Goal: Task Accomplishment & Management: Use online tool/utility

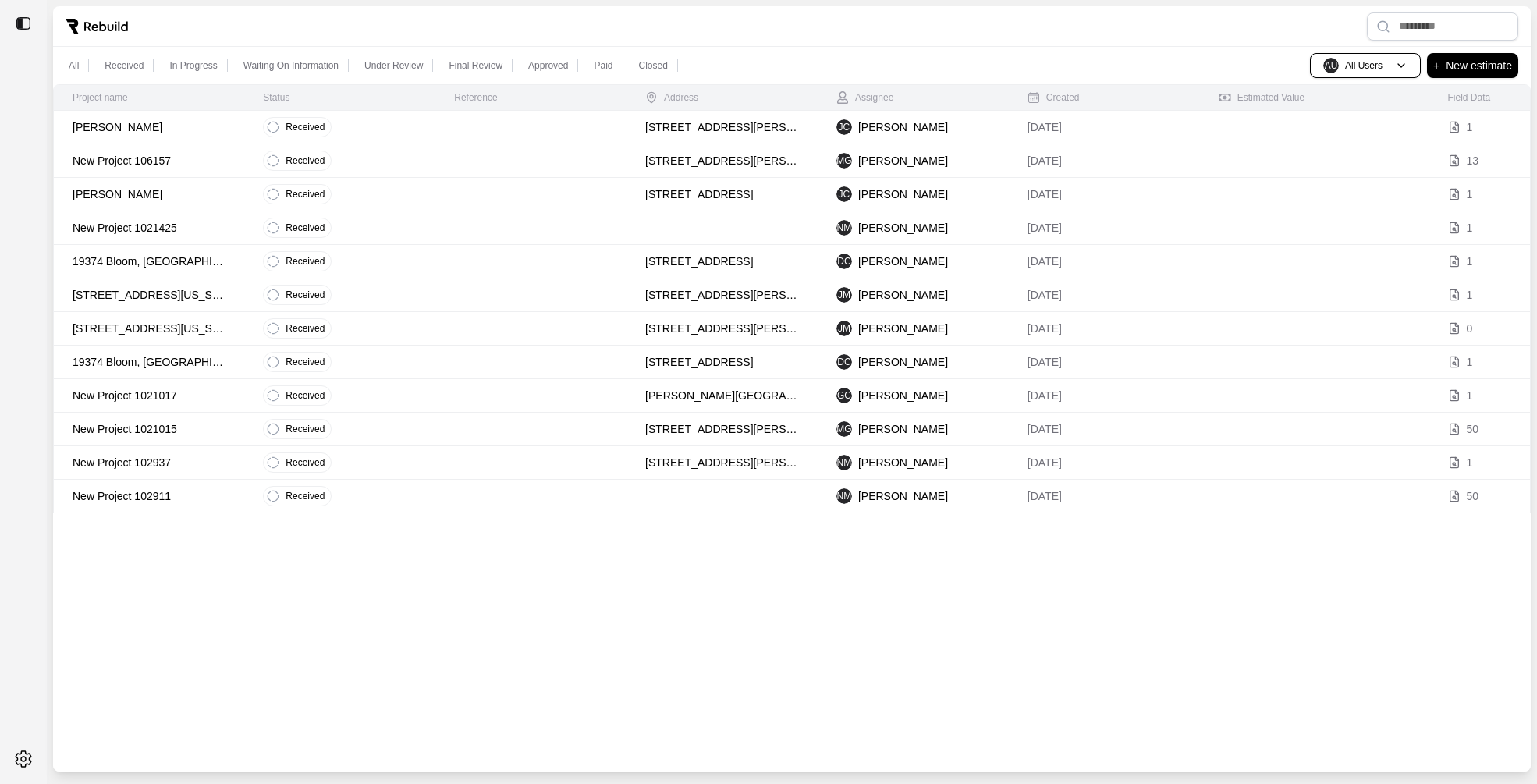
click at [152, 134] on p "Gonzales, Timothy" at bounding box center [149, 127] width 153 height 16
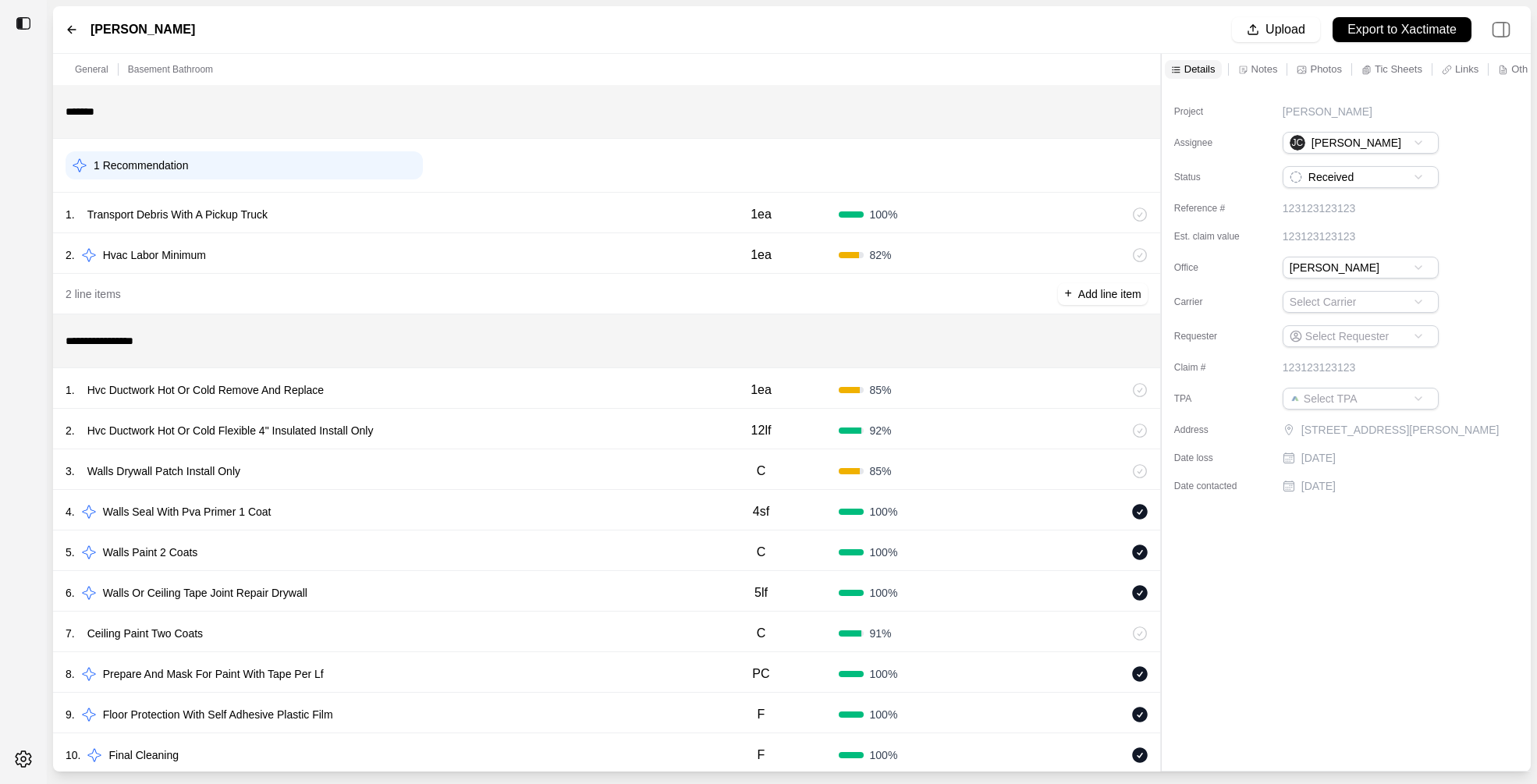
scroll to position [38, 0]
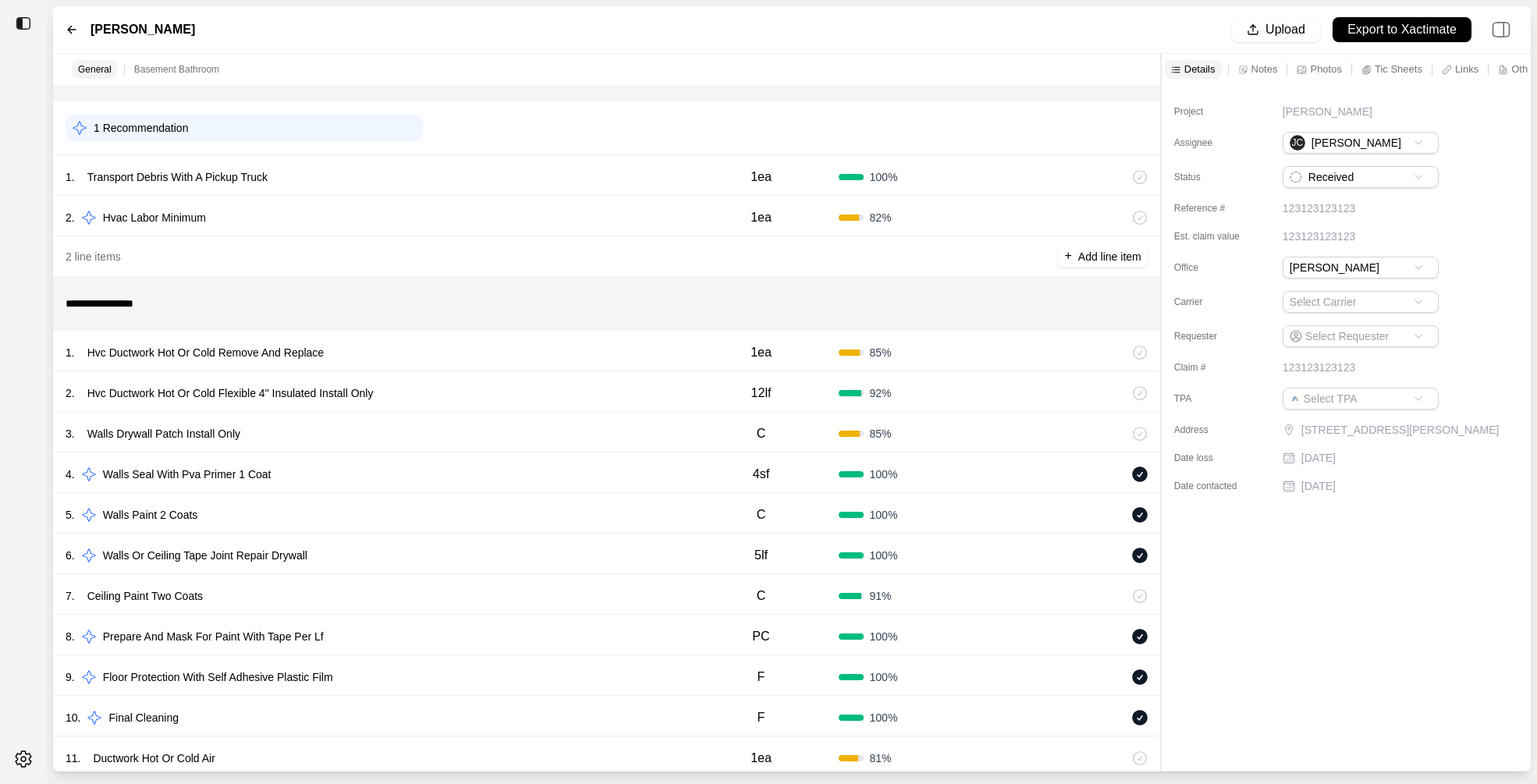
click at [470, 351] on div "1 . Hvc Ductwork Hot Or Cold Remove And Replace" at bounding box center [375, 352] width 618 height 22
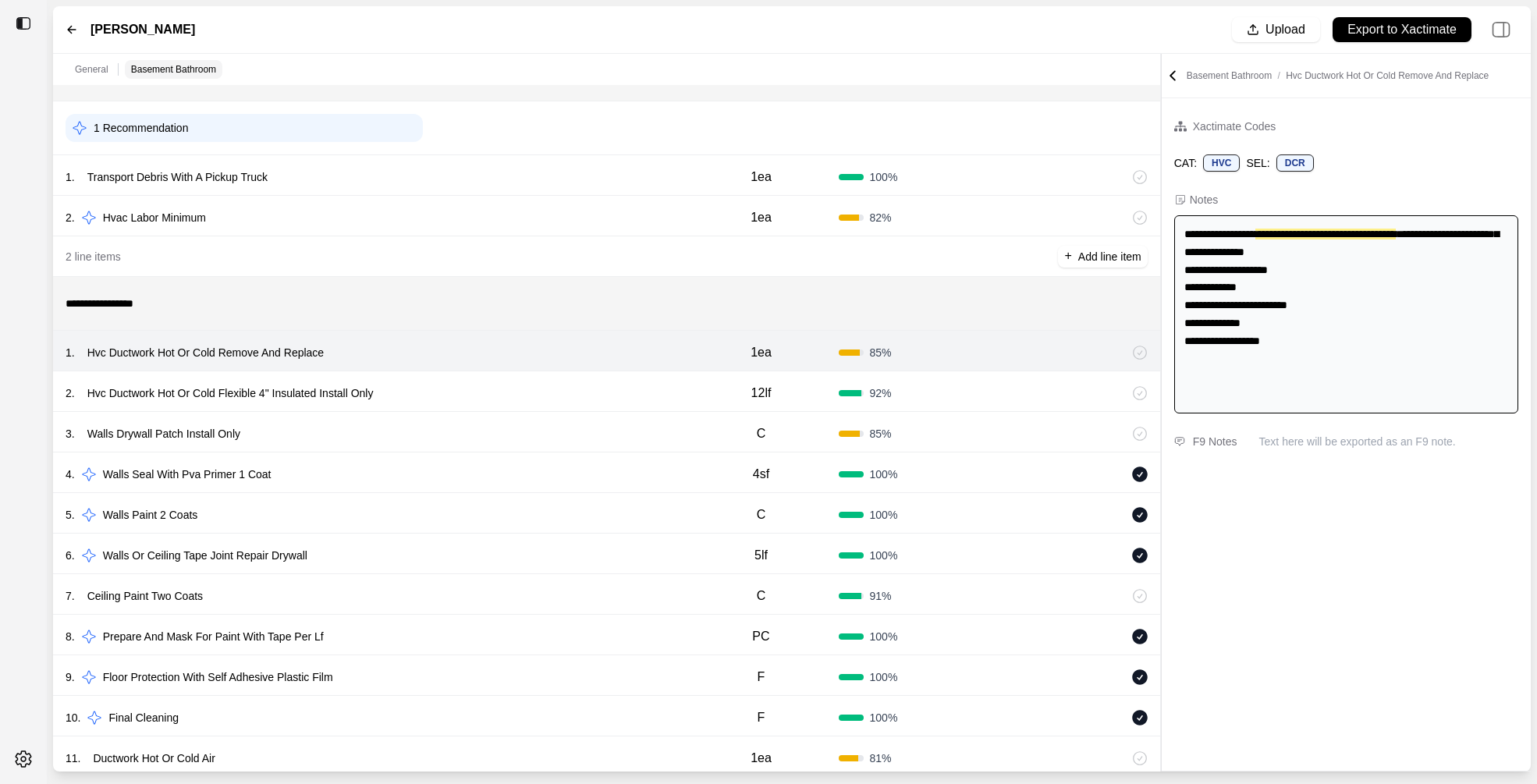
click at [473, 396] on div "2 . Hvc Ductwork Hot Or Cold Flexible 4" Insulated Install Only" at bounding box center [375, 393] width 618 height 22
select select
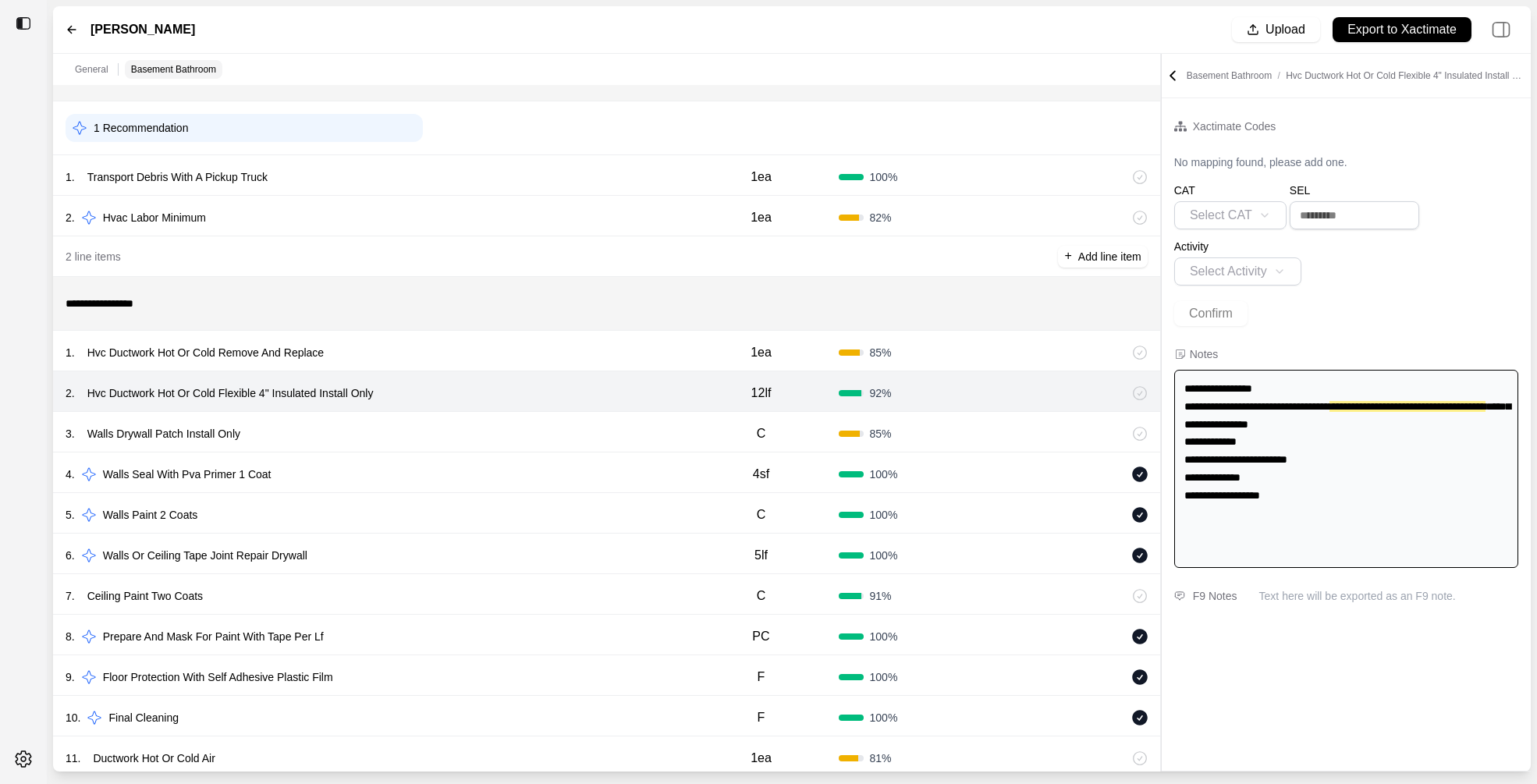
click at [466, 429] on div "3 . Walls Drywall Patch Install Only" at bounding box center [375, 433] width 618 height 22
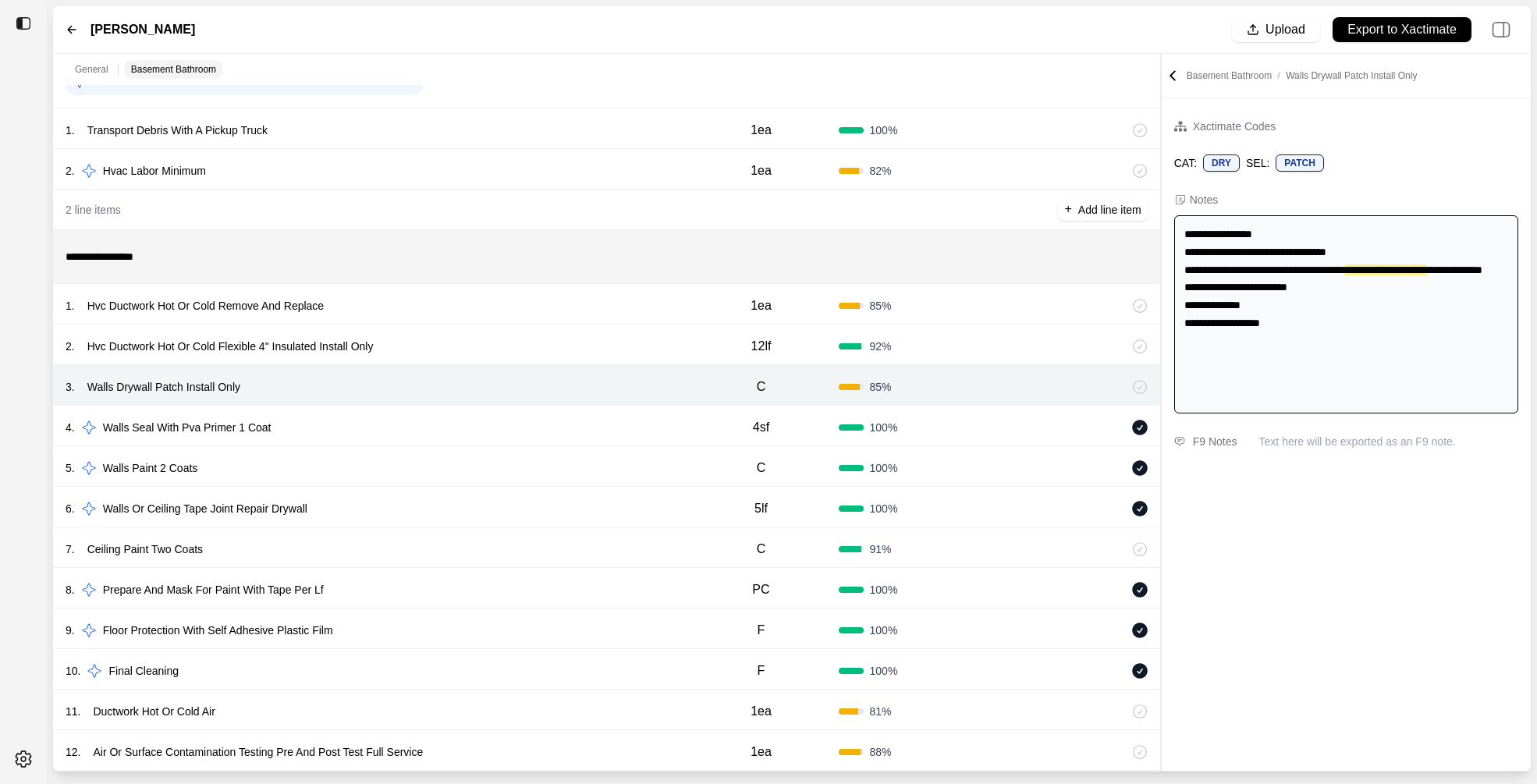
scroll to position [149, 0]
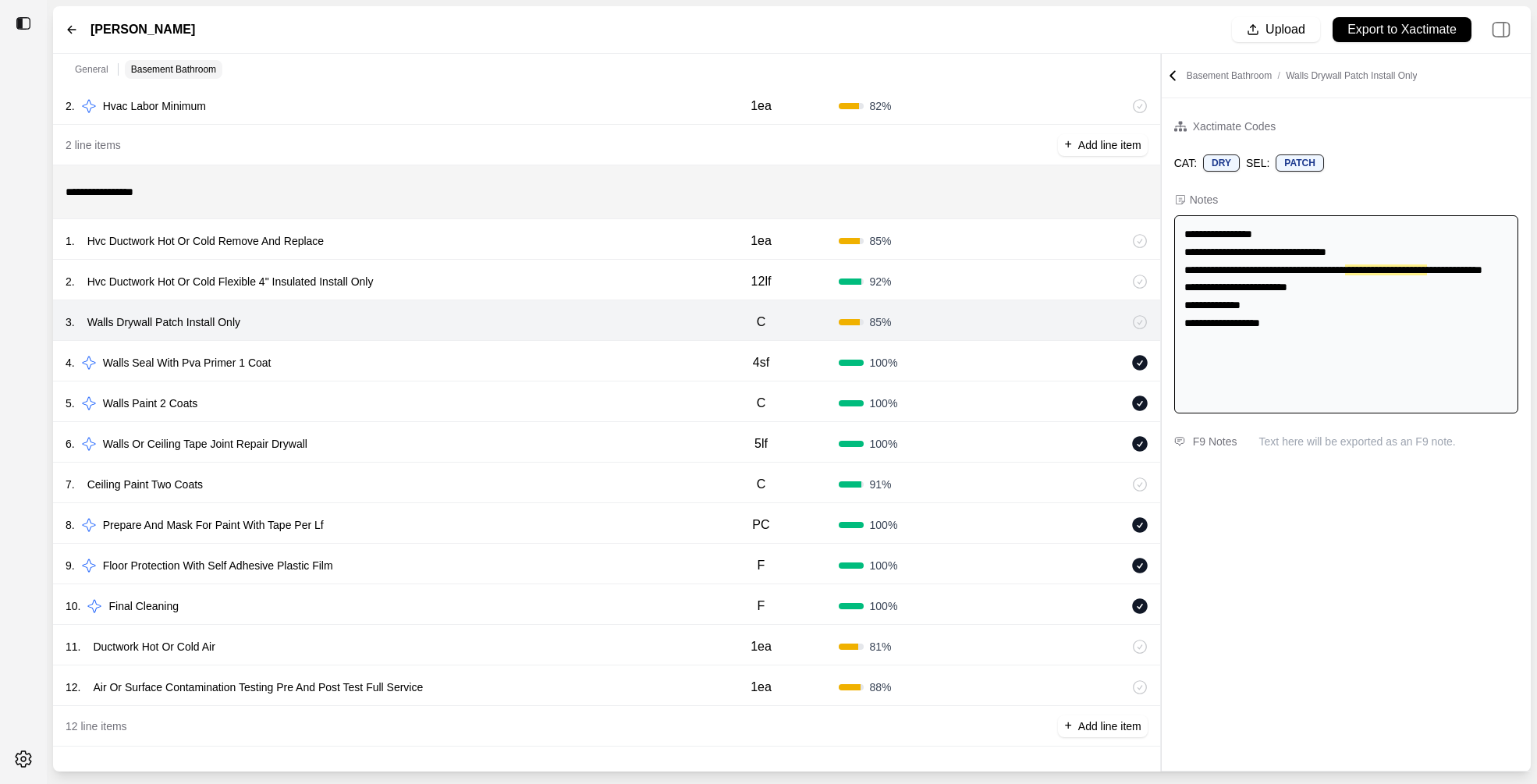
click at [434, 474] on div "7 . Ceiling Paint Two Coats" at bounding box center [375, 484] width 618 height 22
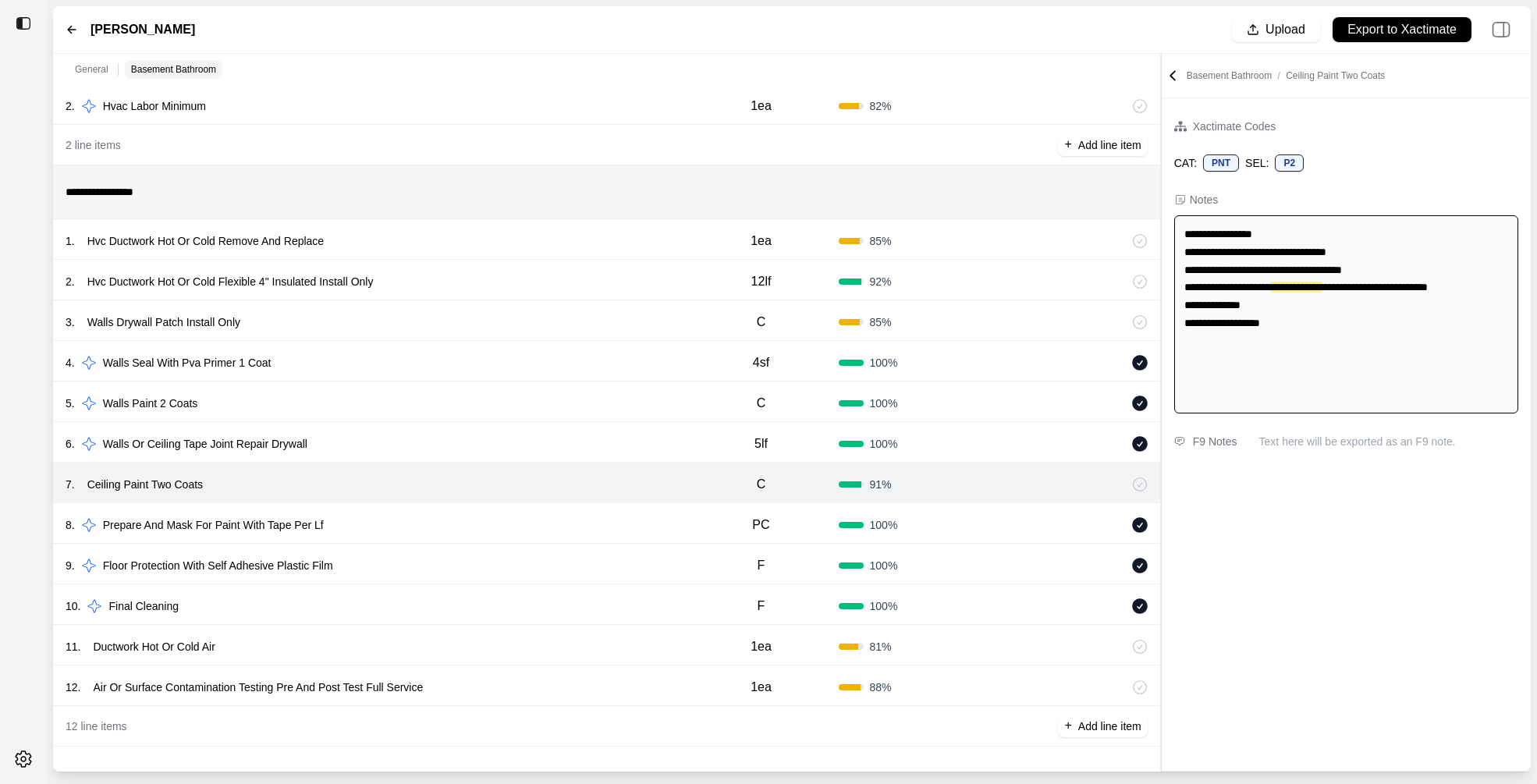
click at [391, 636] on div "11 . Ductwork Hot Or Cold Air" at bounding box center [375, 646] width 618 height 22
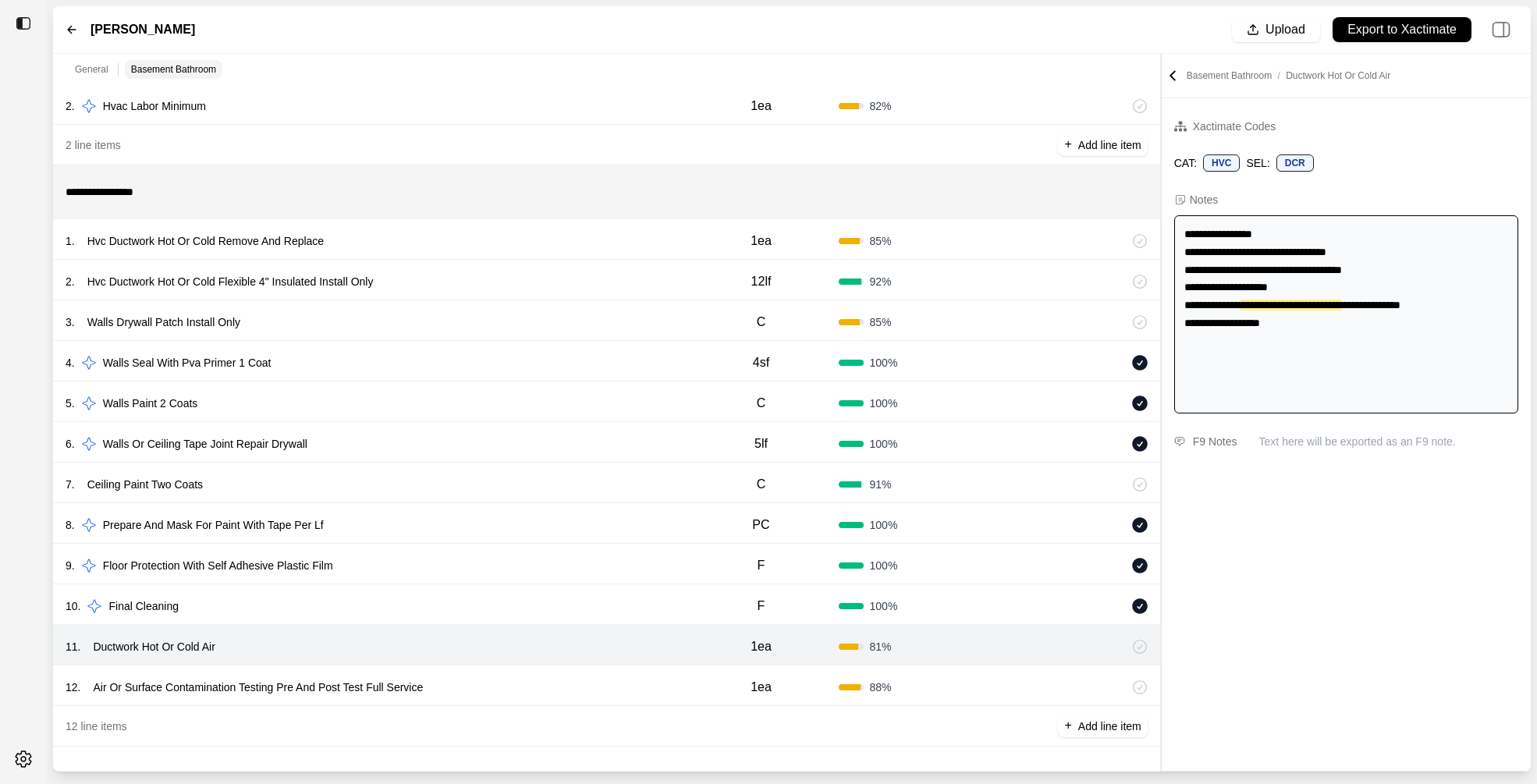
click at [515, 677] on div "12 . Air Or Surface Contamination Testing Pre And Post Test Full Service" at bounding box center [375, 687] width 618 height 22
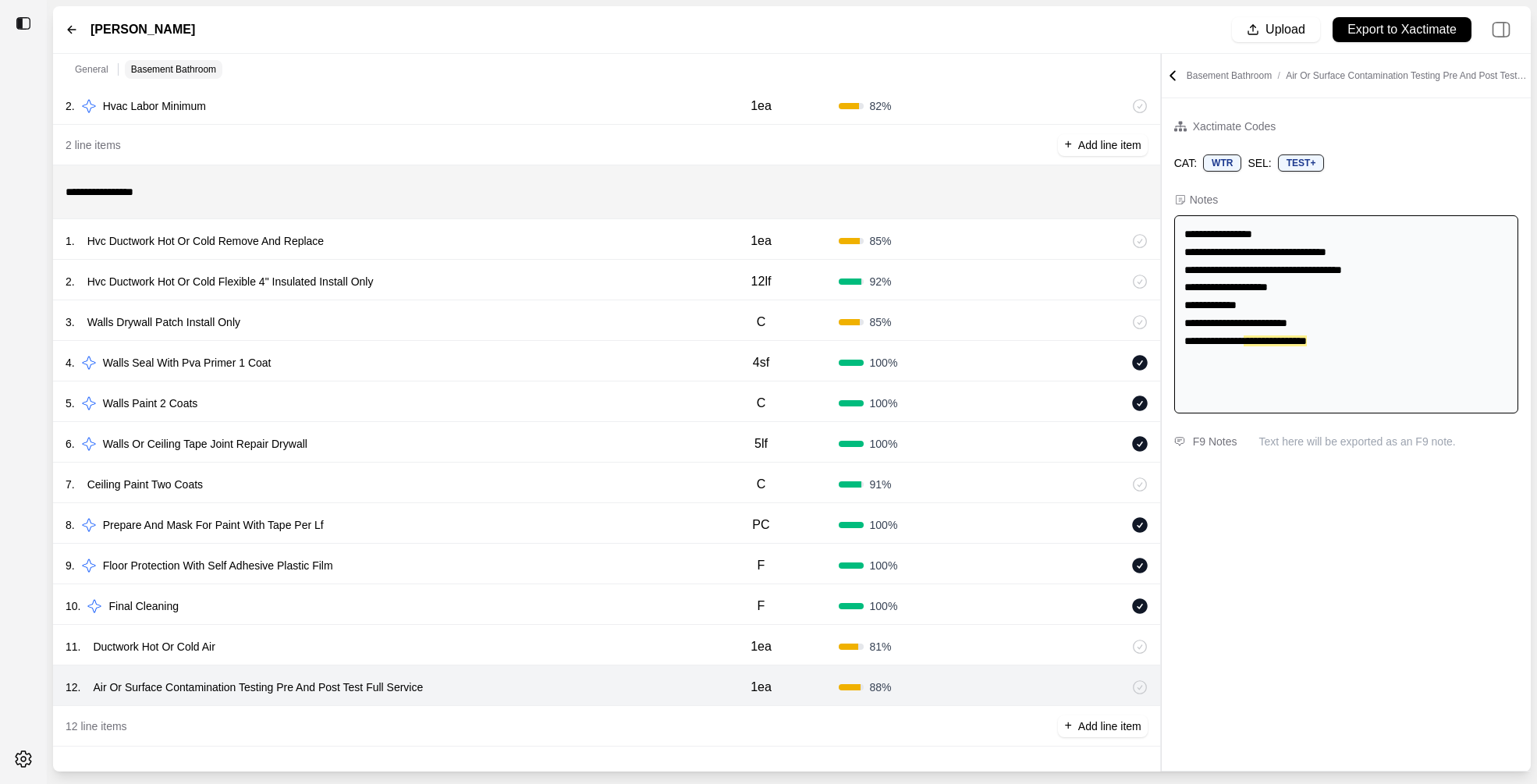
click at [494, 642] on div "11 . Ductwork Hot Or Cold Air" at bounding box center [375, 646] width 618 height 22
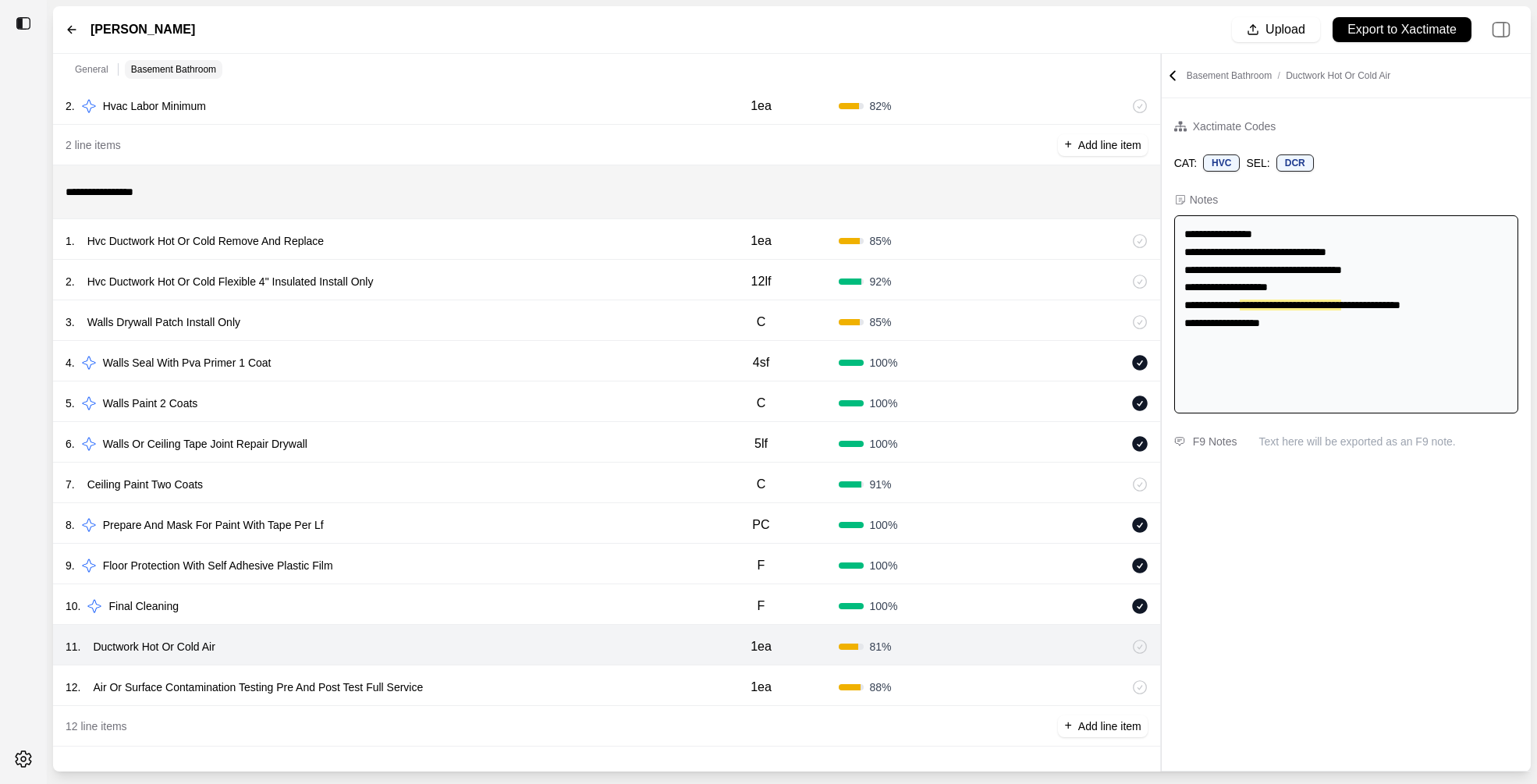
click at [193, 647] on p "Ductwork Hot Or Cold Air" at bounding box center [154, 646] width 134 height 22
click at [512, 675] on div "12 . Air Or Surface Contamination Testing Pre And Post Test Full Service 1ea 88…" at bounding box center [606, 685] width 1107 height 41
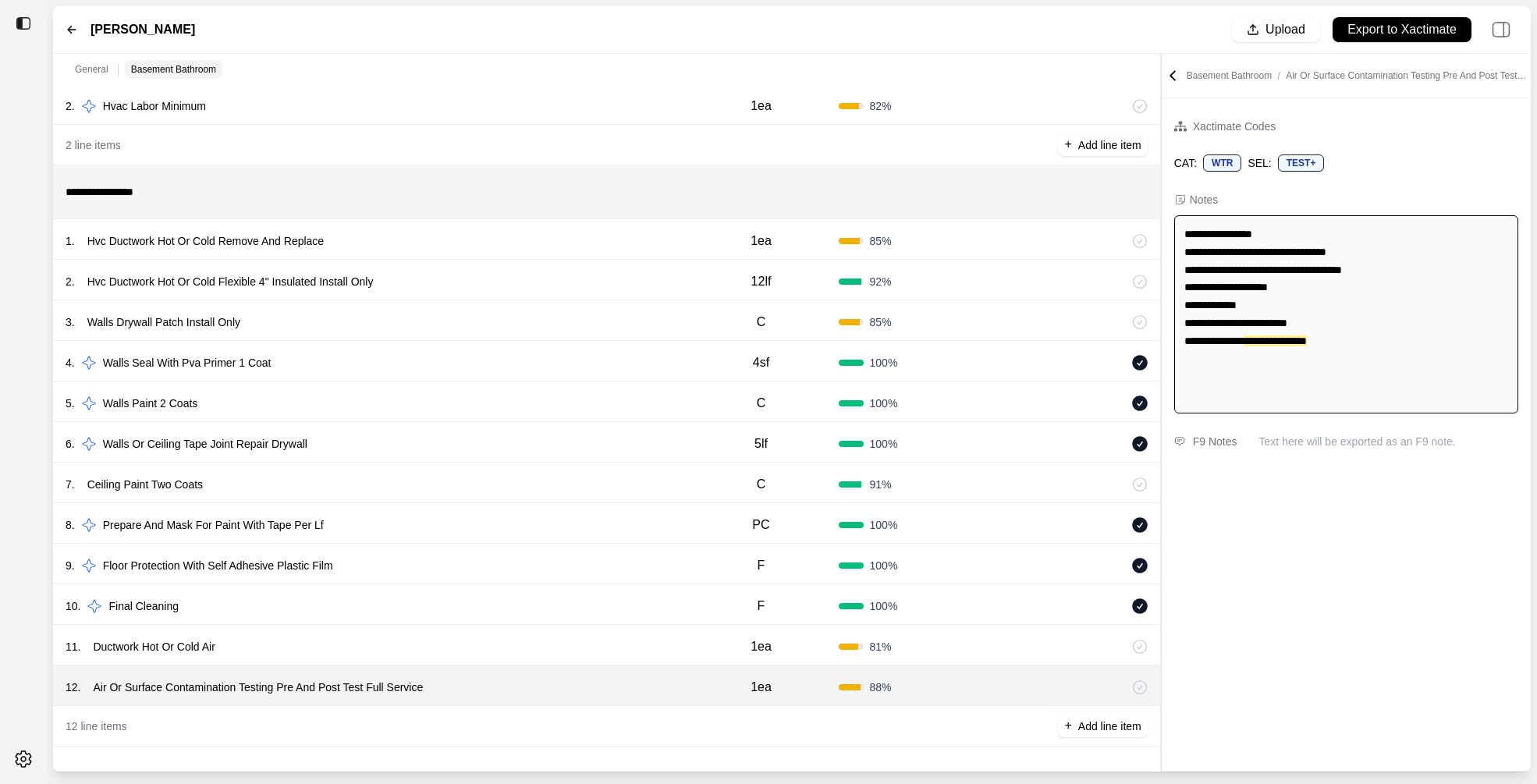
click at [519, 232] on div "1 . Hvc Ductwork Hot Or Cold Remove And Replace" at bounding box center [375, 240] width 618 height 22
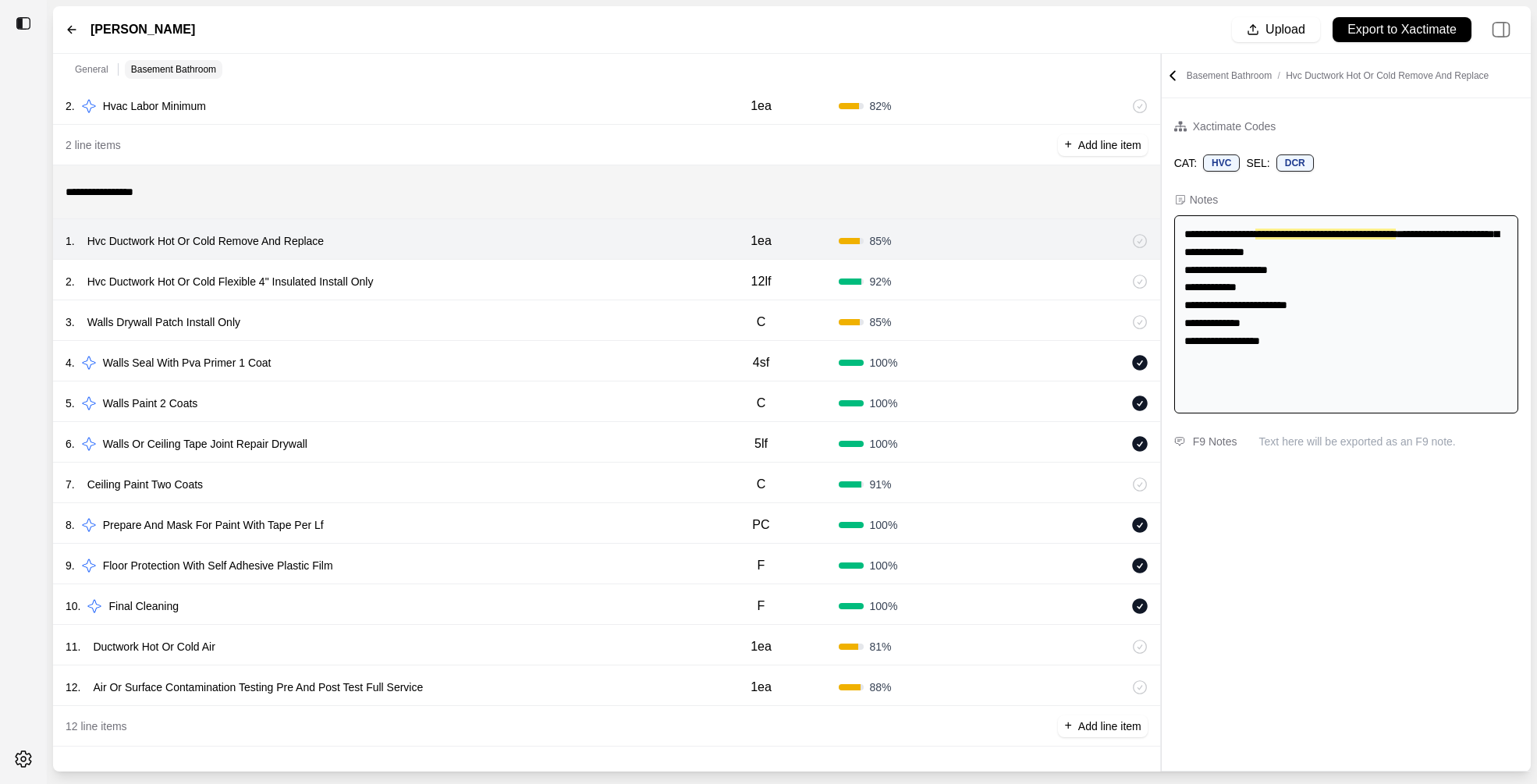
click at [514, 280] on div "2 . Hvc Ductwork Hot Or Cold Flexible 4" Insulated Install Only" at bounding box center [375, 281] width 618 height 22
select select
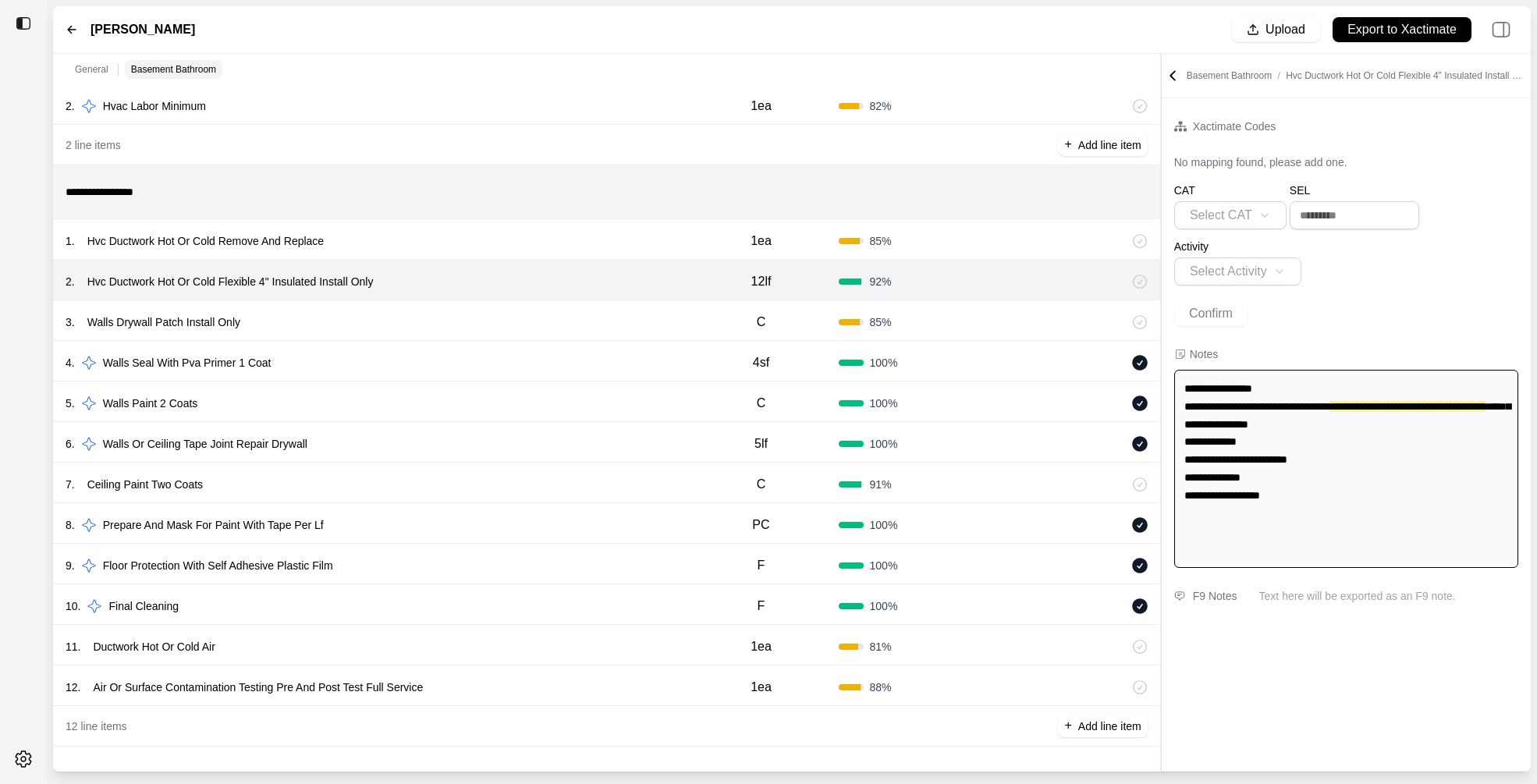
click at [511, 263] on div "2 . Hvc Ductwork Hot Or Cold Flexible 4" Insulated Install Only 12lf 92 %" at bounding box center [606, 280] width 1107 height 41
click at [511, 255] on div "1 . Hvc Ductwork Hot Or Cold Remove And Replace 1ea 85 %" at bounding box center [606, 239] width 1107 height 41
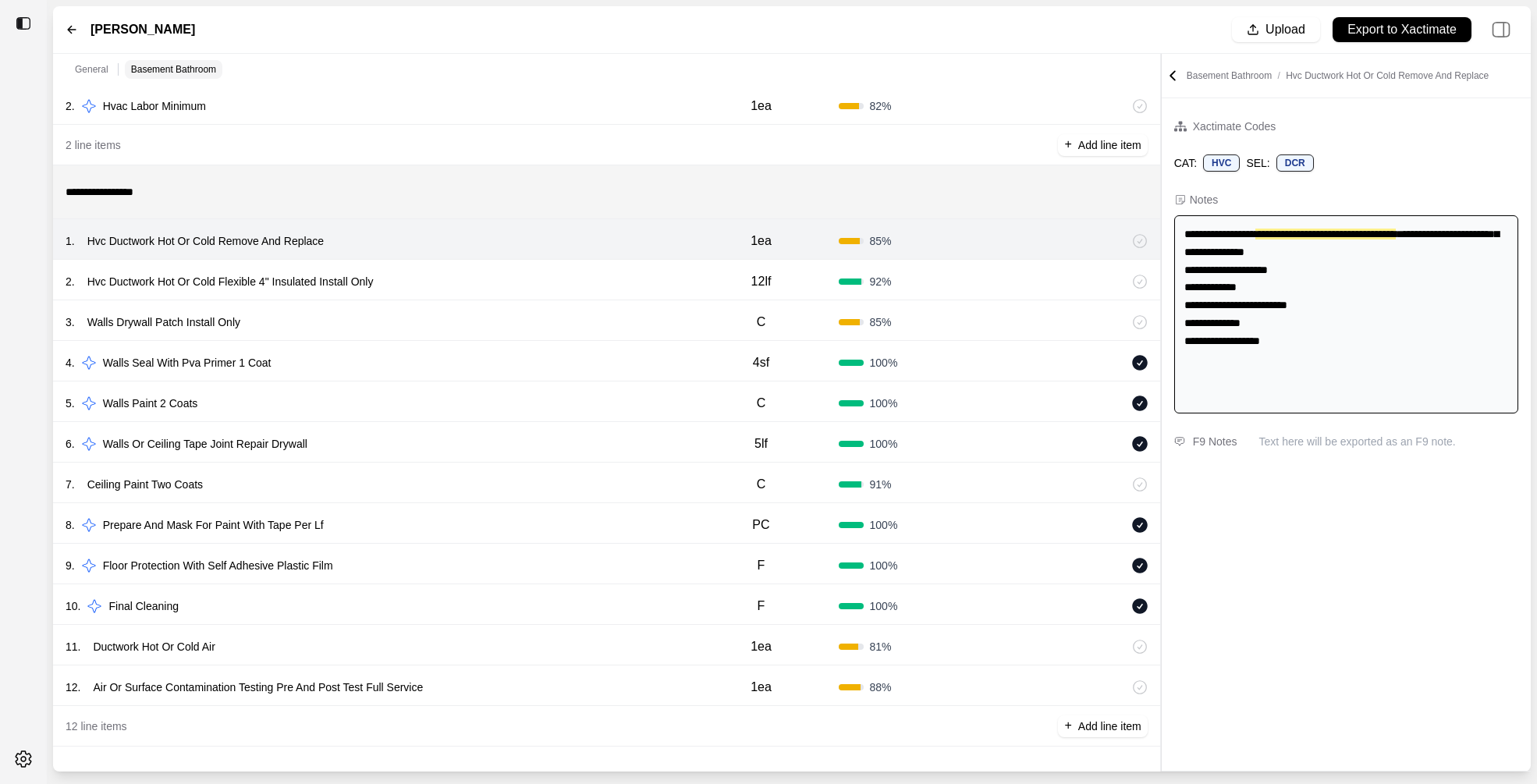
click at [668, 277] on div "2 . Hvc Ductwork Hot Or Cold Flexible 4" Insulated Install Only" at bounding box center [375, 281] width 618 height 22
select select
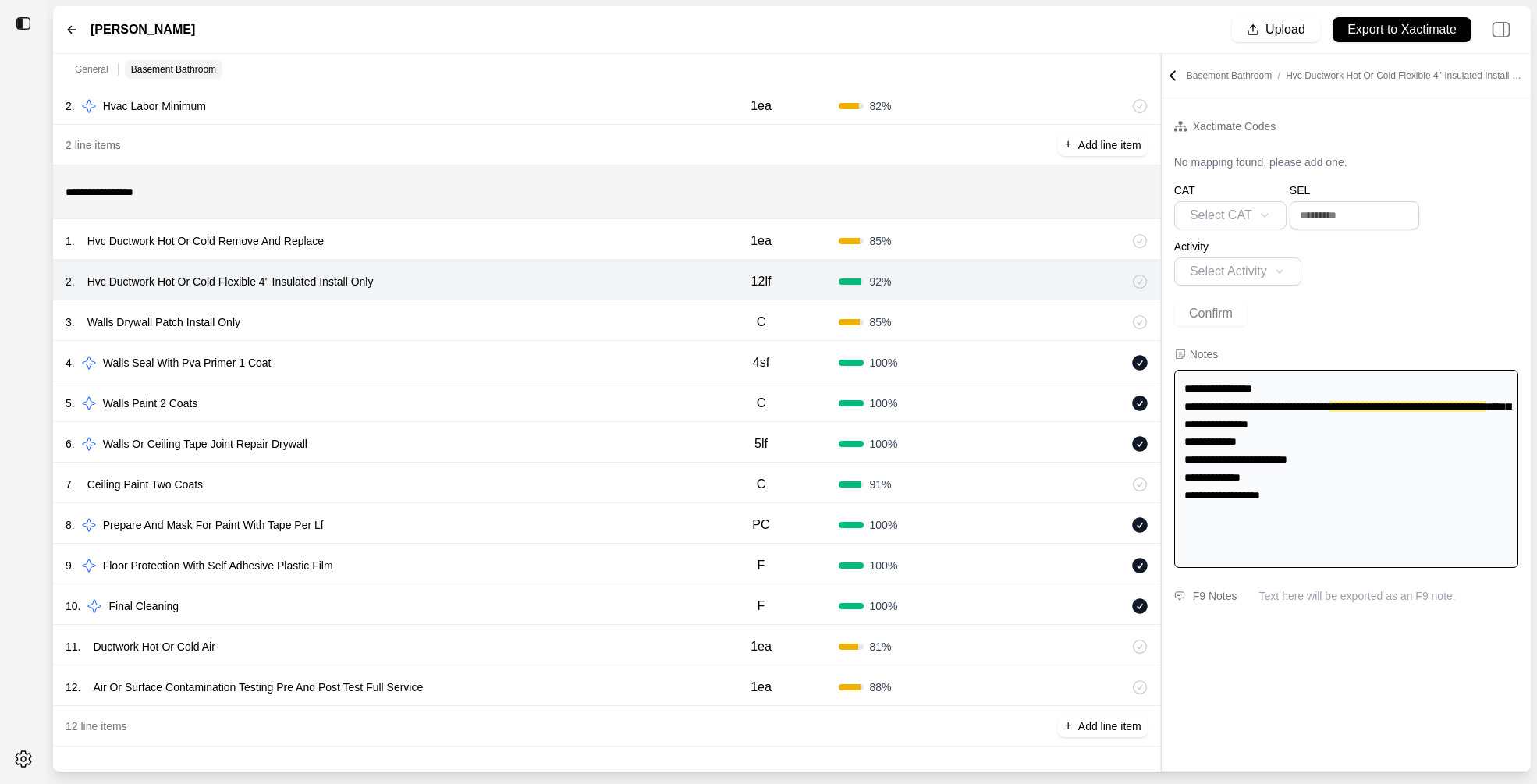
click at [350, 324] on div "3 . Walls Drywall Patch Install Only" at bounding box center [375, 321] width 618 height 22
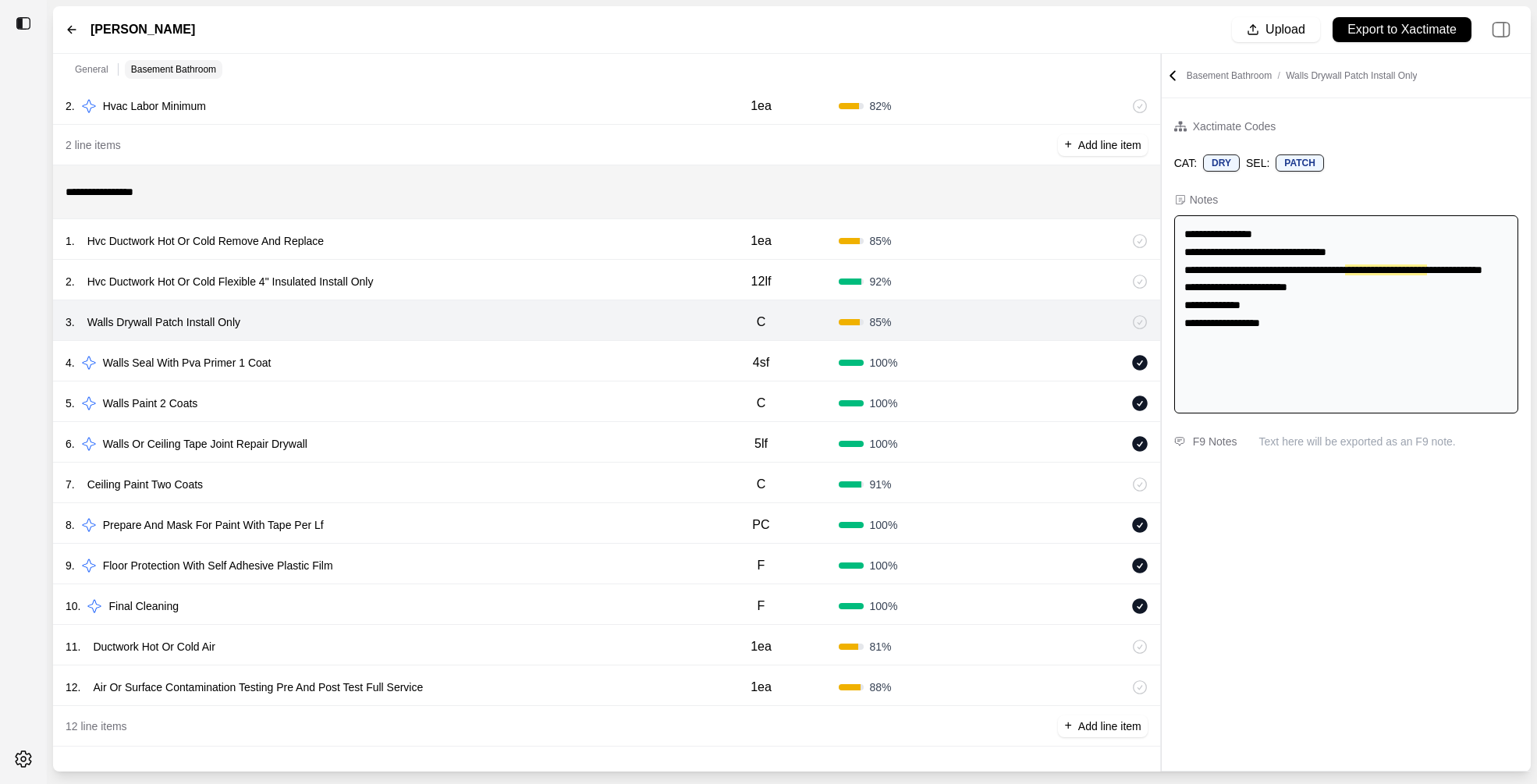
click at [530, 271] on div "2 . Hvc Ductwork Hot Or Cold Flexible 4" Insulated Install Only" at bounding box center [375, 281] width 618 height 22
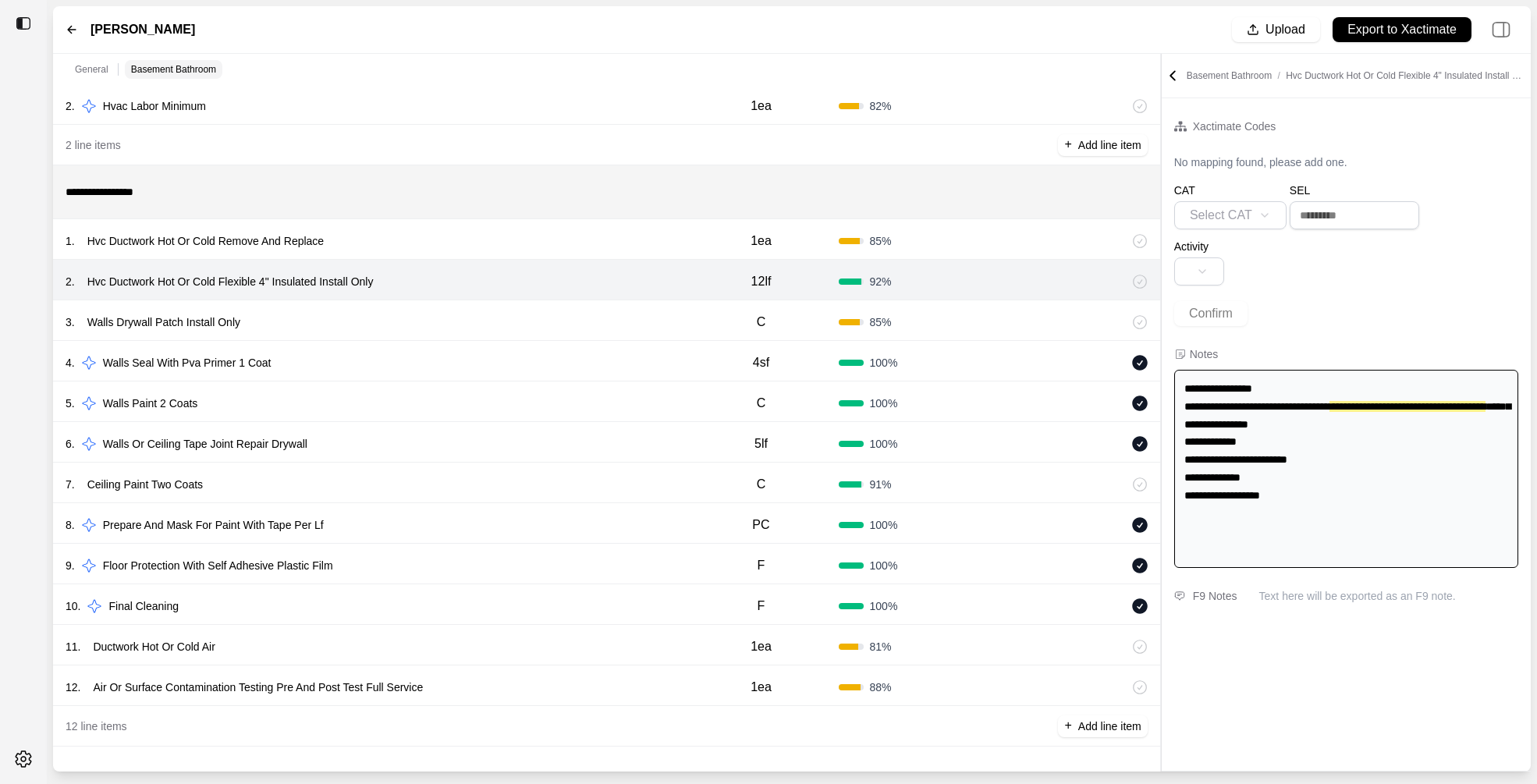
click at [515, 322] on div "3 . Walls Drywall Patch Install Only" at bounding box center [375, 321] width 618 height 22
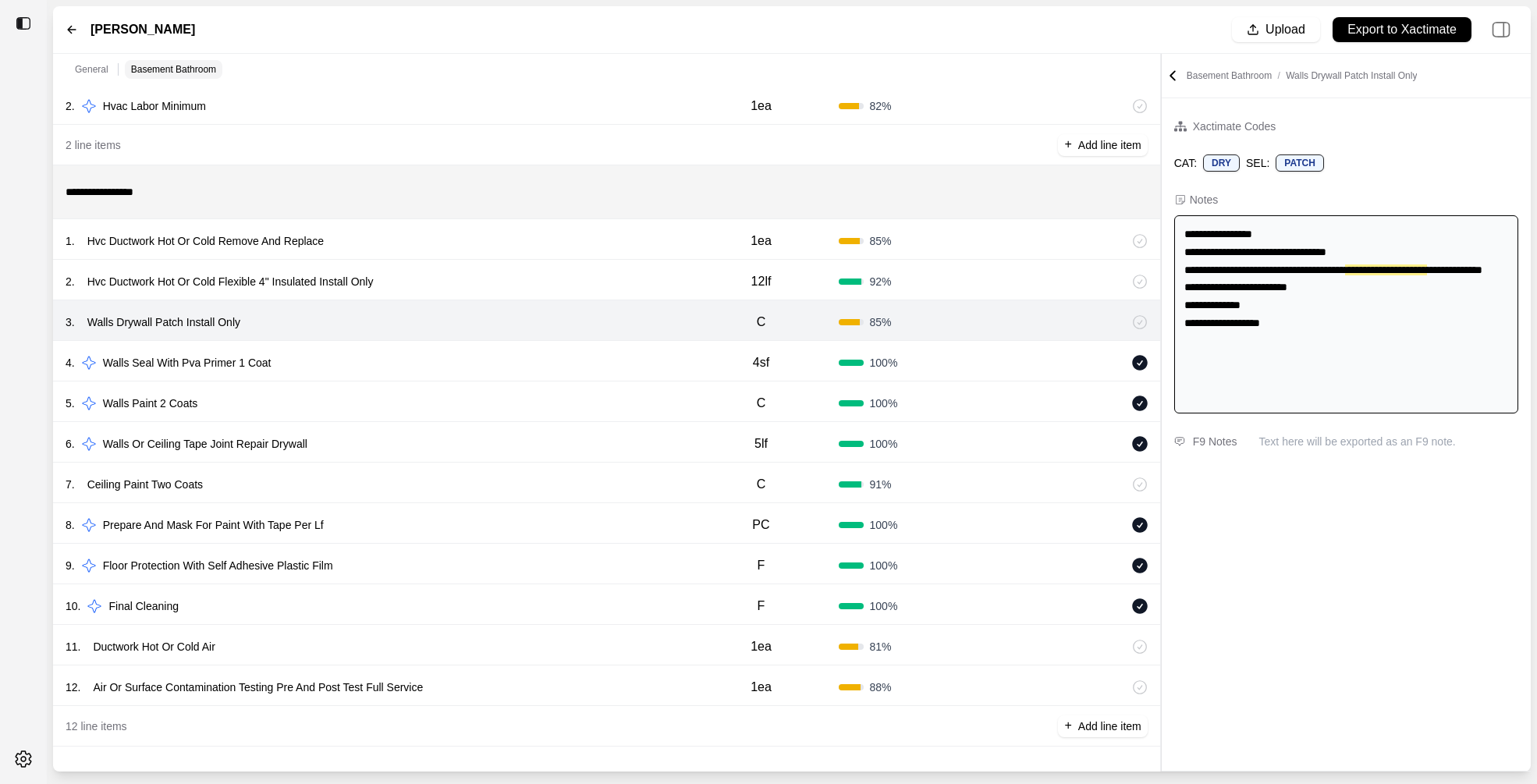
click at [464, 476] on div "7 . Ceiling Paint Two Coats" at bounding box center [375, 484] width 618 height 22
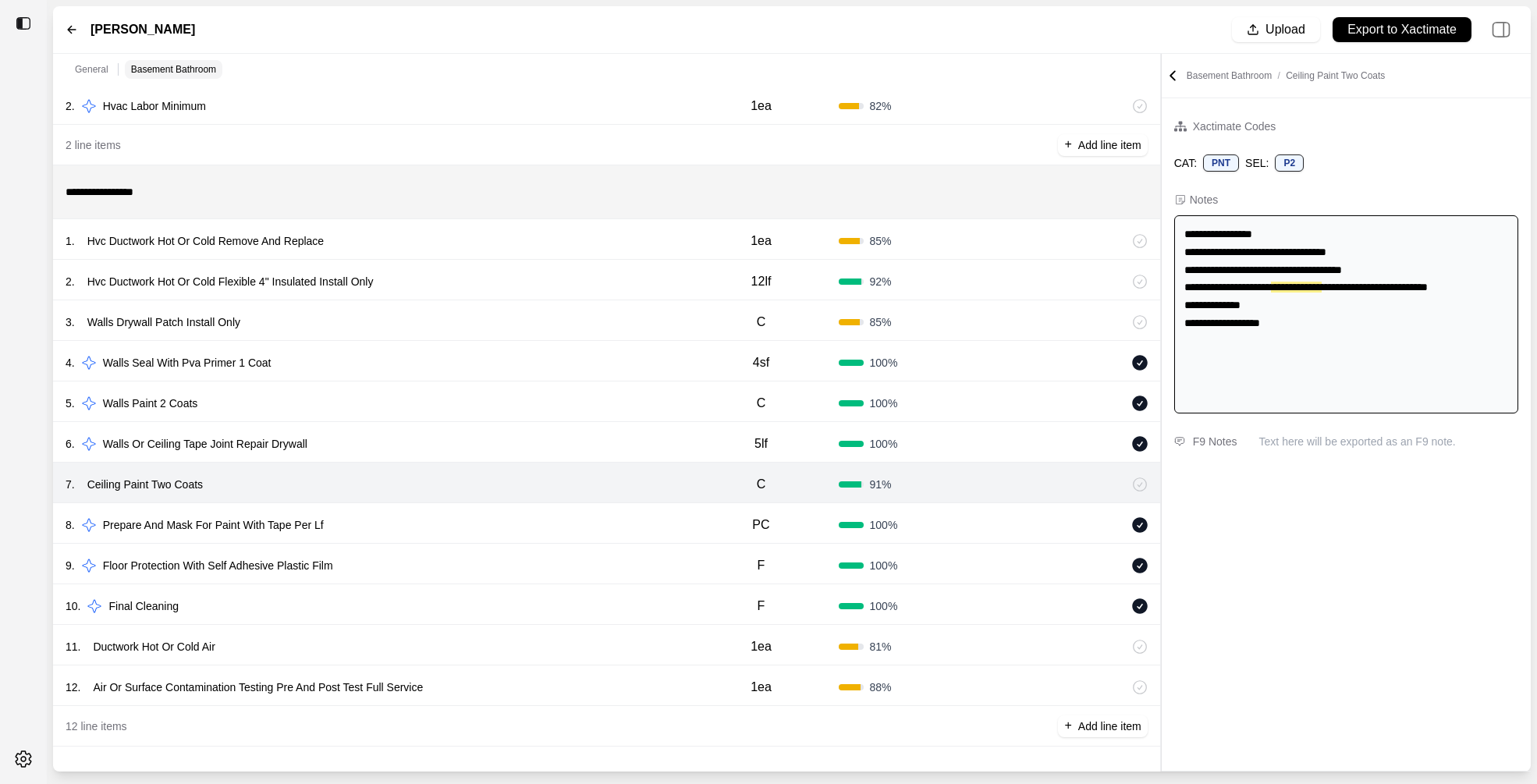
click at [417, 625] on div "11 . Ductwork Hot Or Cold Air 1ea 81 %" at bounding box center [606, 645] width 1107 height 41
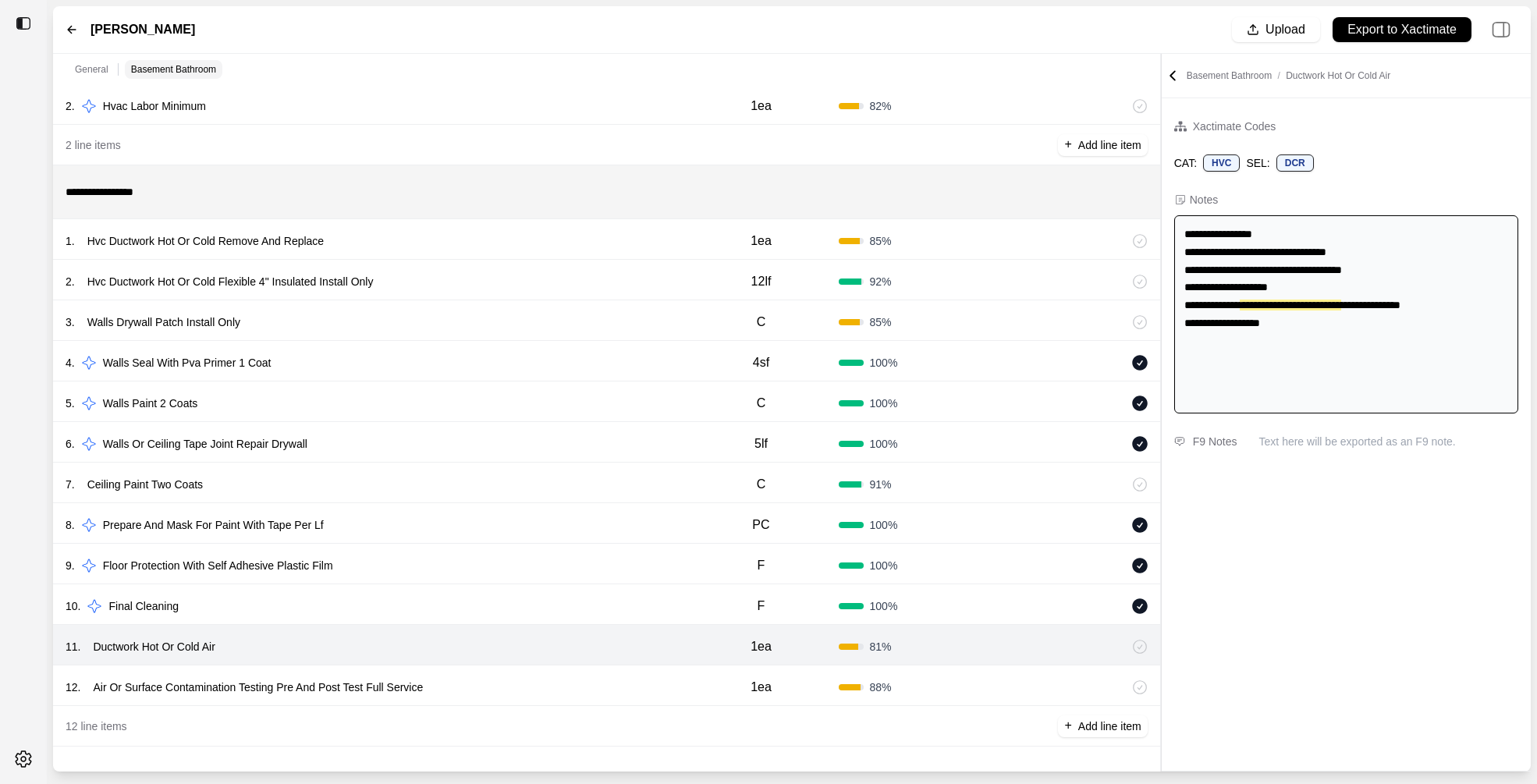
click at [502, 673] on div "12 . Air Or Surface Contamination Testing Pre And Post Test Full Service 1ea 88…" at bounding box center [606, 685] width 1107 height 41
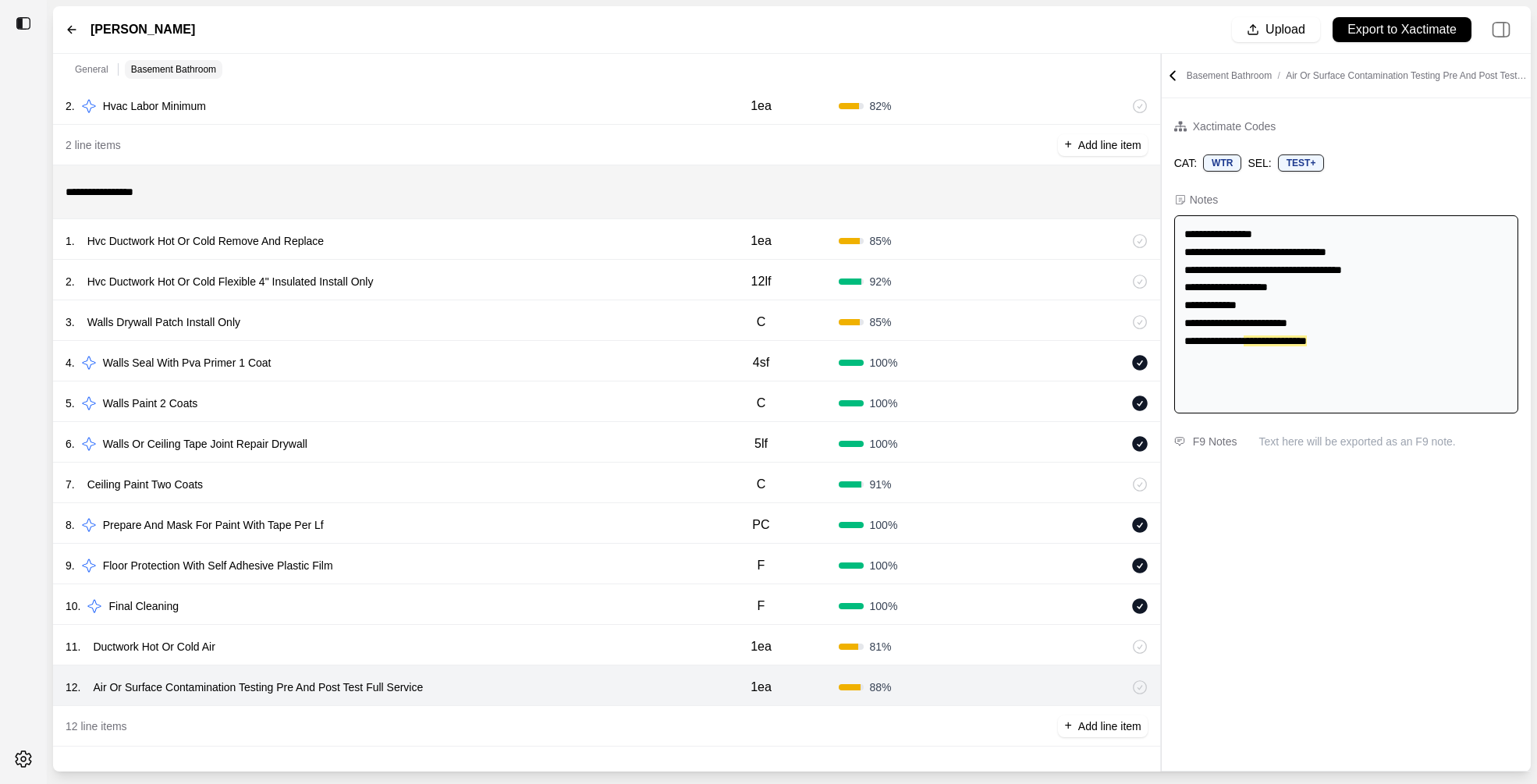
click at [511, 649] on div "11 . Ductwork Hot Or Cold Air" at bounding box center [375, 646] width 618 height 22
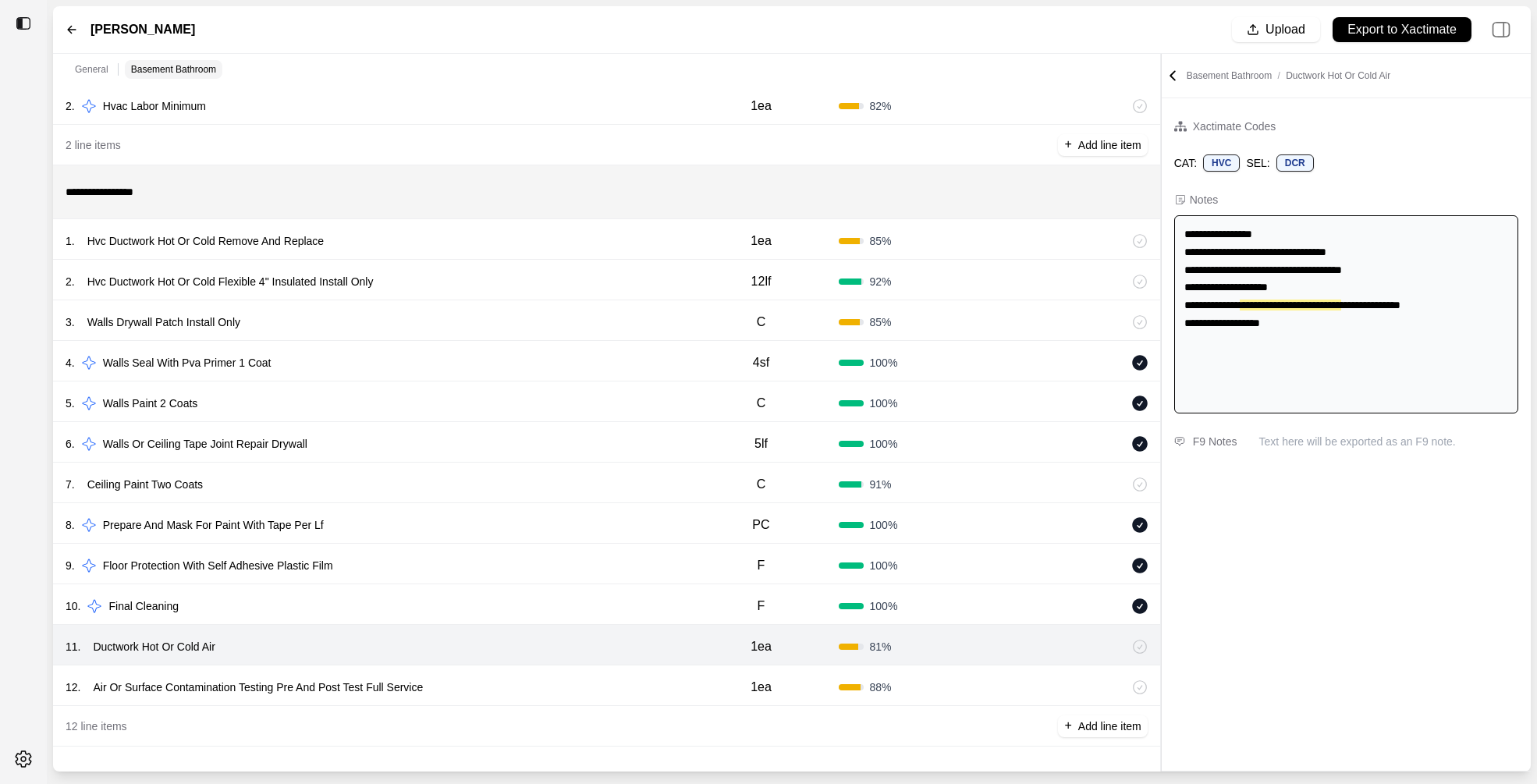
click at [511, 681] on div "12 . Air Or Surface Contamination Testing Pre And Post Test Full Service" at bounding box center [375, 687] width 618 height 22
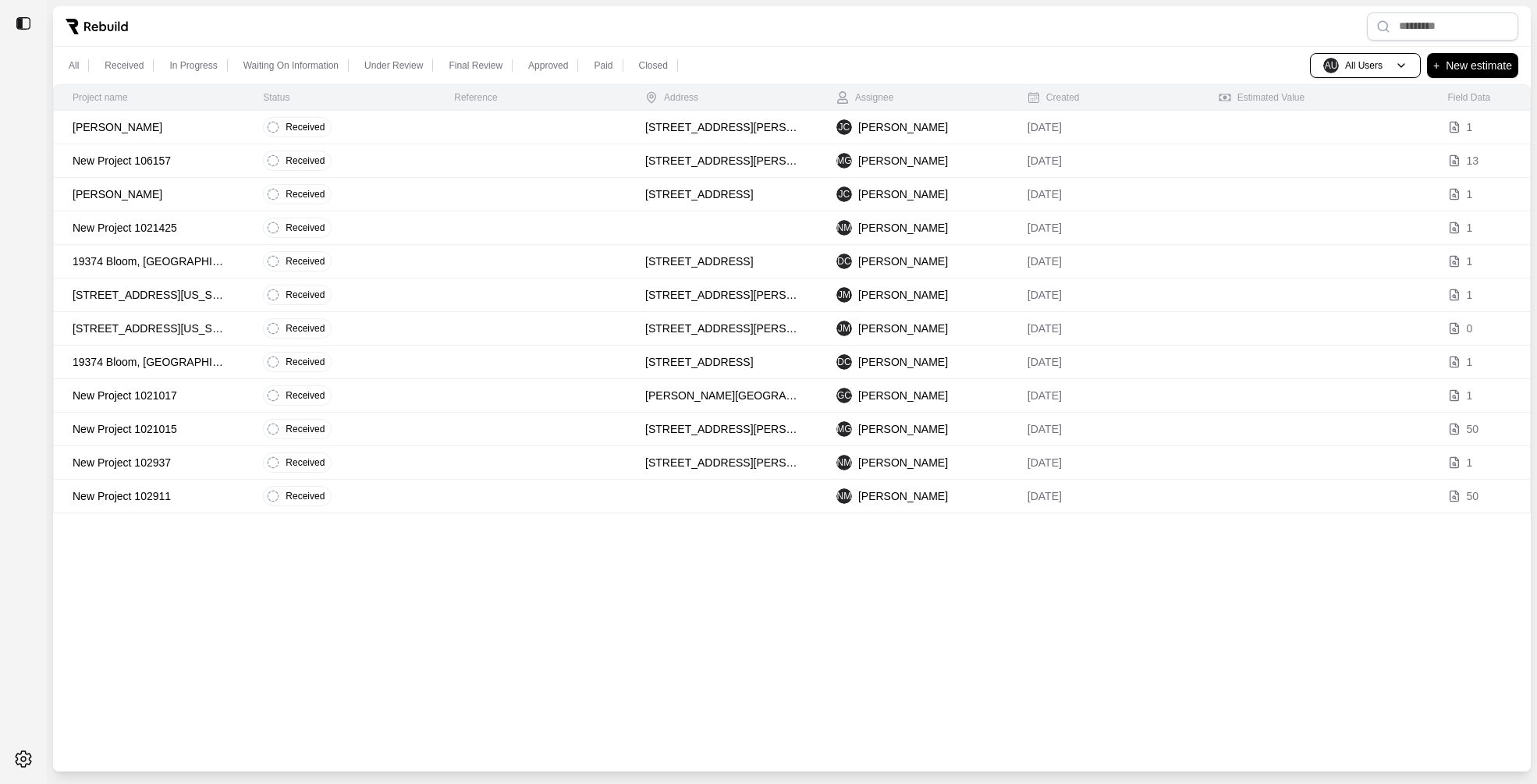
click at [204, 162] on p "New Project 106157" at bounding box center [149, 160] width 153 height 16
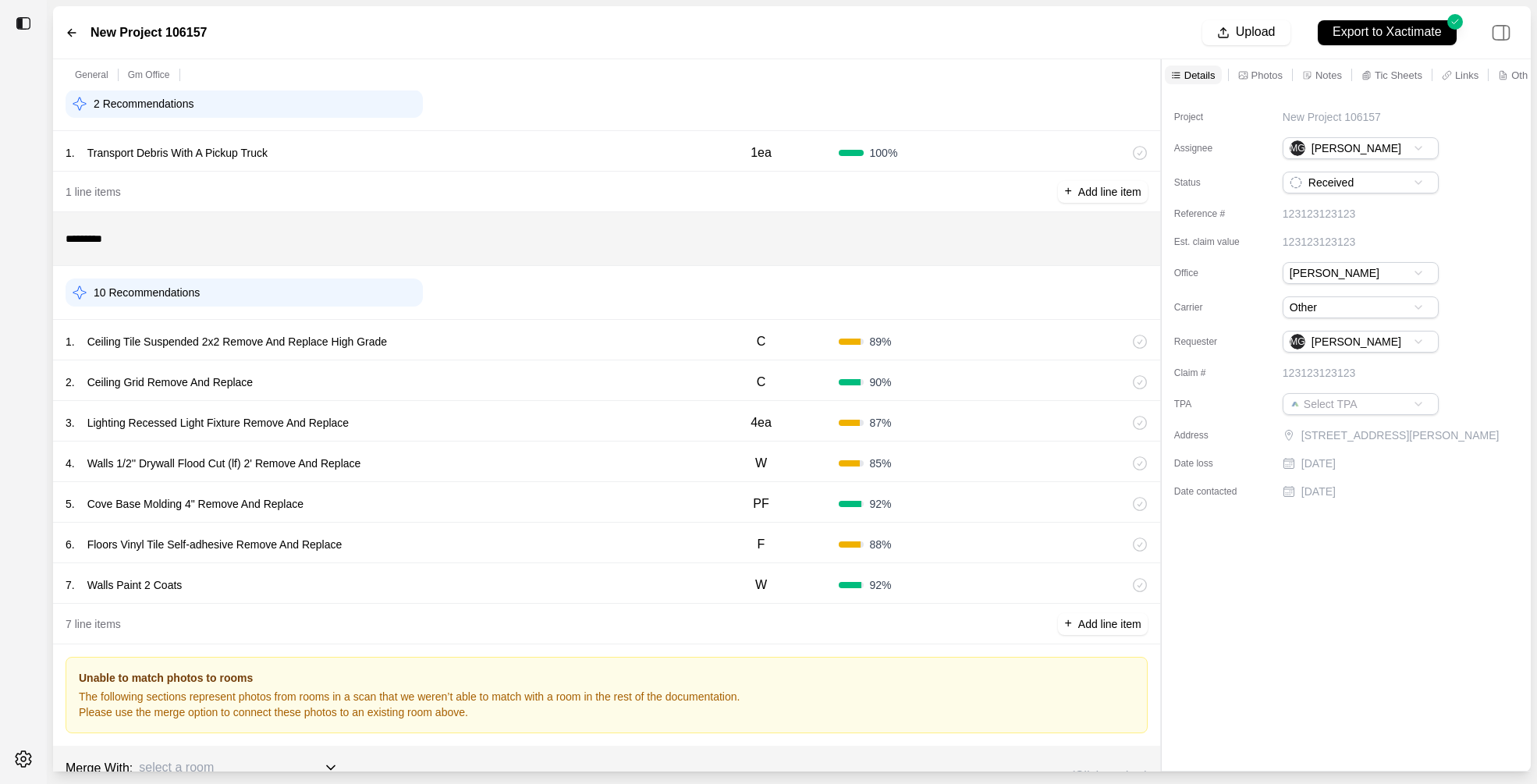
scroll to position [154, 0]
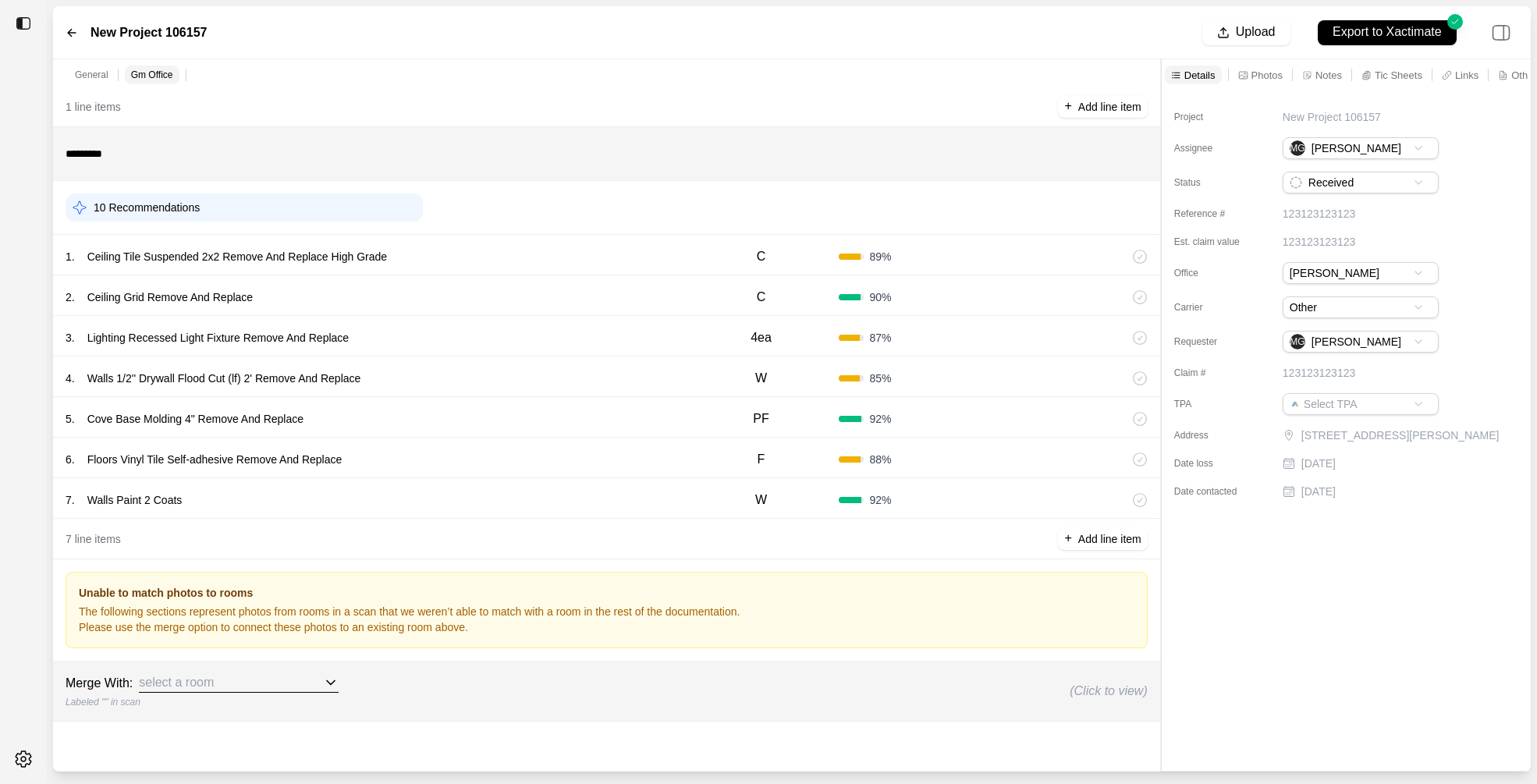
click at [537, 251] on div "1 . Ceiling Tile Suspended 2x2 Remove And Replace High Grade" at bounding box center [375, 256] width 618 height 22
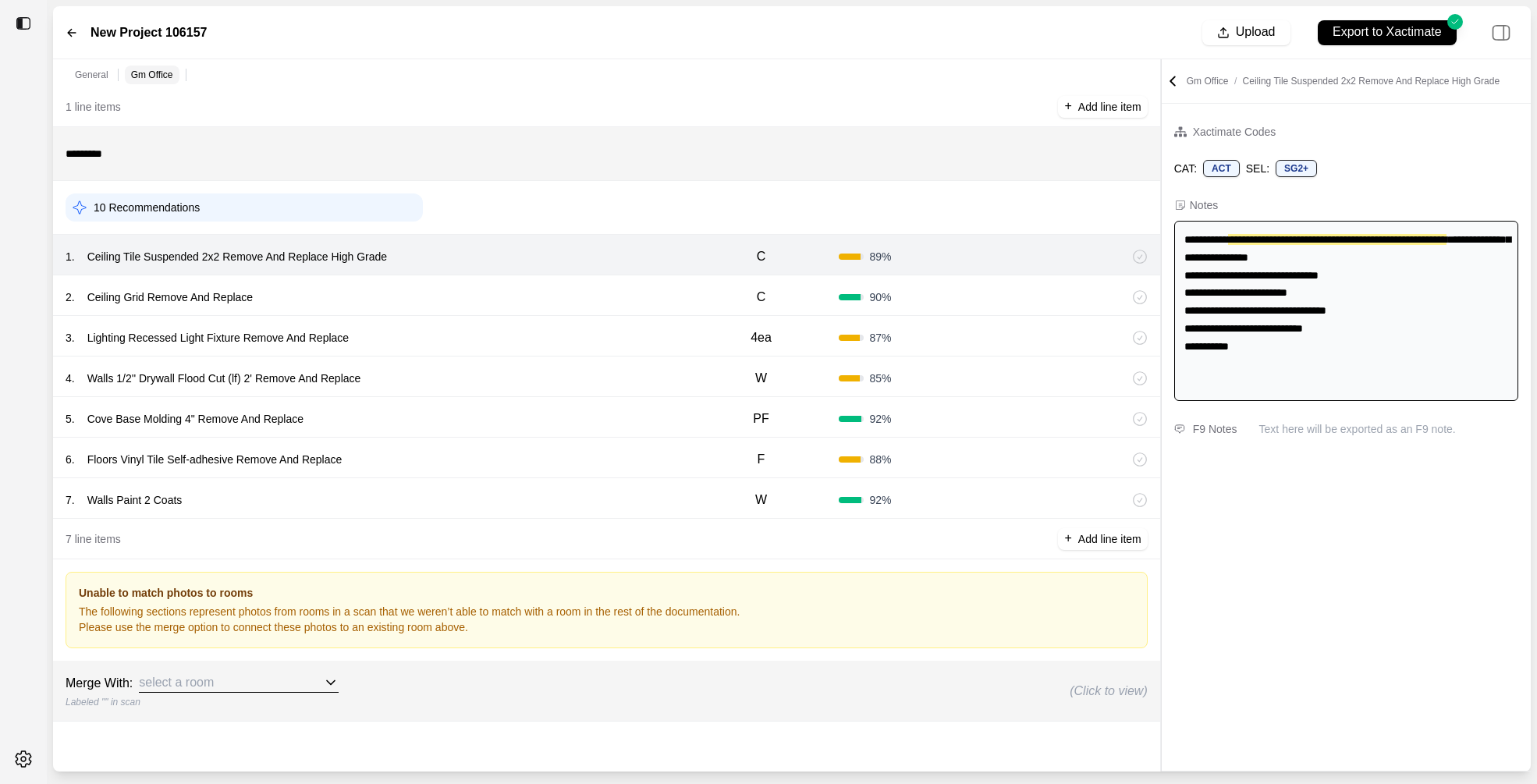
click at [528, 279] on div "2 . Ceiling Grid Remove And Replace C 90 %" at bounding box center [606, 295] width 1107 height 41
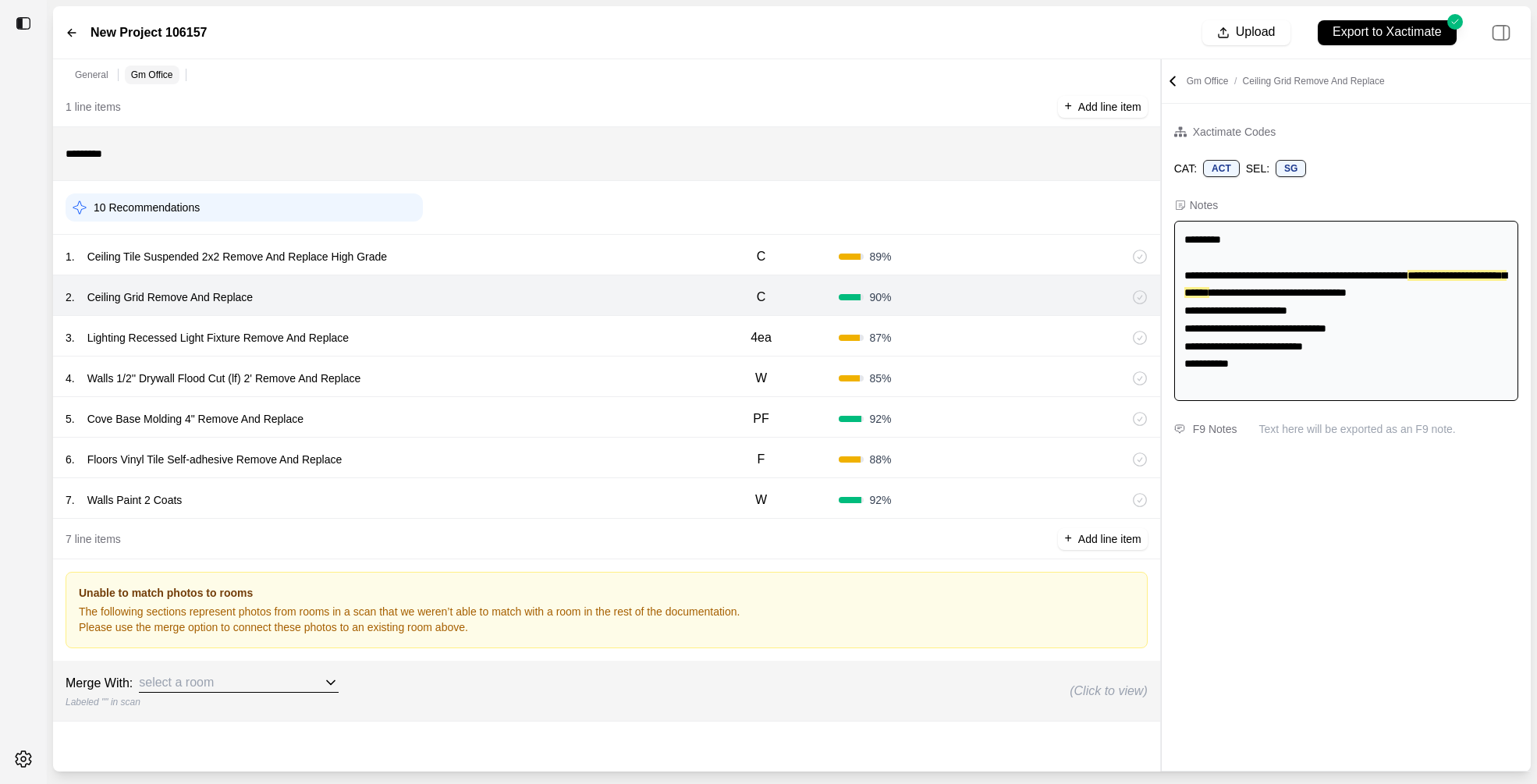
click at [530, 247] on div "1 . Ceiling Tile Suspended 2x2 Remove And Replace High Grade" at bounding box center [375, 256] width 618 height 22
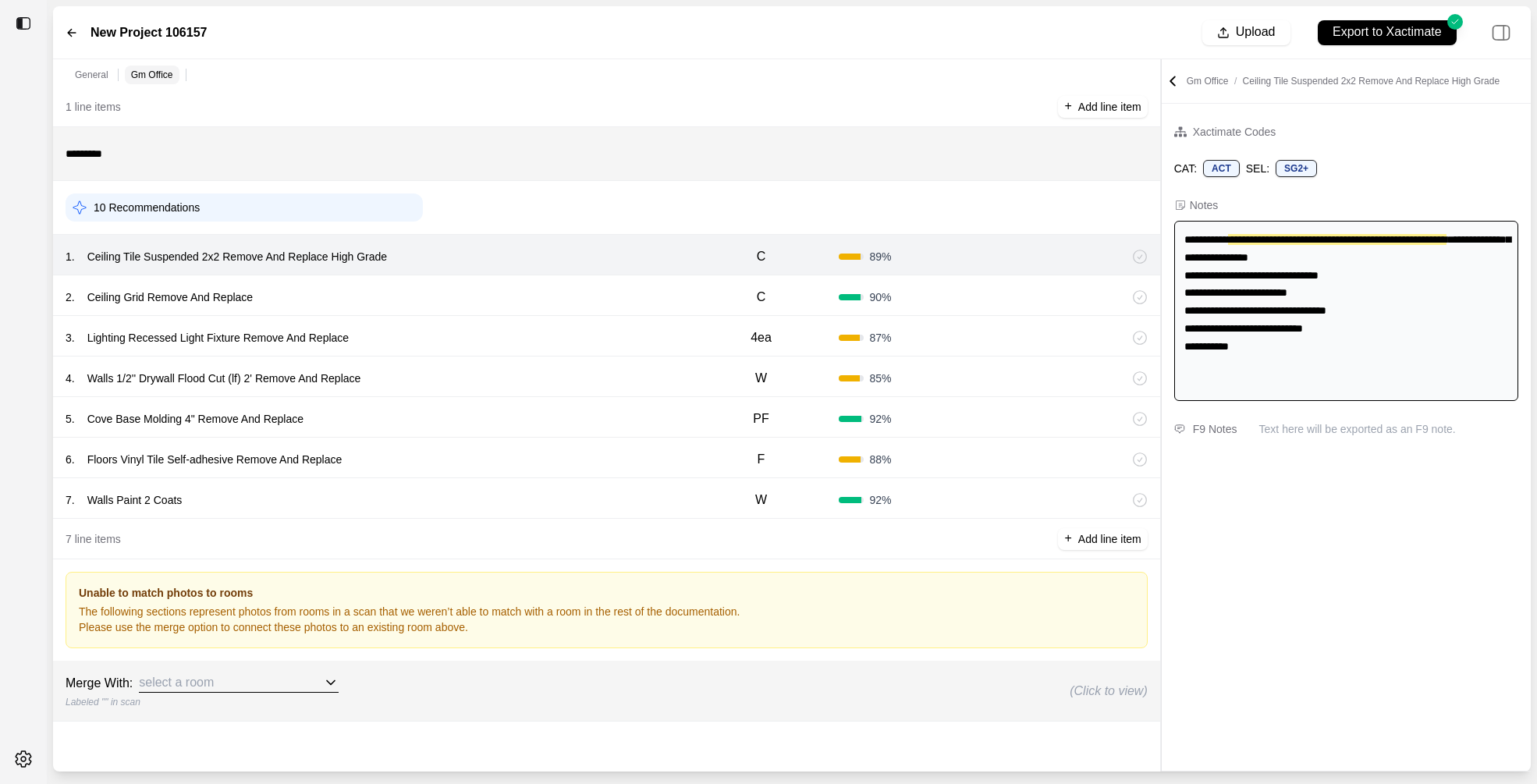
click at [475, 309] on div "2 . Ceiling Grid Remove And Replace C 90 %" at bounding box center [606, 295] width 1107 height 41
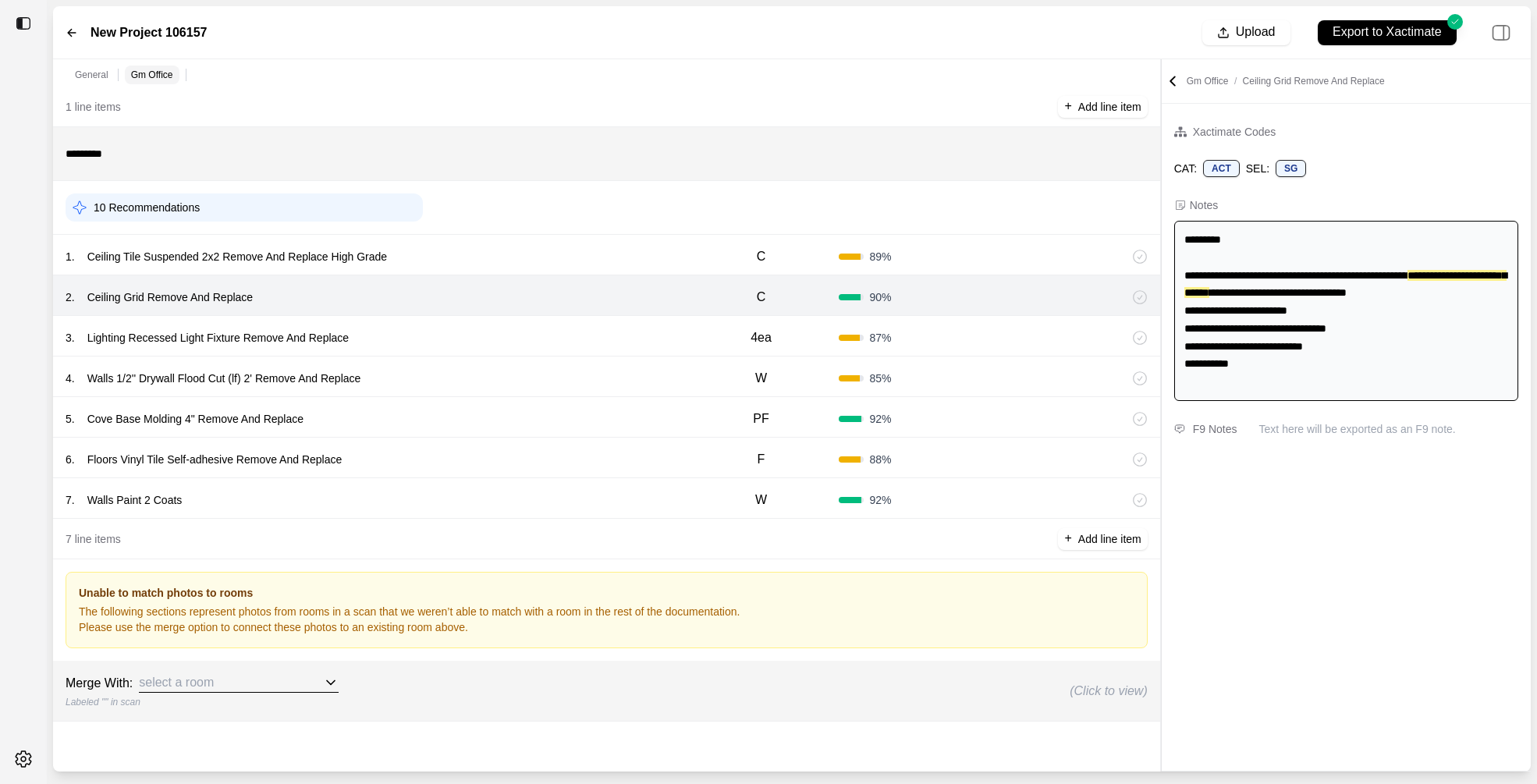
click at [470, 344] on div "3 . Lighting Recessed Light Fixture Remove And Replace" at bounding box center [375, 337] width 618 height 22
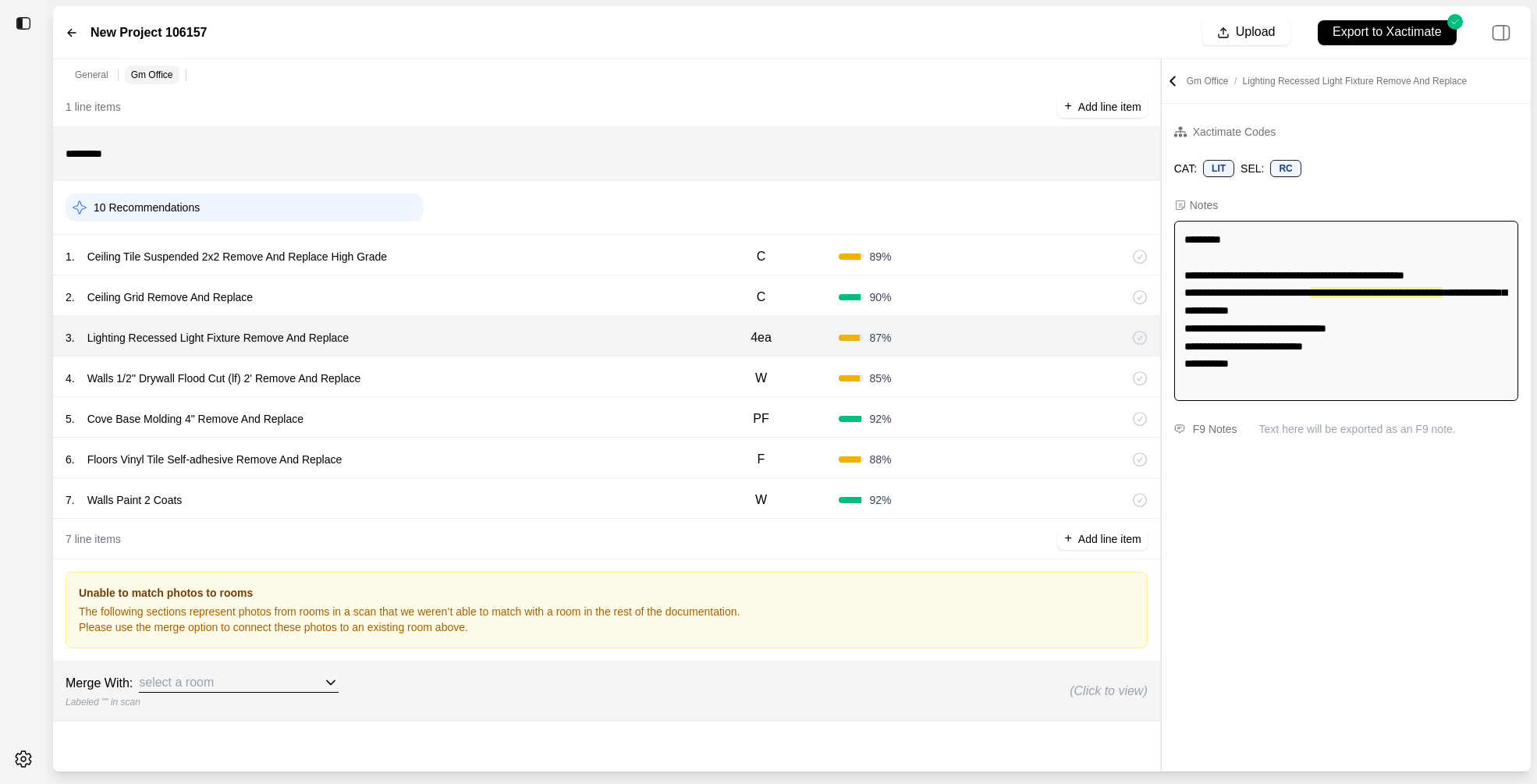
click at [467, 369] on div "4 . Walls 1/2'' Drywall Flood Cut (lf) 2' Remove And Replace" at bounding box center [375, 378] width 618 height 22
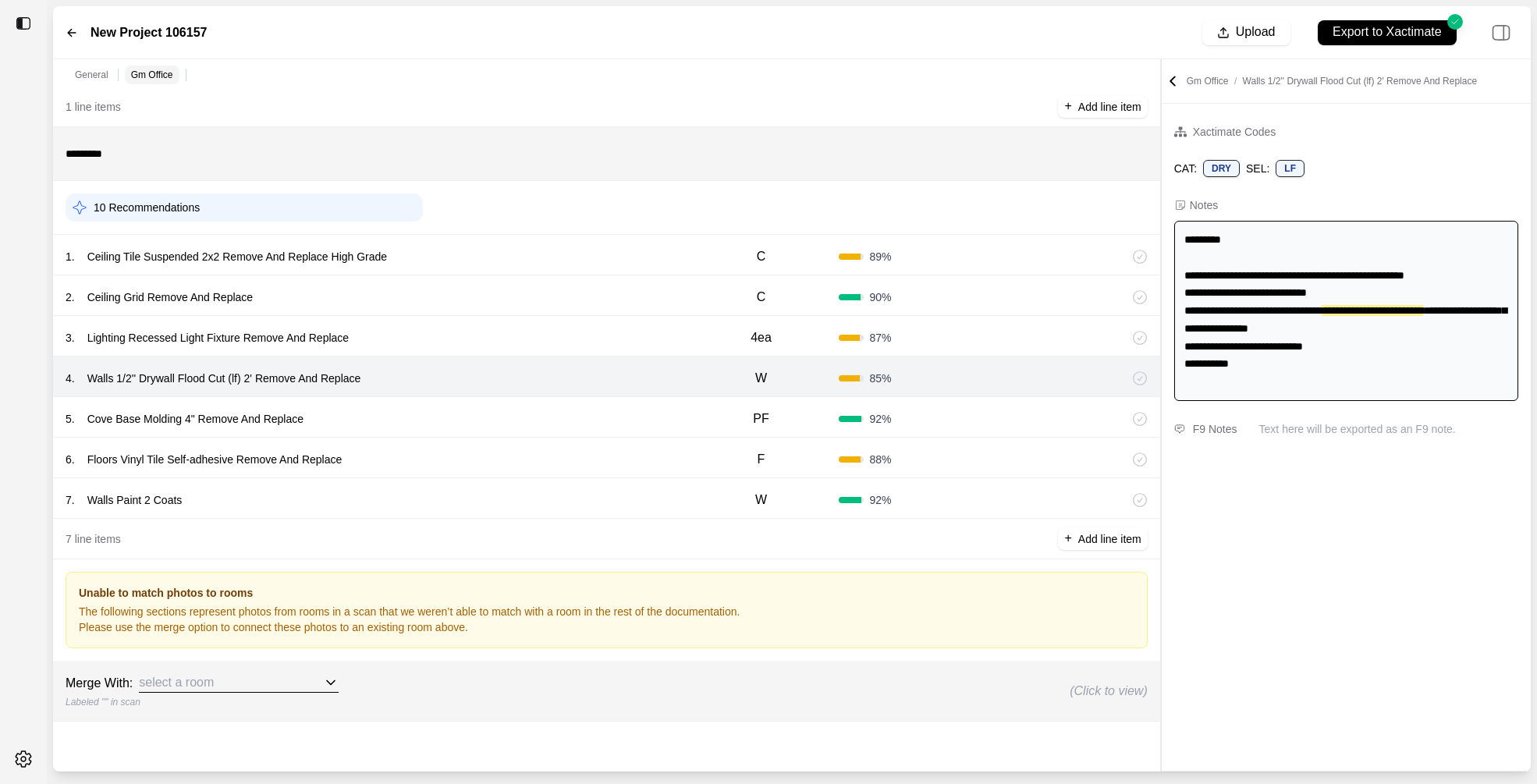
click at [401, 413] on div "5 . Cove Base Molding 4" Remove And Replace" at bounding box center [375, 418] width 618 height 22
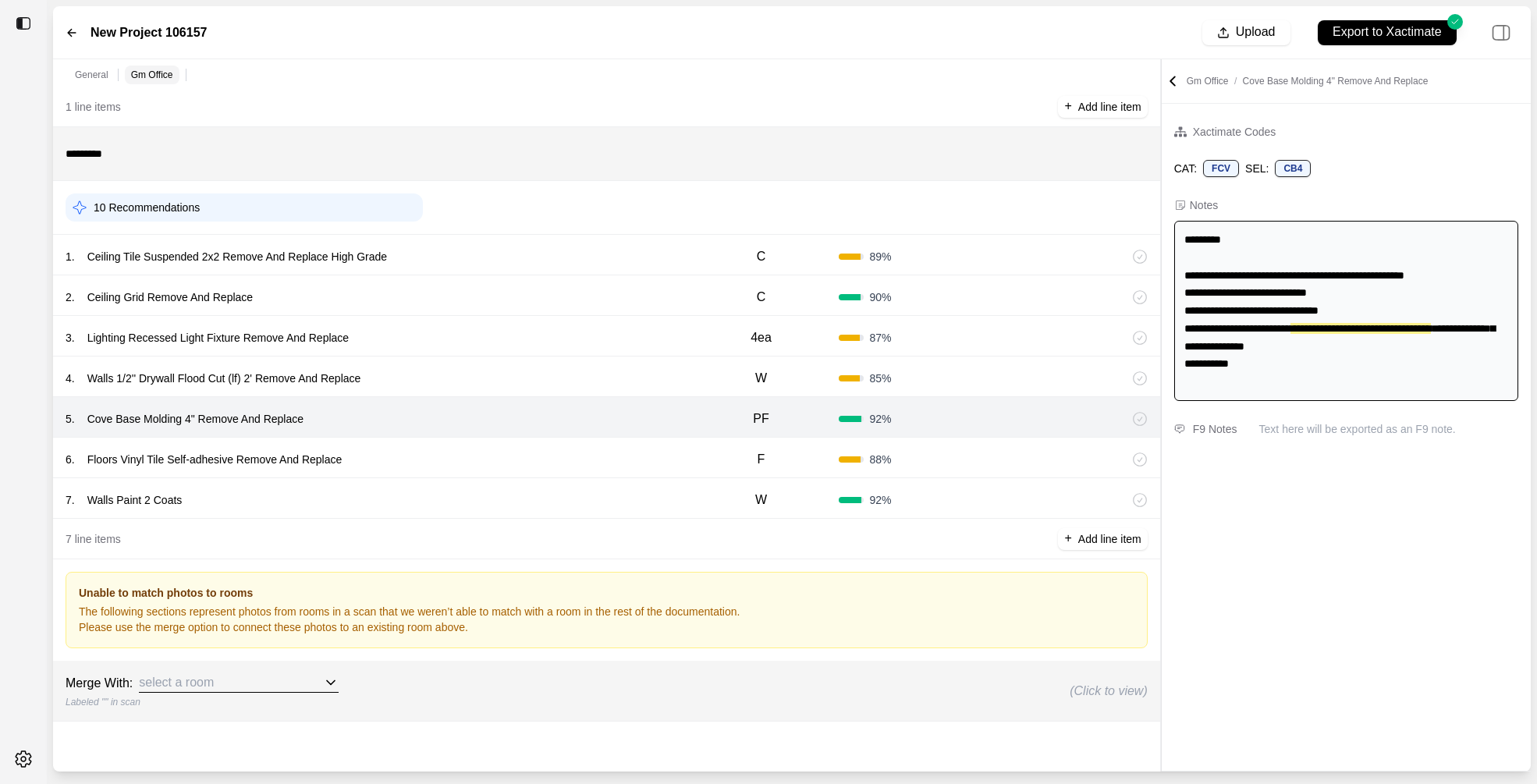
click at [414, 384] on div "4 . Walls 1/2'' Drywall Flood Cut (lf) 2' Remove And Replace" at bounding box center [375, 378] width 618 height 22
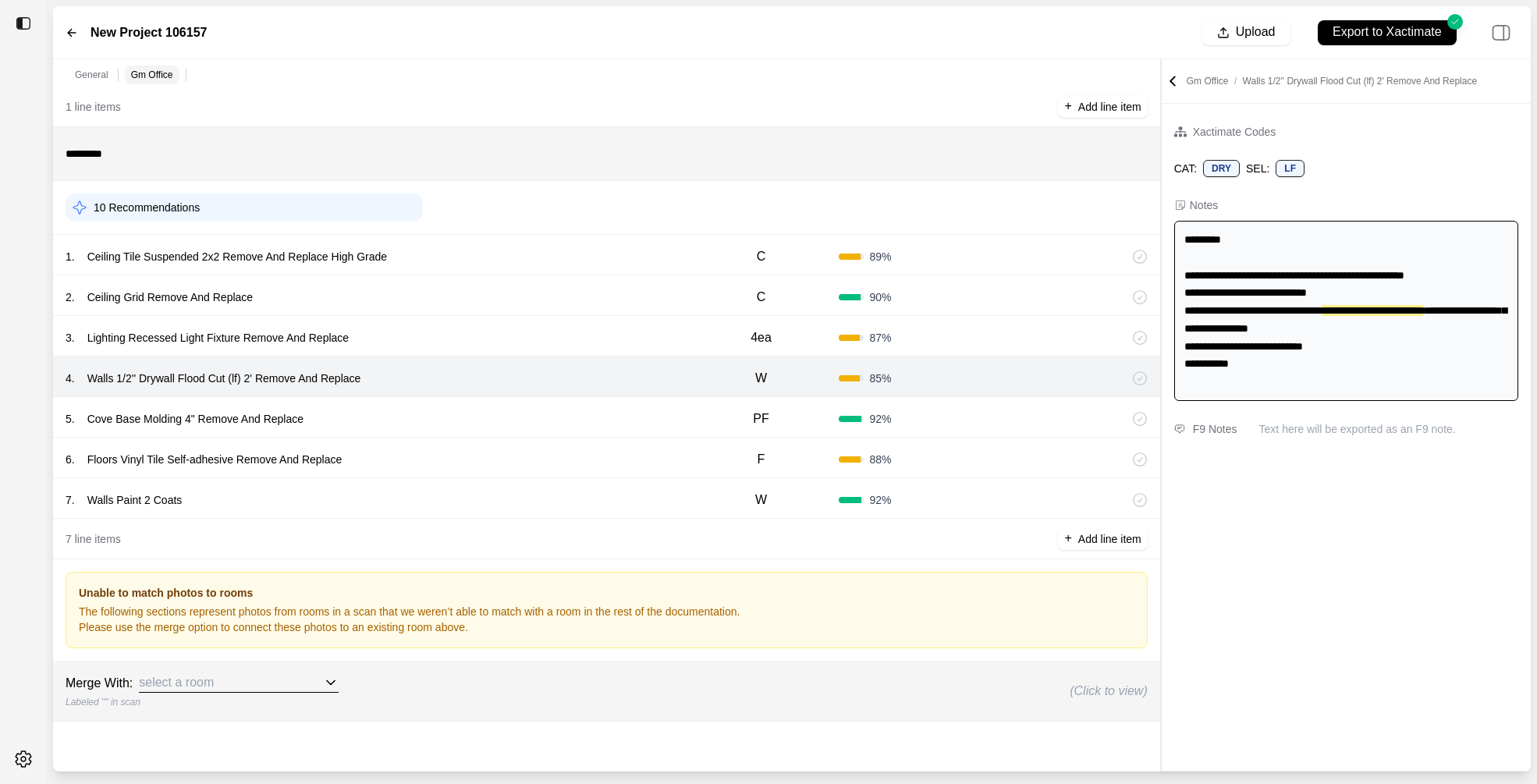
click at [424, 417] on div "5 . Cove Base Molding 4" Remove And Replace" at bounding box center [375, 418] width 618 height 22
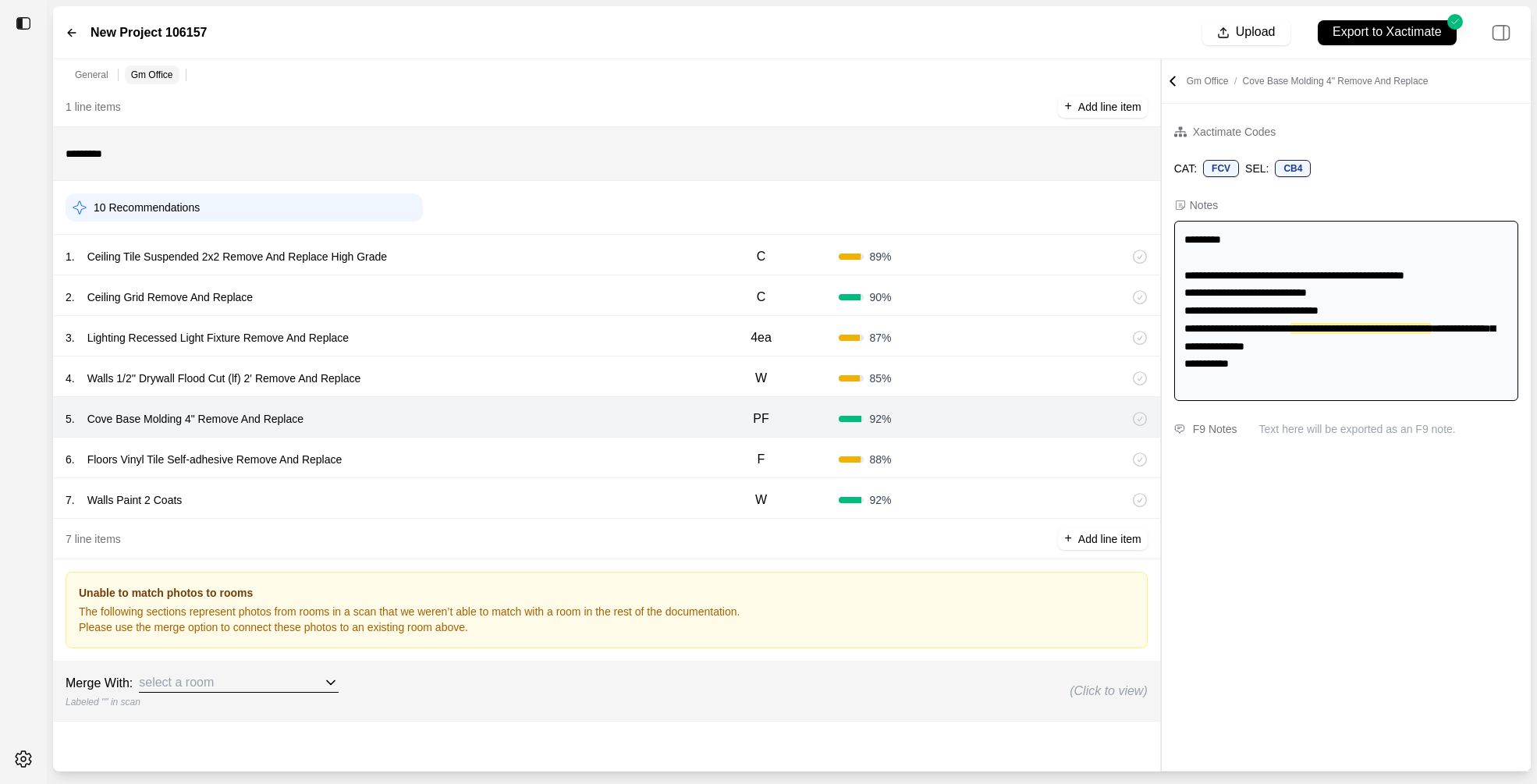
click at [429, 450] on div "6 . Floors Vinyl Tile Self-adhesive Remove And Replace" at bounding box center [375, 459] width 618 height 22
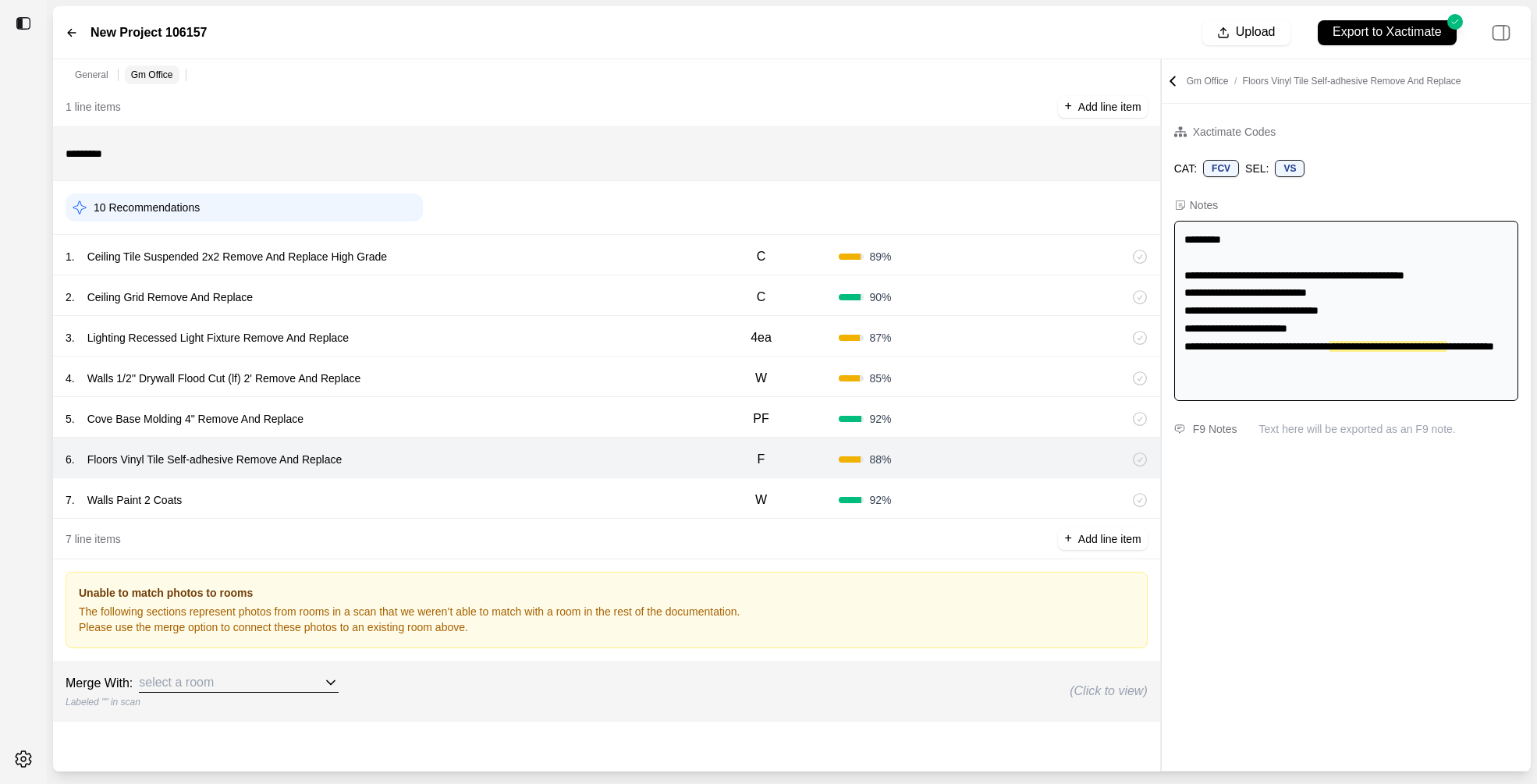
click at [290, 479] on div "7 . Walls Paint 2 Coats W 92 %" at bounding box center [606, 498] width 1107 height 41
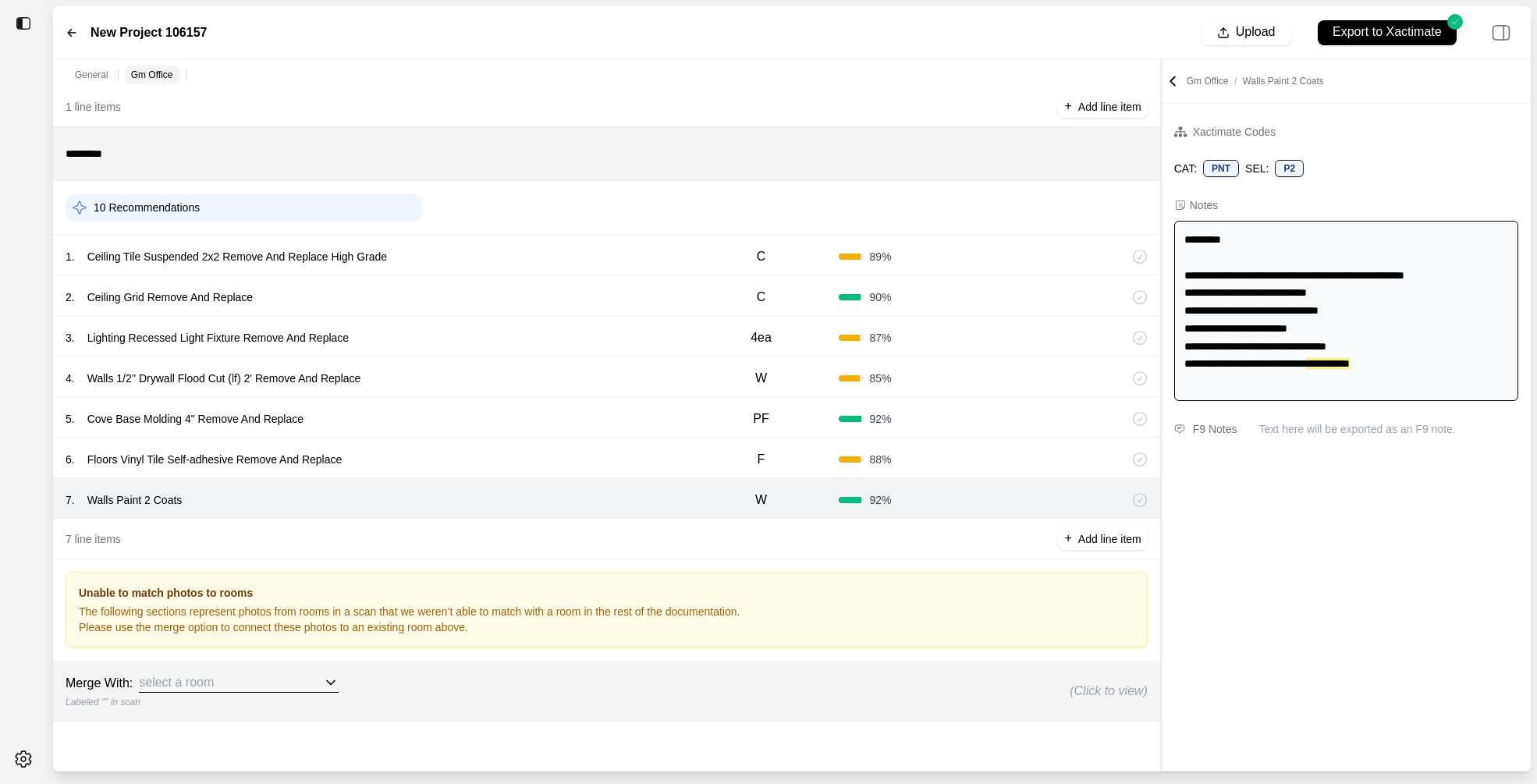
click at [246, 684] on div "select a room" at bounding box center [238, 683] width 200 height 20
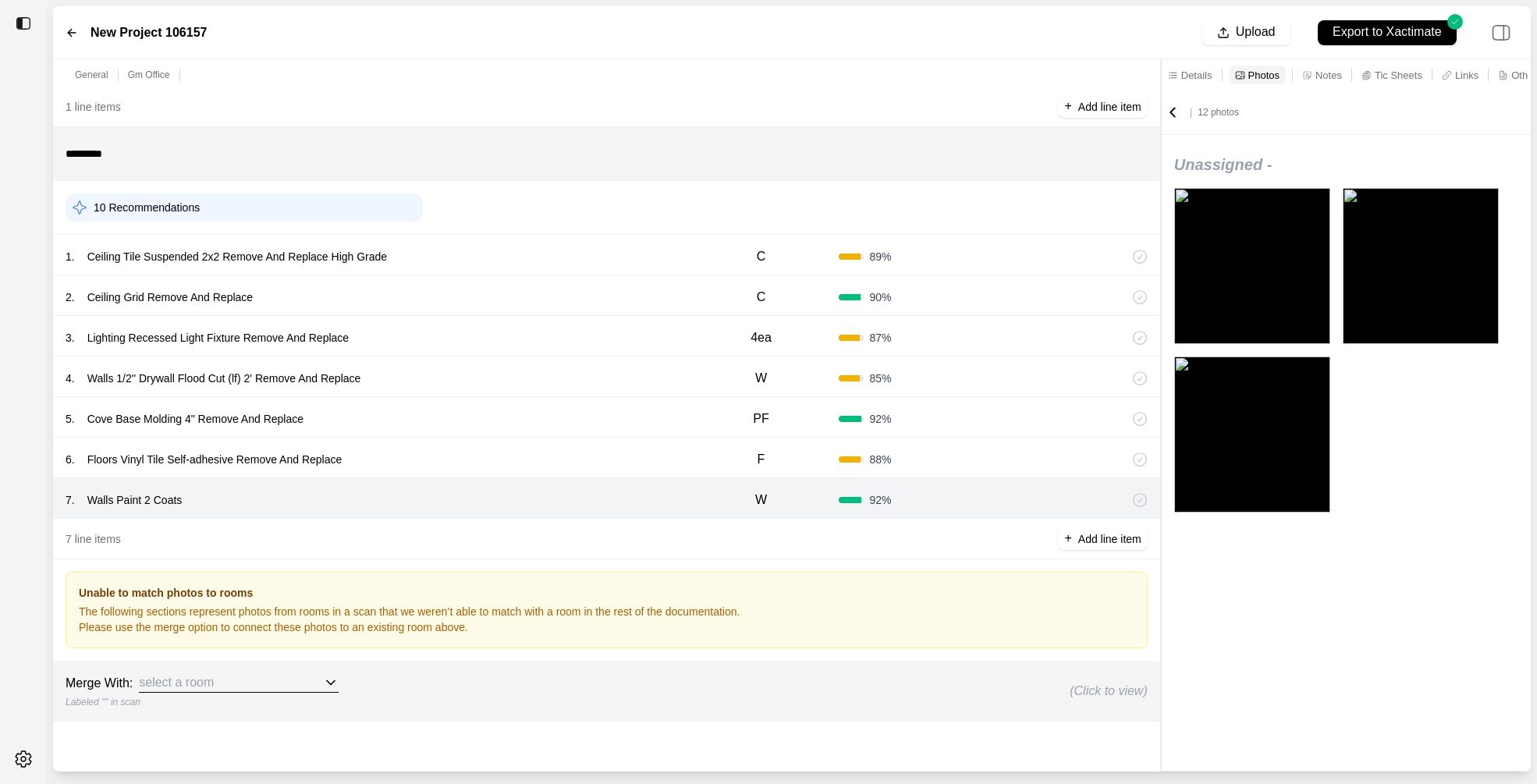
click at [1225, 619] on div "| 12 photos Unassigned -" at bounding box center [1347, 414] width 369 height 646
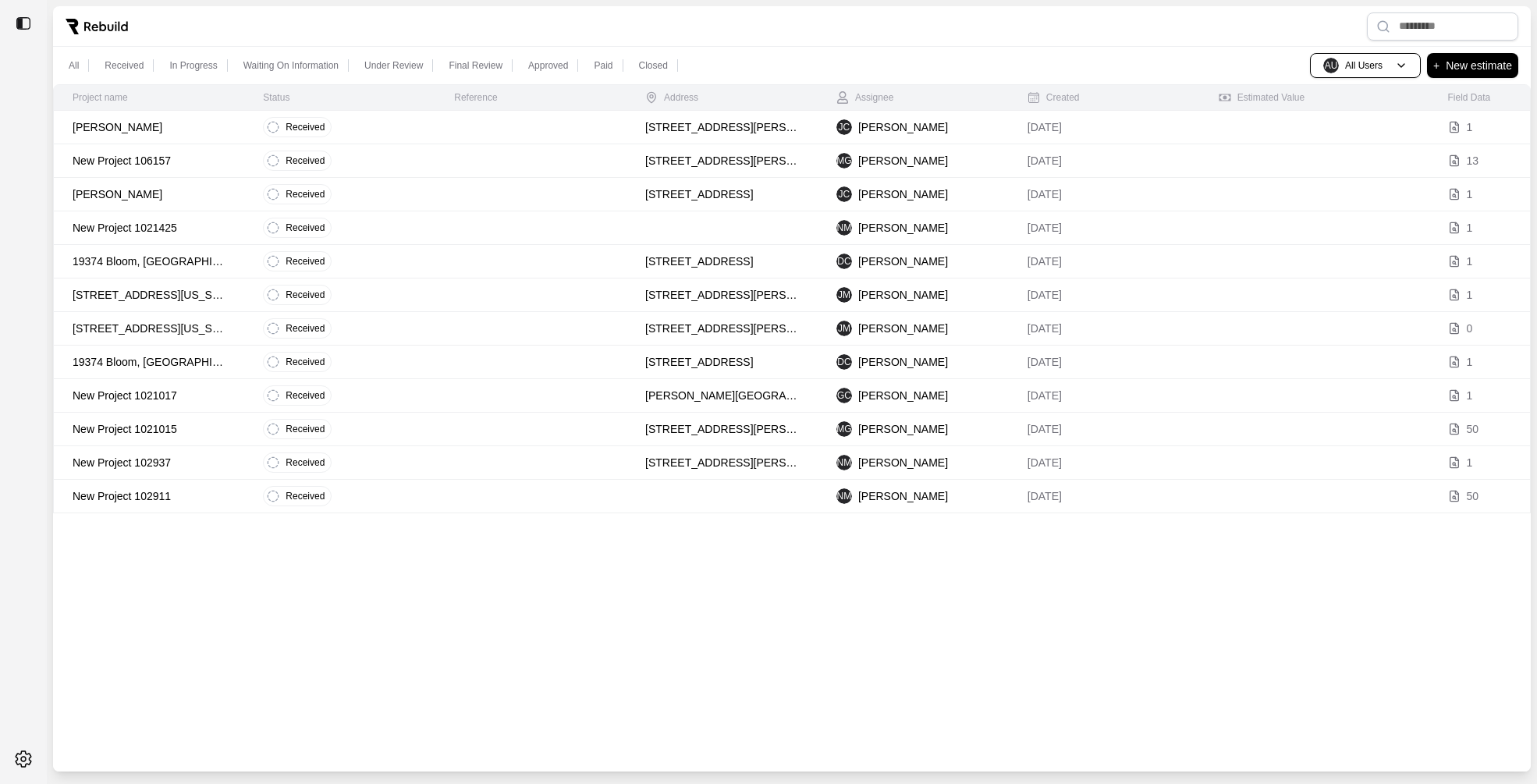
click at [366, 202] on td "Received" at bounding box center [339, 195] width 191 height 34
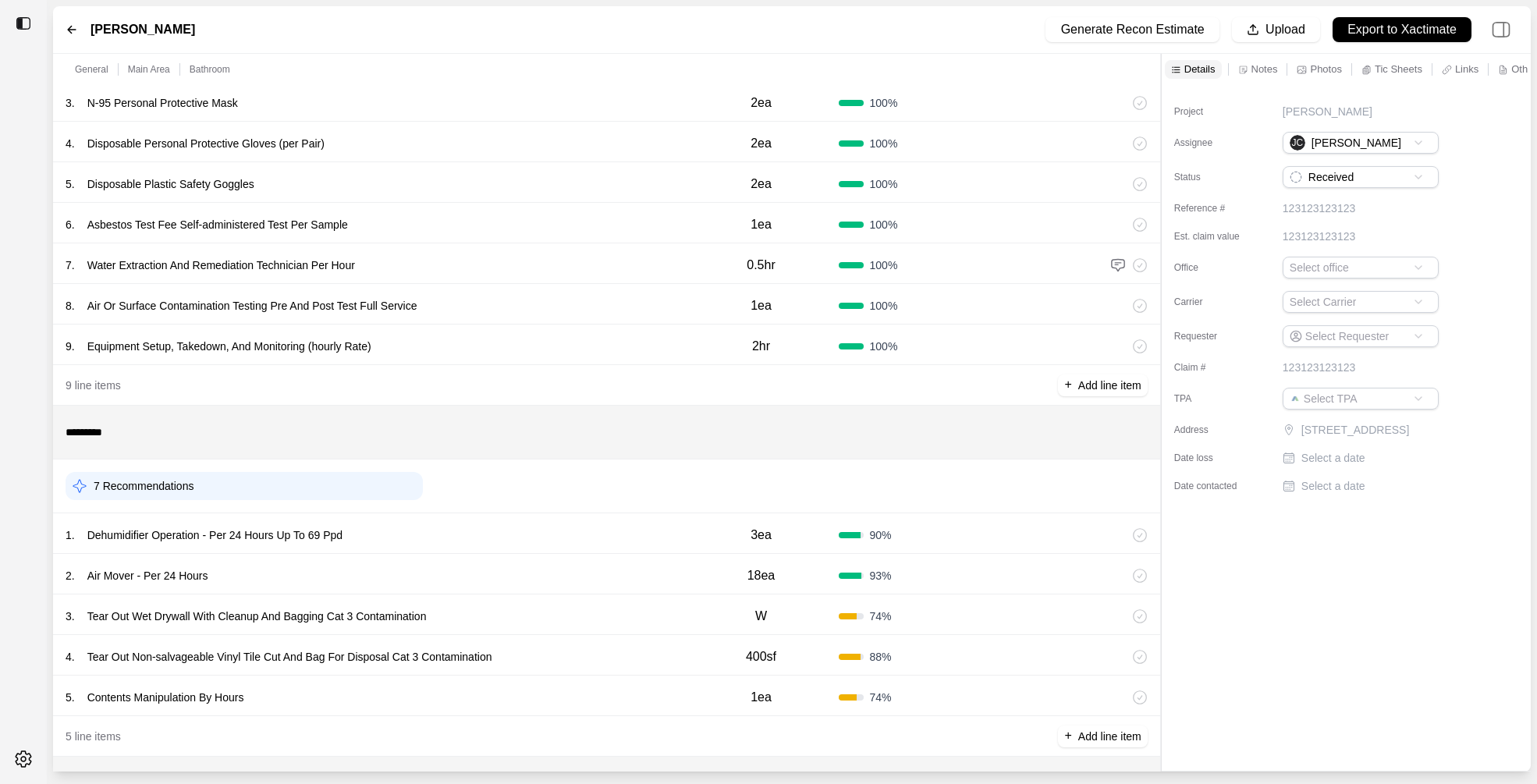
scroll to position [270, 0]
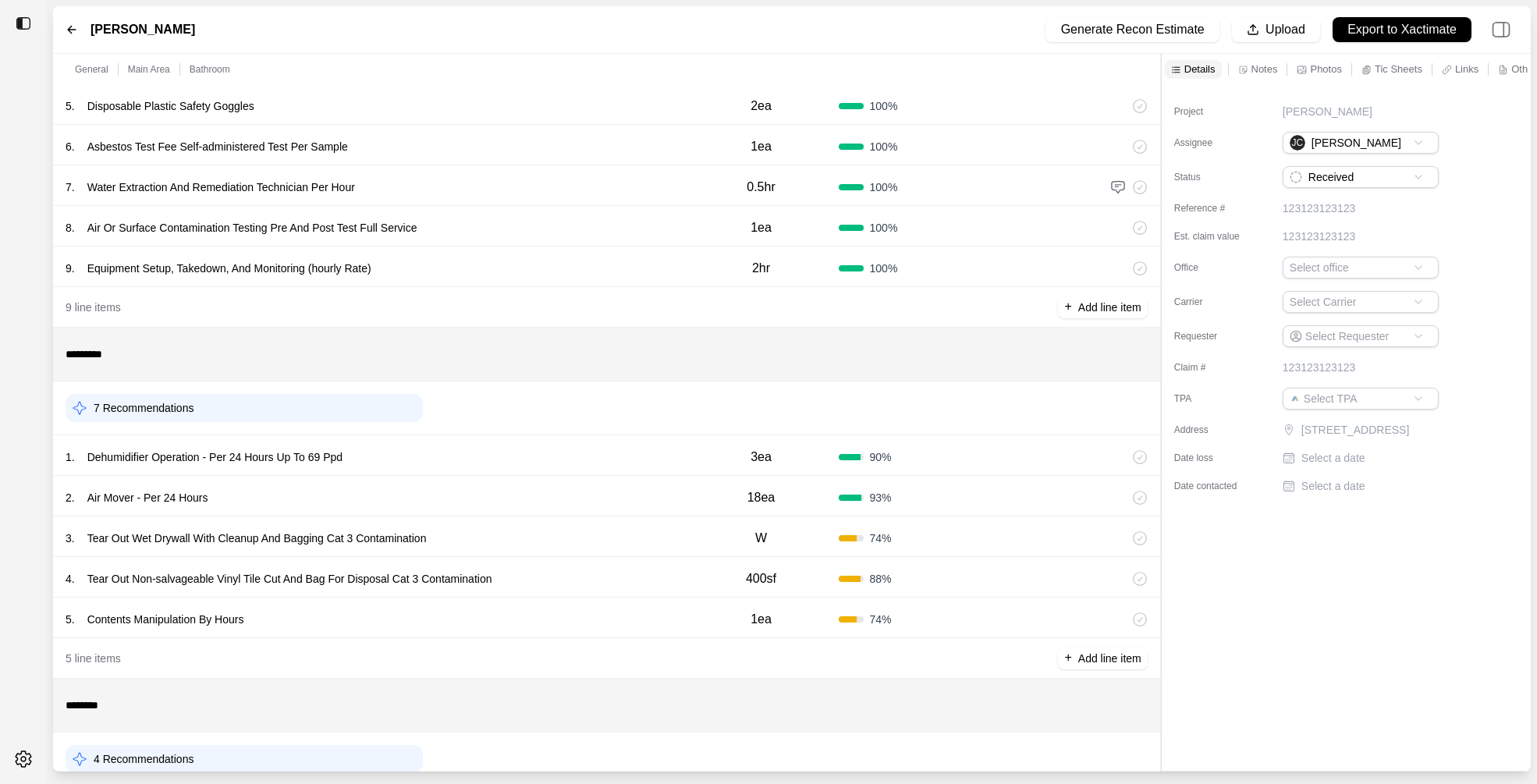
click at [425, 467] on div "1 . Dehumidifier Operation - Per 24 Hours Up To 69 Ppd" at bounding box center [375, 457] width 618 height 22
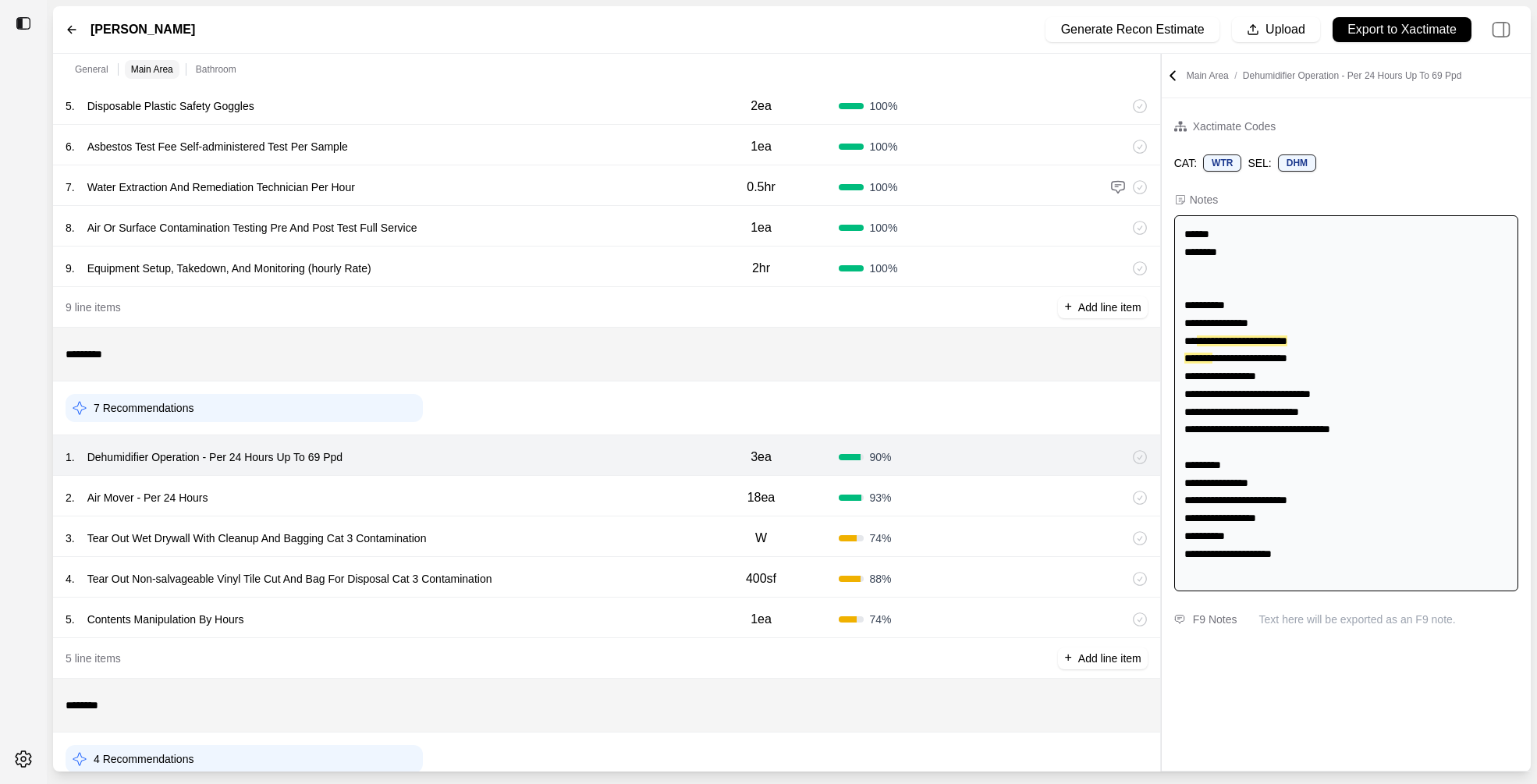
click at [433, 492] on div "2 . Air Mover - Per 24 Hours" at bounding box center [375, 498] width 618 height 22
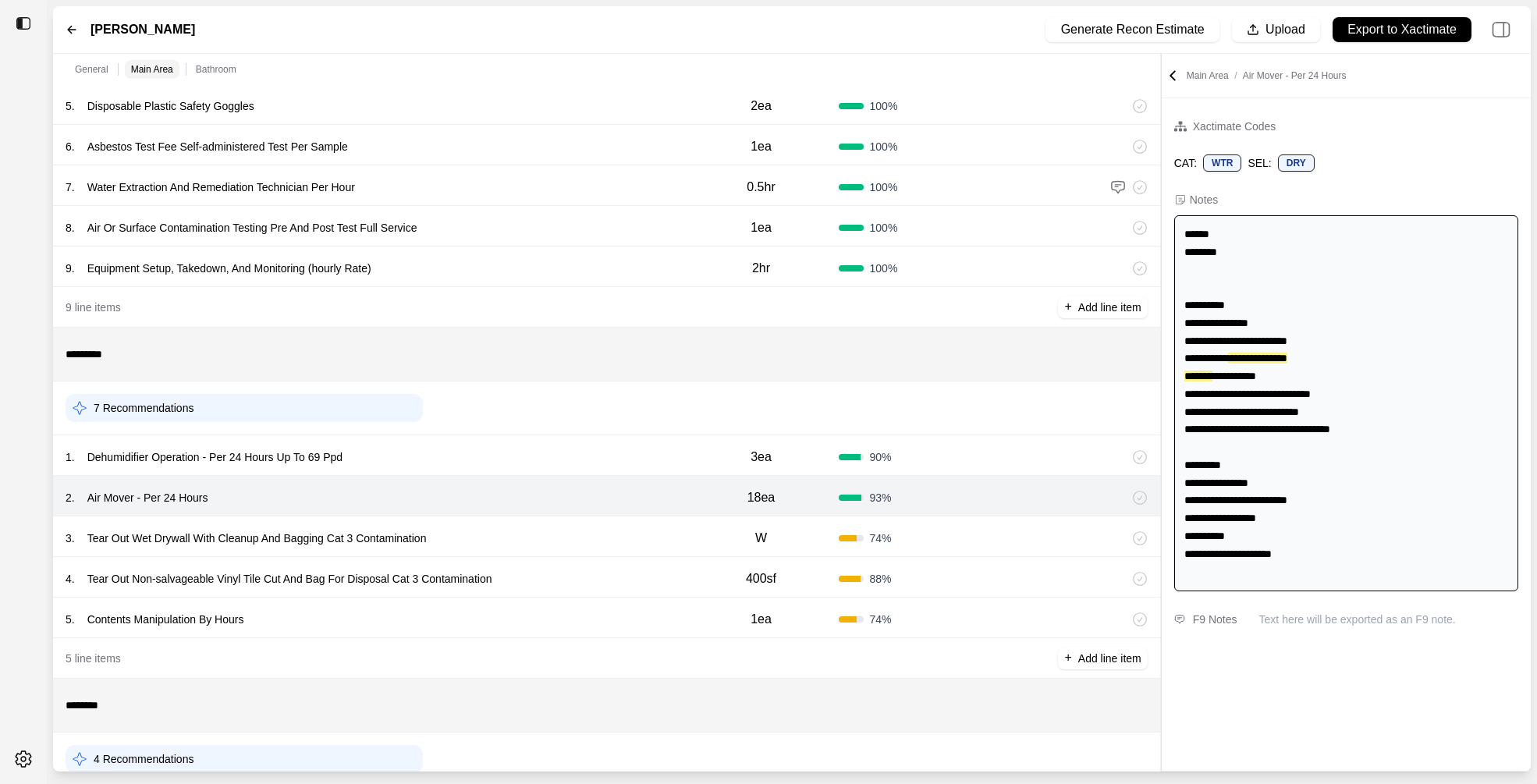
click at [491, 488] on div "2 . Air Mover - Per 24 Hours" at bounding box center [375, 498] width 618 height 22
click at [491, 461] on div "1 . Dehumidifier Operation - Per 24 Hours Up To 69 Ppd" at bounding box center [375, 457] width 618 height 22
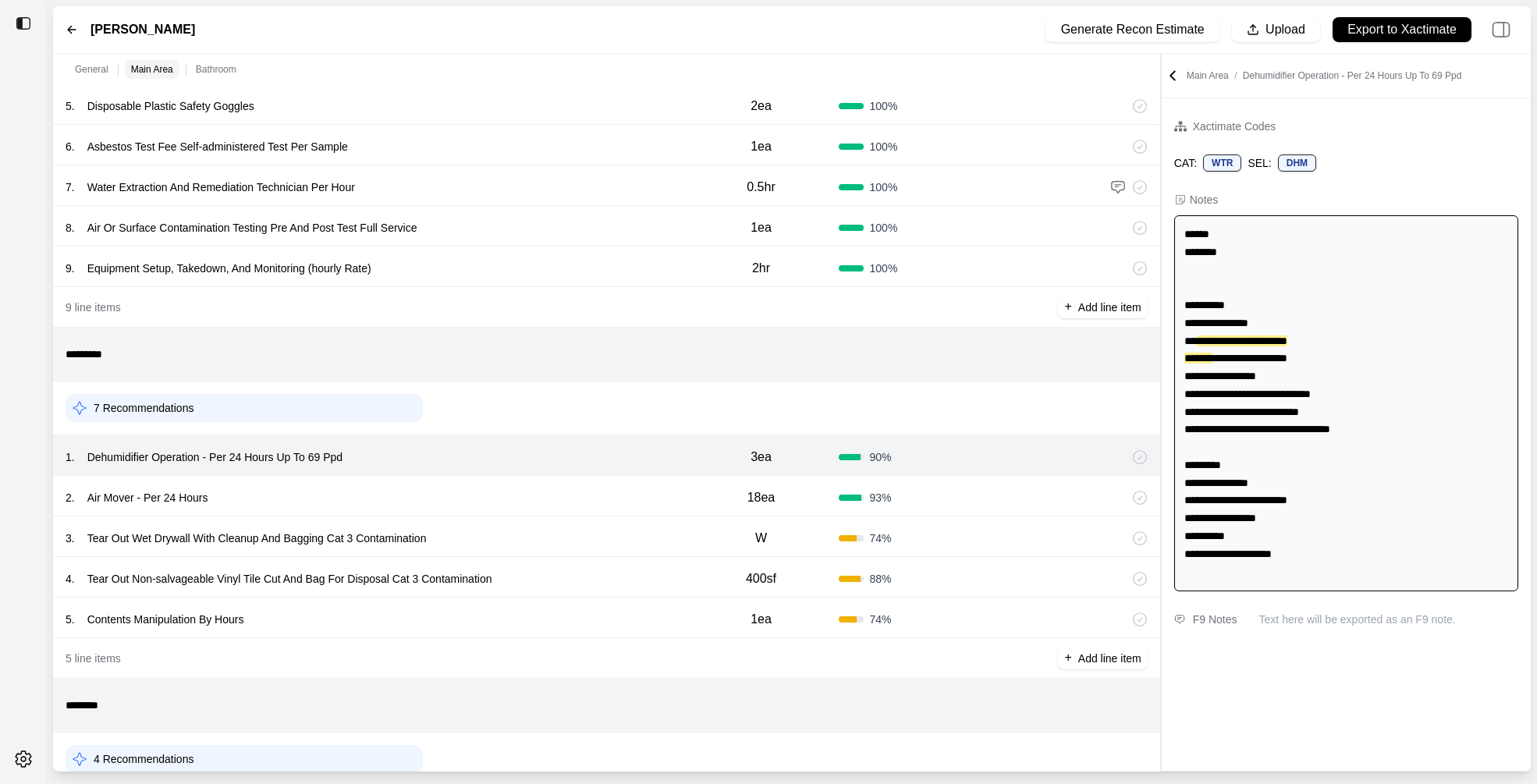
click at [492, 488] on div "2 . Air Mover - Per 24 Hours" at bounding box center [375, 498] width 618 height 22
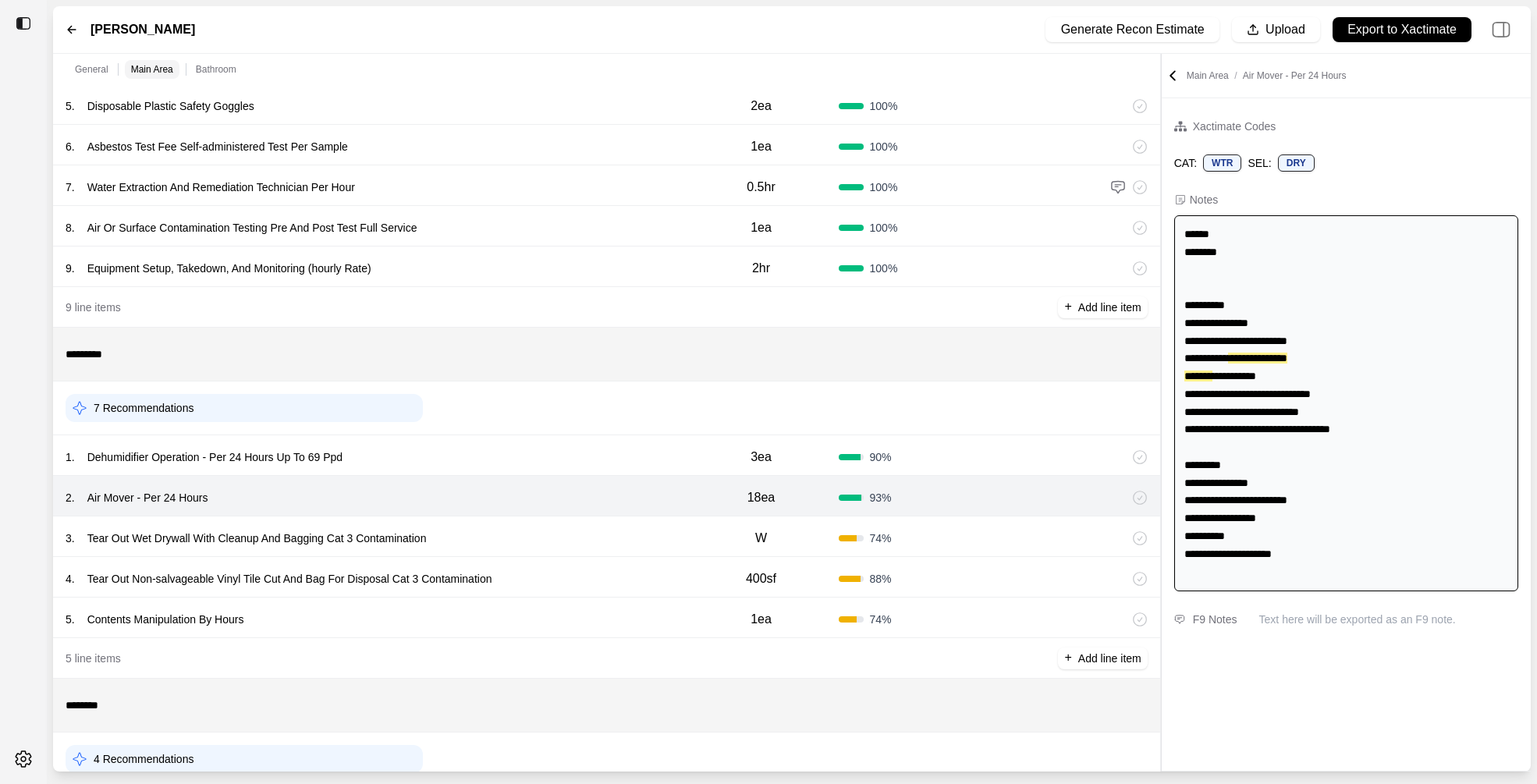
click at [547, 522] on div "3 . Tear Out Wet Drywall With Cleanup And Bagging Cat 3 Contamination W 74 %" at bounding box center [606, 536] width 1107 height 41
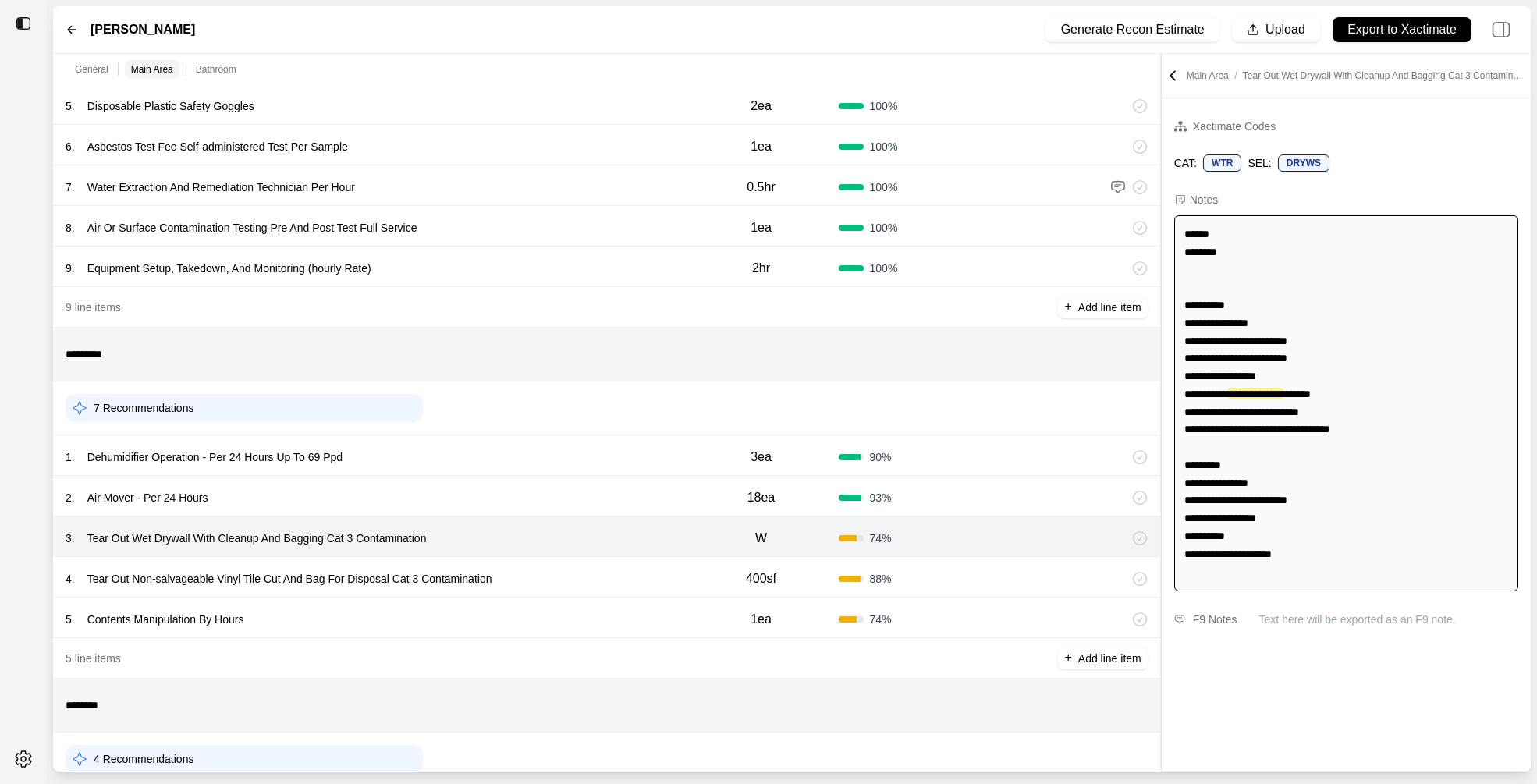
click at [554, 565] on div "4 . Tear Out Non-salvageable Vinyl Tile Cut And Bag For Disposal Cat 3 Contamin…" at bounding box center [606, 577] width 1107 height 41
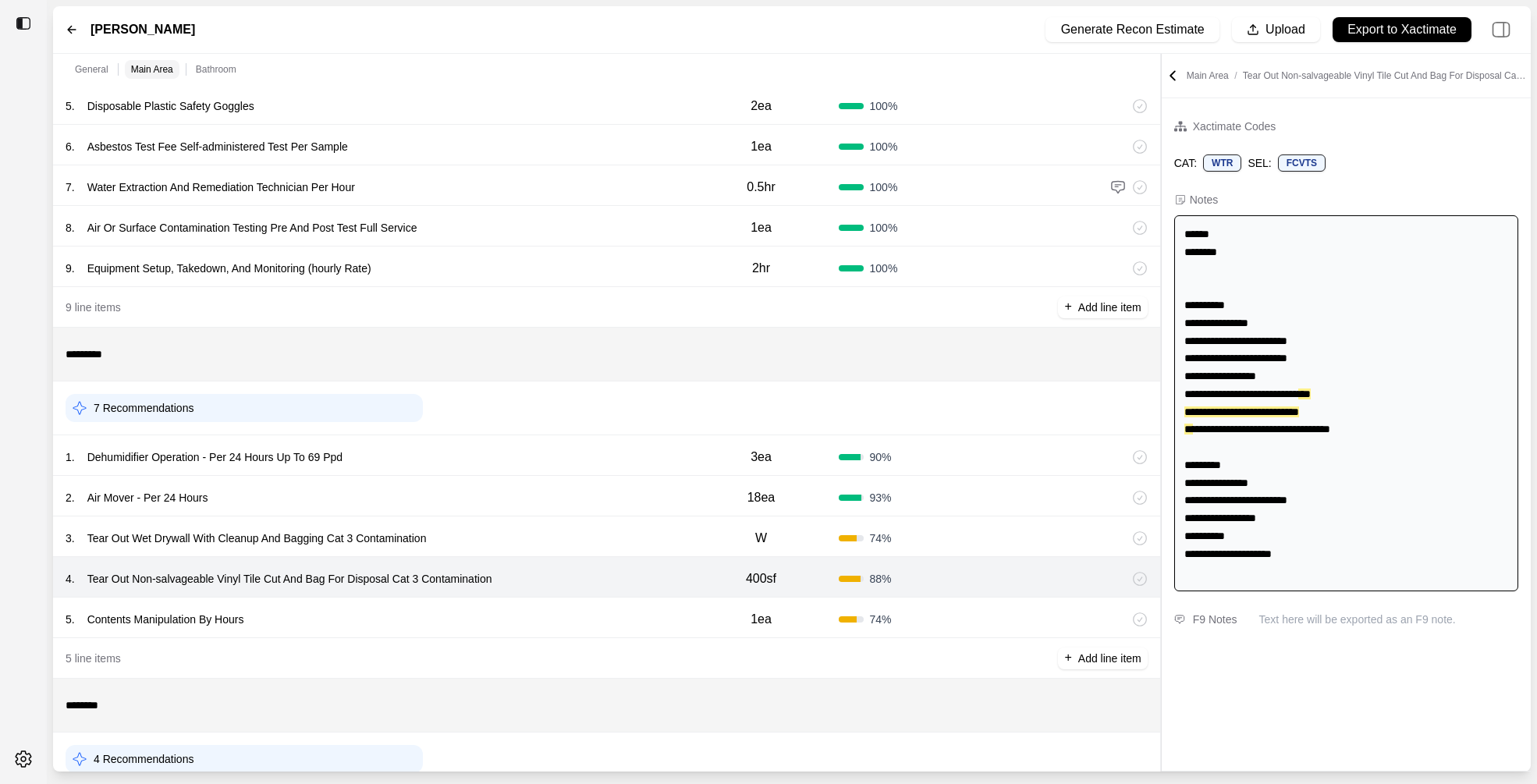
click at [558, 603] on div "5 . Contents Manipulation By Hours 1ea 74 %" at bounding box center [606, 617] width 1107 height 41
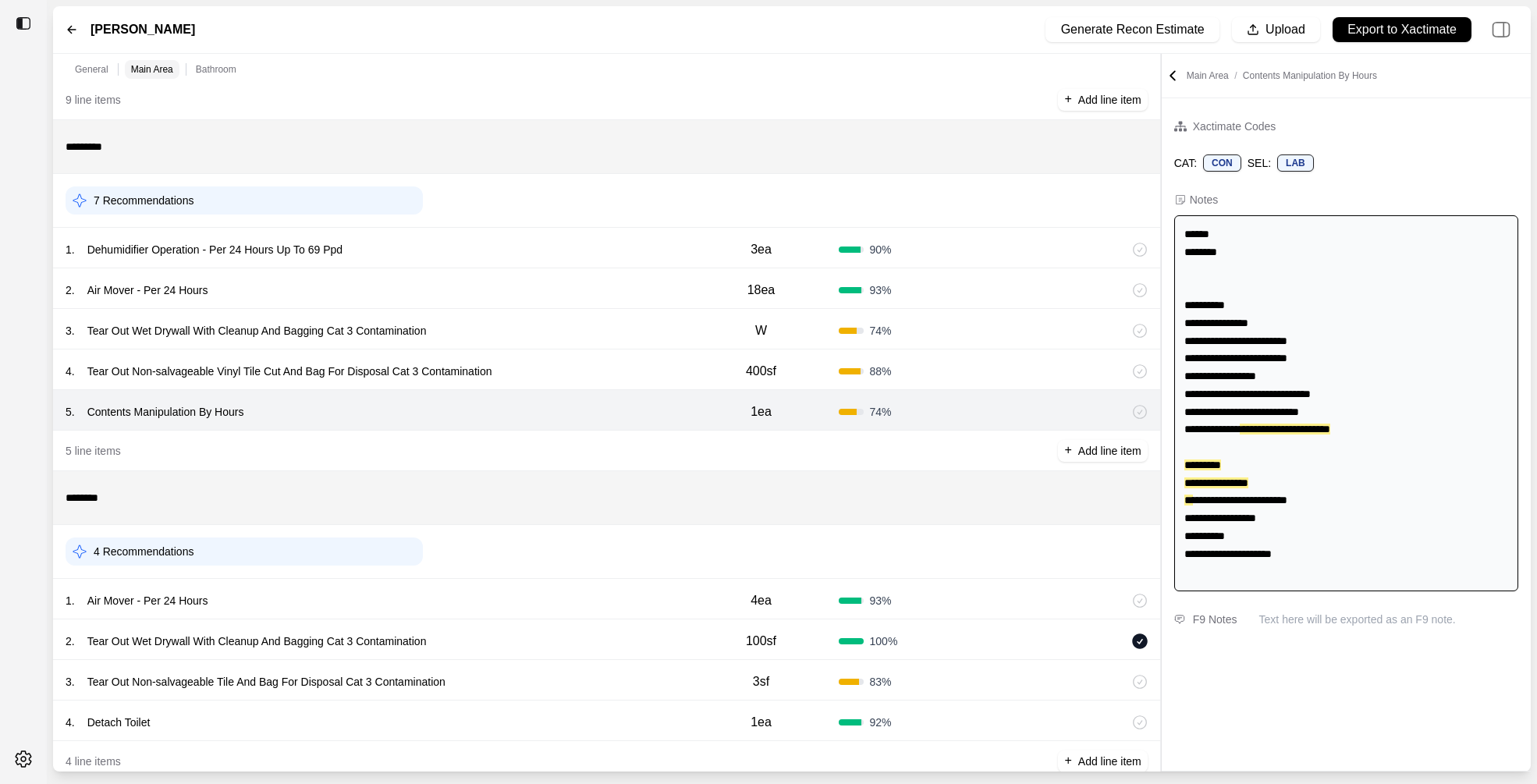
scroll to position [514, 0]
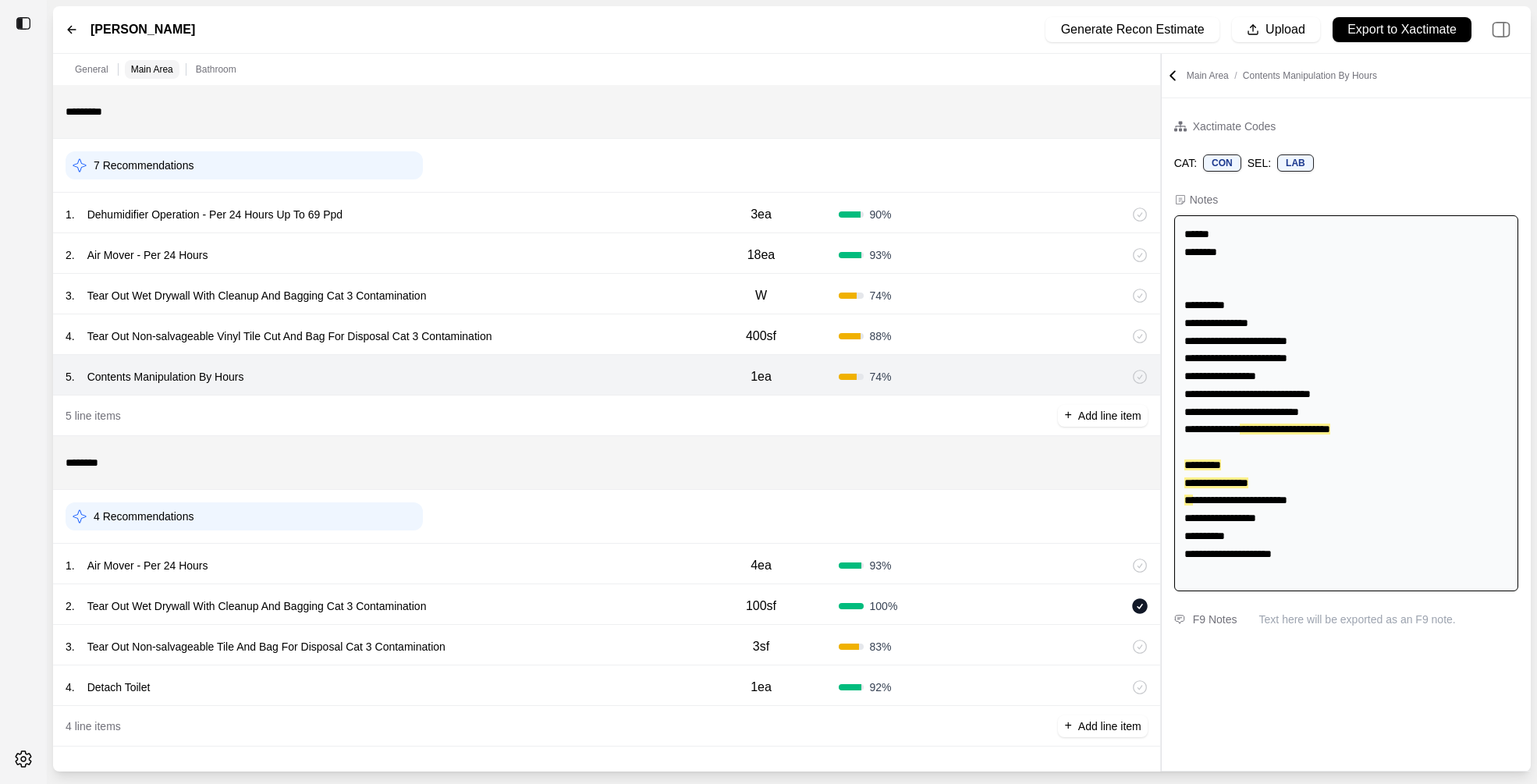
click at [537, 574] on div "1 . Air Mover - Per 24 Hours" at bounding box center [375, 565] width 618 height 22
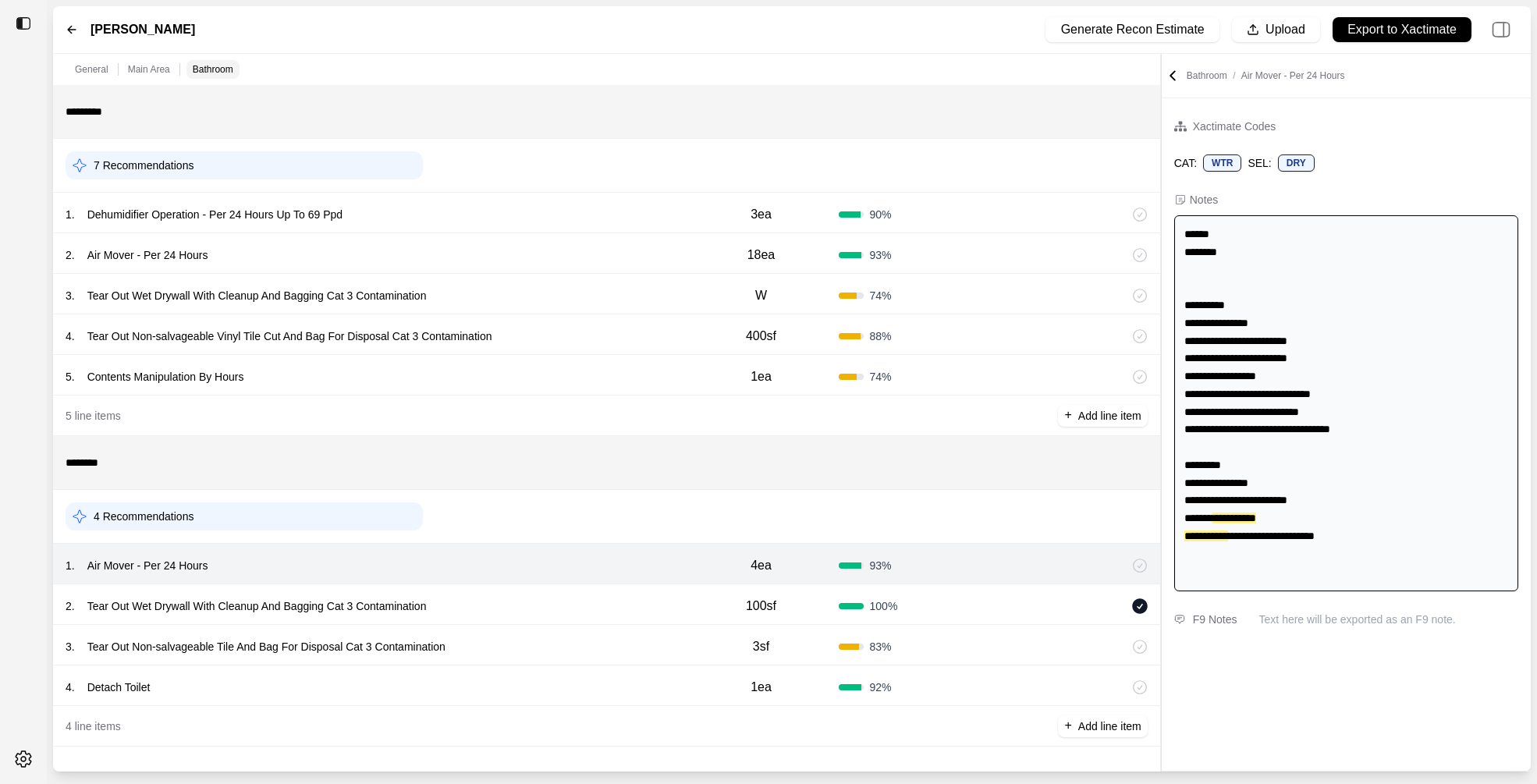
click at [545, 603] on div "2 . Tear Out Wet Drywall With Cleanup And Bagging Cat 3 Contamination" at bounding box center [375, 606] width 618 height 22
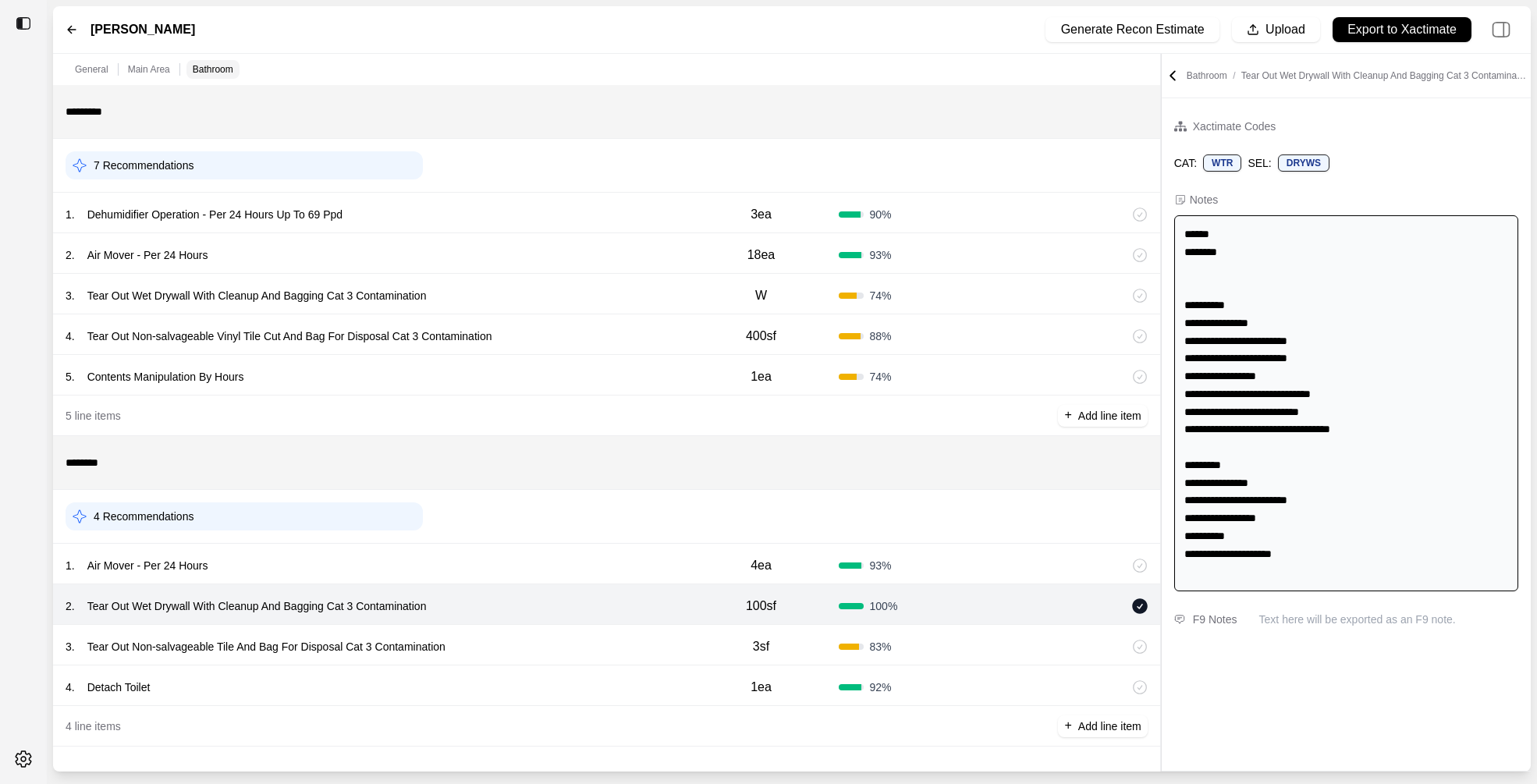
click at [545, 658] on div "3 . Tear Out Non-salvageable Tile And Bag For Disposal Cat 3 Contamination" at bounding box center [375, 646] width 618 height 22
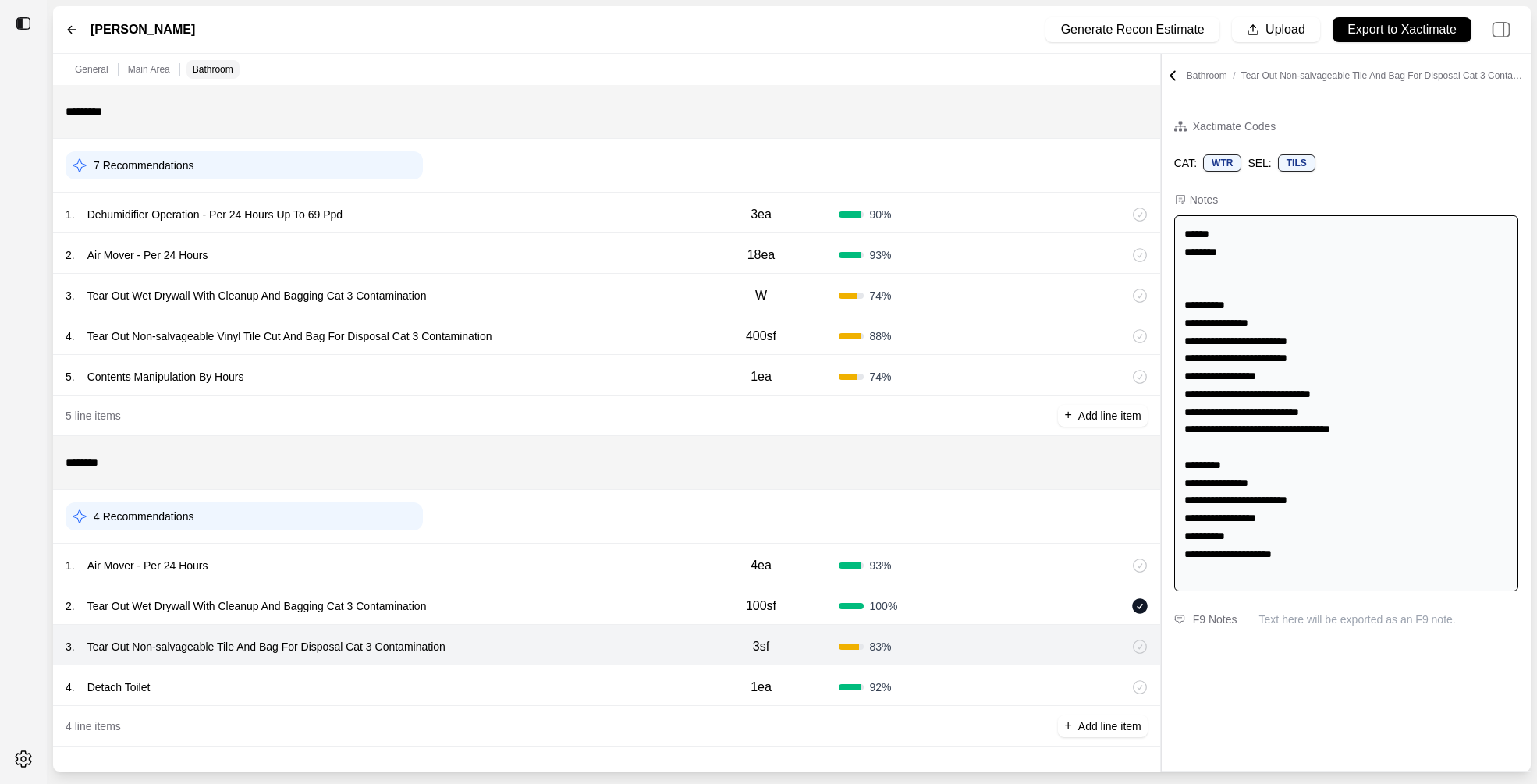
click at [547, 682] on div "4 . Detach Toilet" at bounding box center [375, 687] width 618 height 22
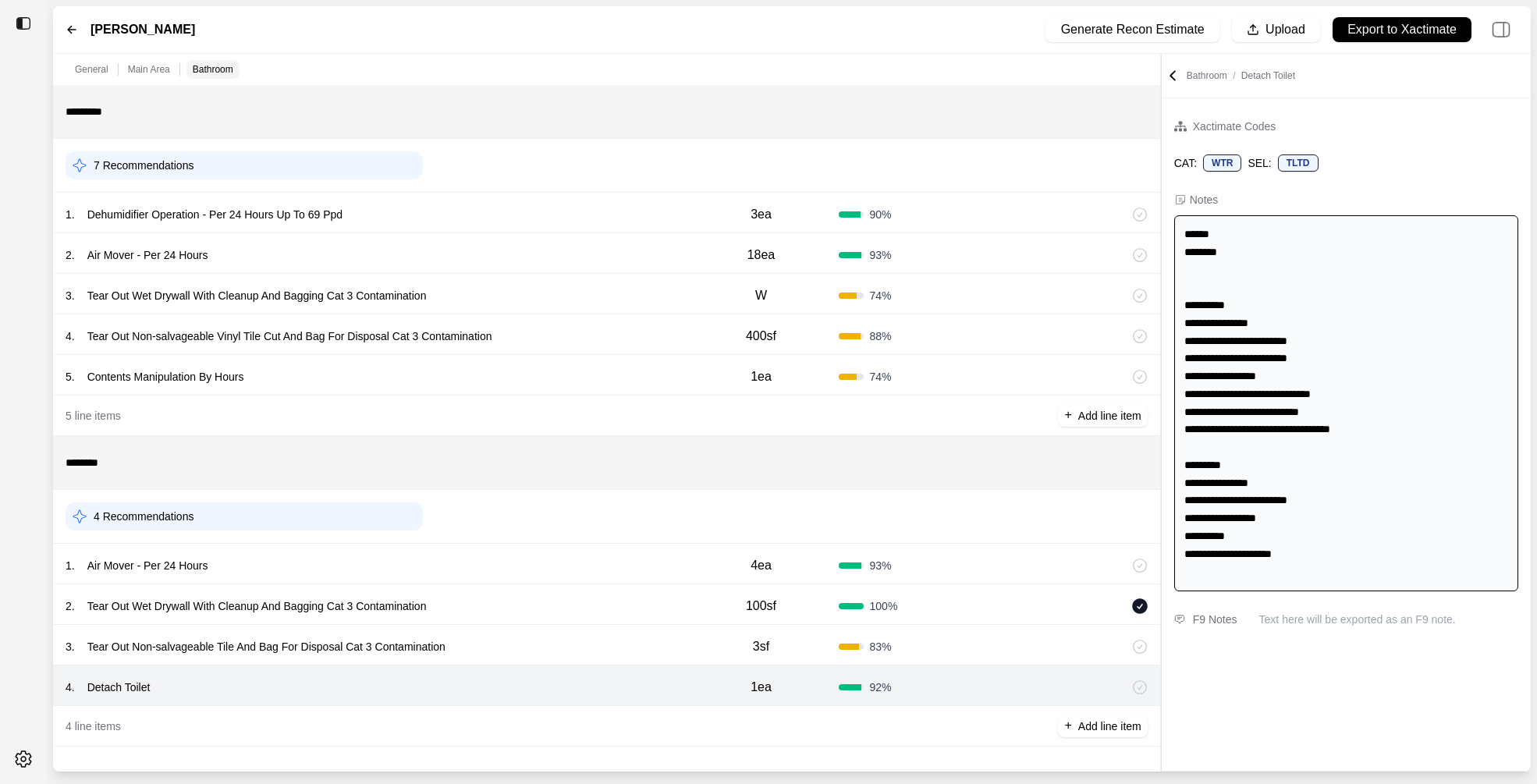
click at [547, 634] on div "3 . Tear Out Non-salvageable Tile And Bag For Disposal Cat 3 Contamination 3sf …" at bounding box center [606, 645] width 1107 height 41
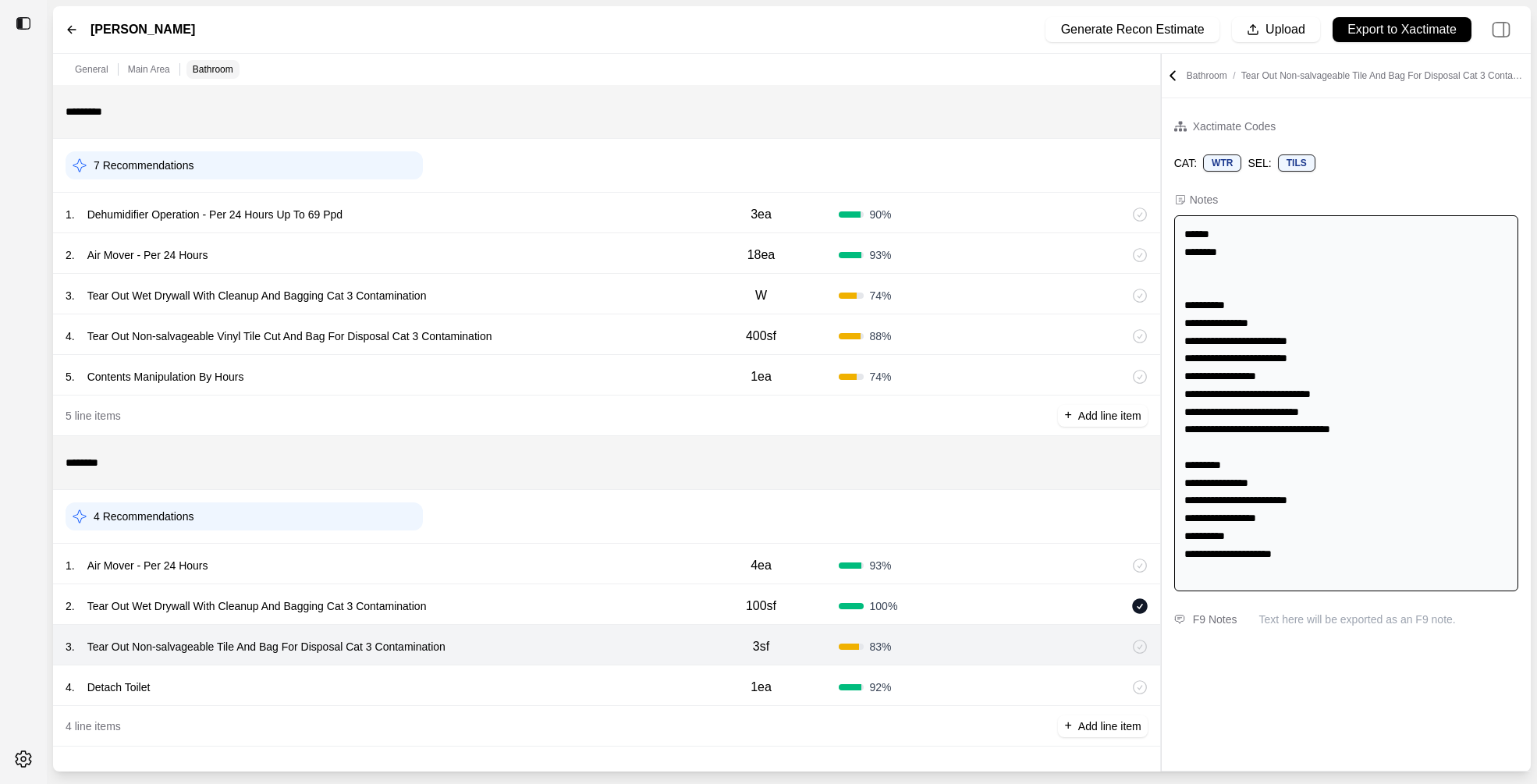
click at [554, 606] on div "2 . Tear Out Wet Drywall With Cleanup And Bagging Cat 3 Contamination" at bounding box center [375, 606] width 618 height 22
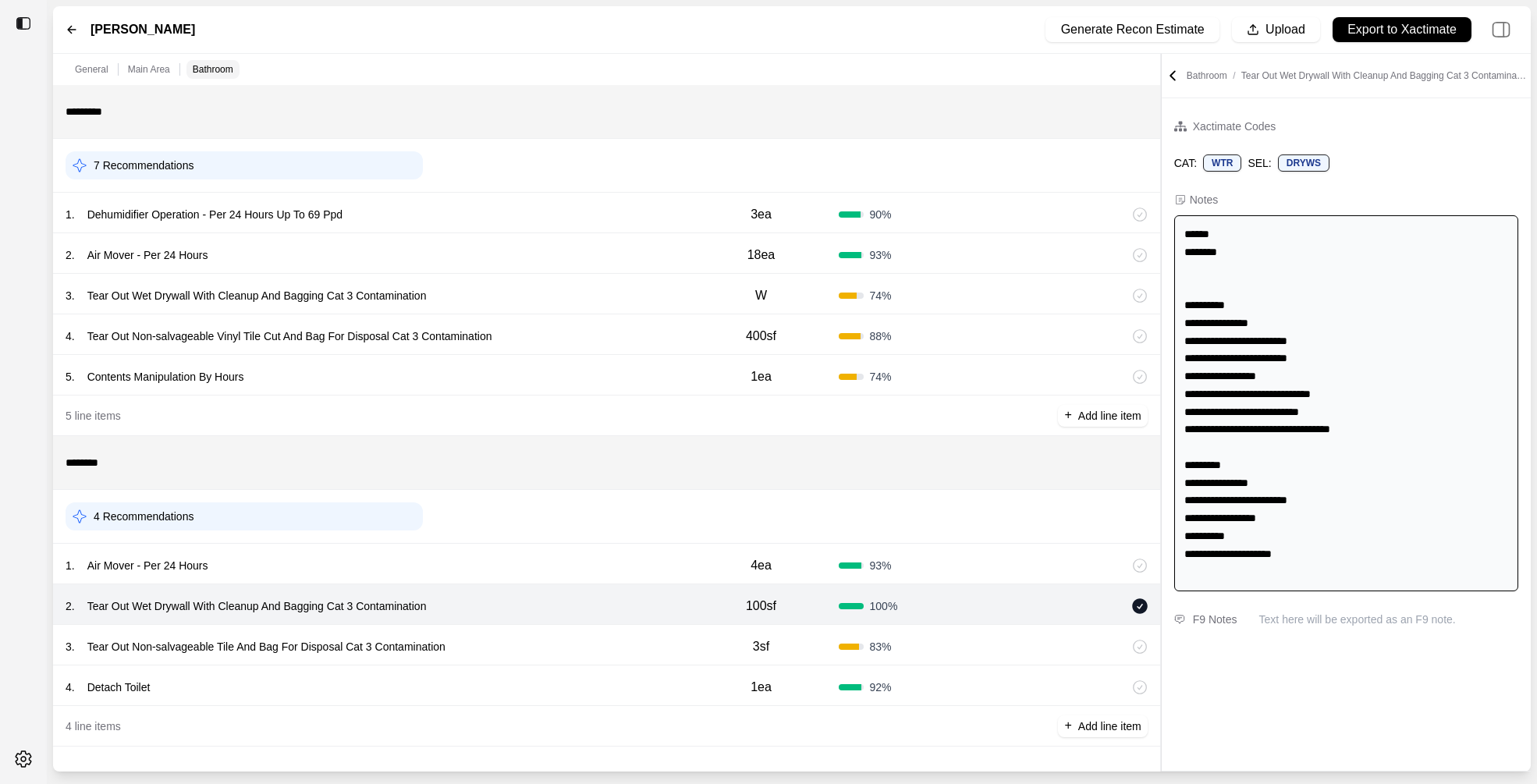
click at [559, 573] on div "1 . Air Mover - Per 24 Hours" at bounding box center [375, 565] width 618 height 22
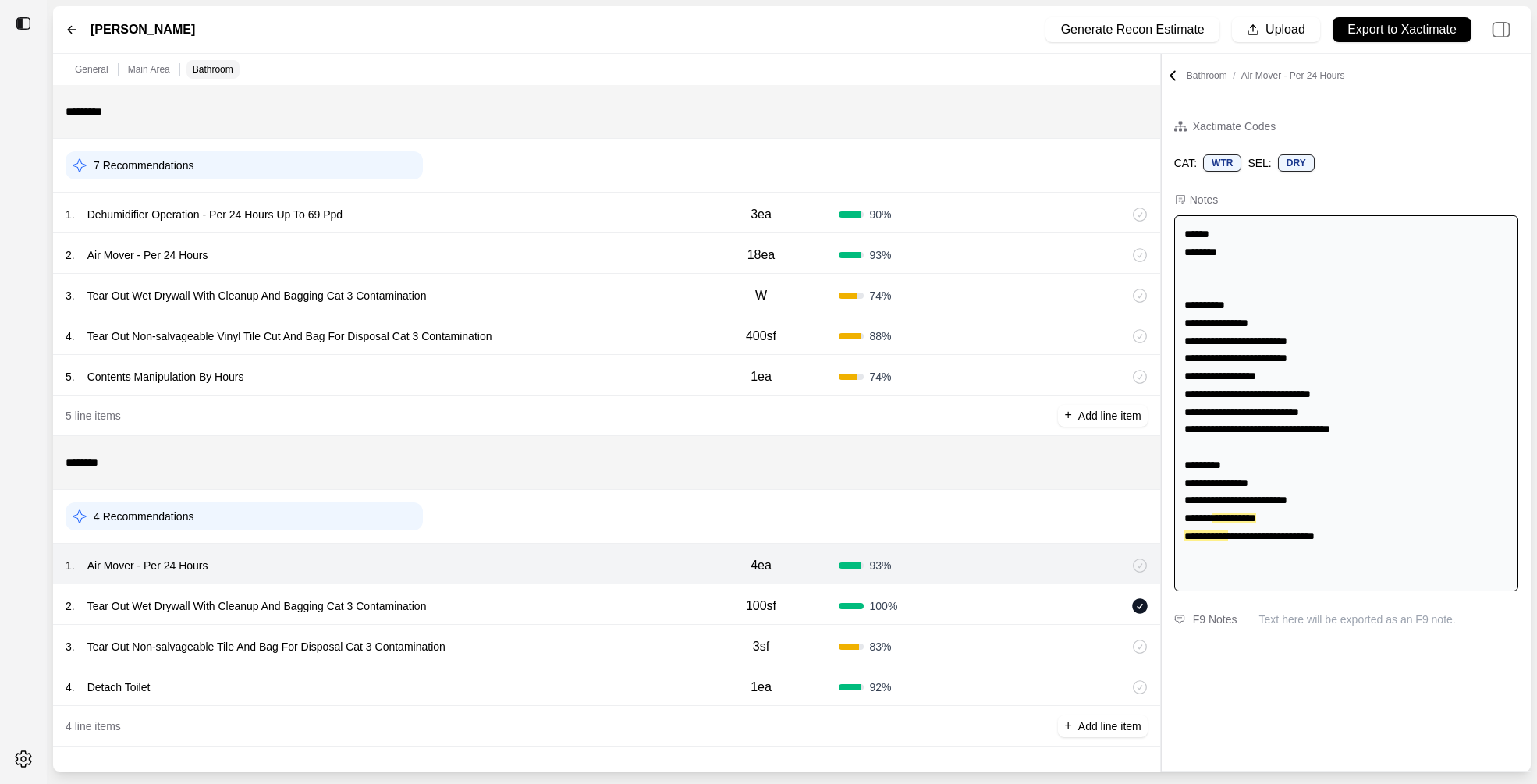
click at [569, 636] on div "3 . Tear Out Non-salvageable Tile And Bag For Disposal Cat 3 Contamination" at bounding box center [375, 646] width 618 height 22
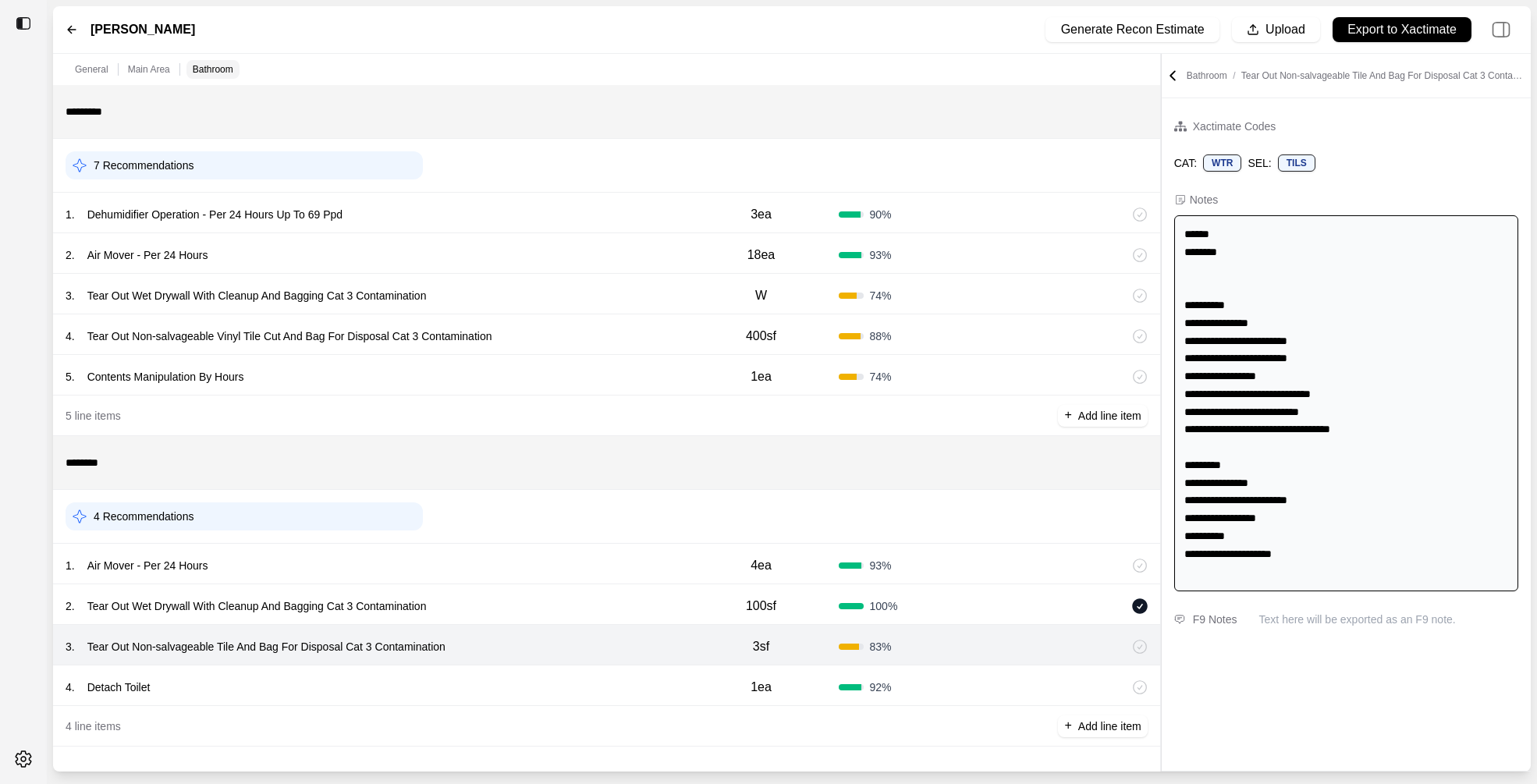
click at [548, 611] on div "2 . Tear Out Wet Drywall With Cleanup And Bagging Cat 3 Contamination" at bounding box center [375, 606] width 618 height 22
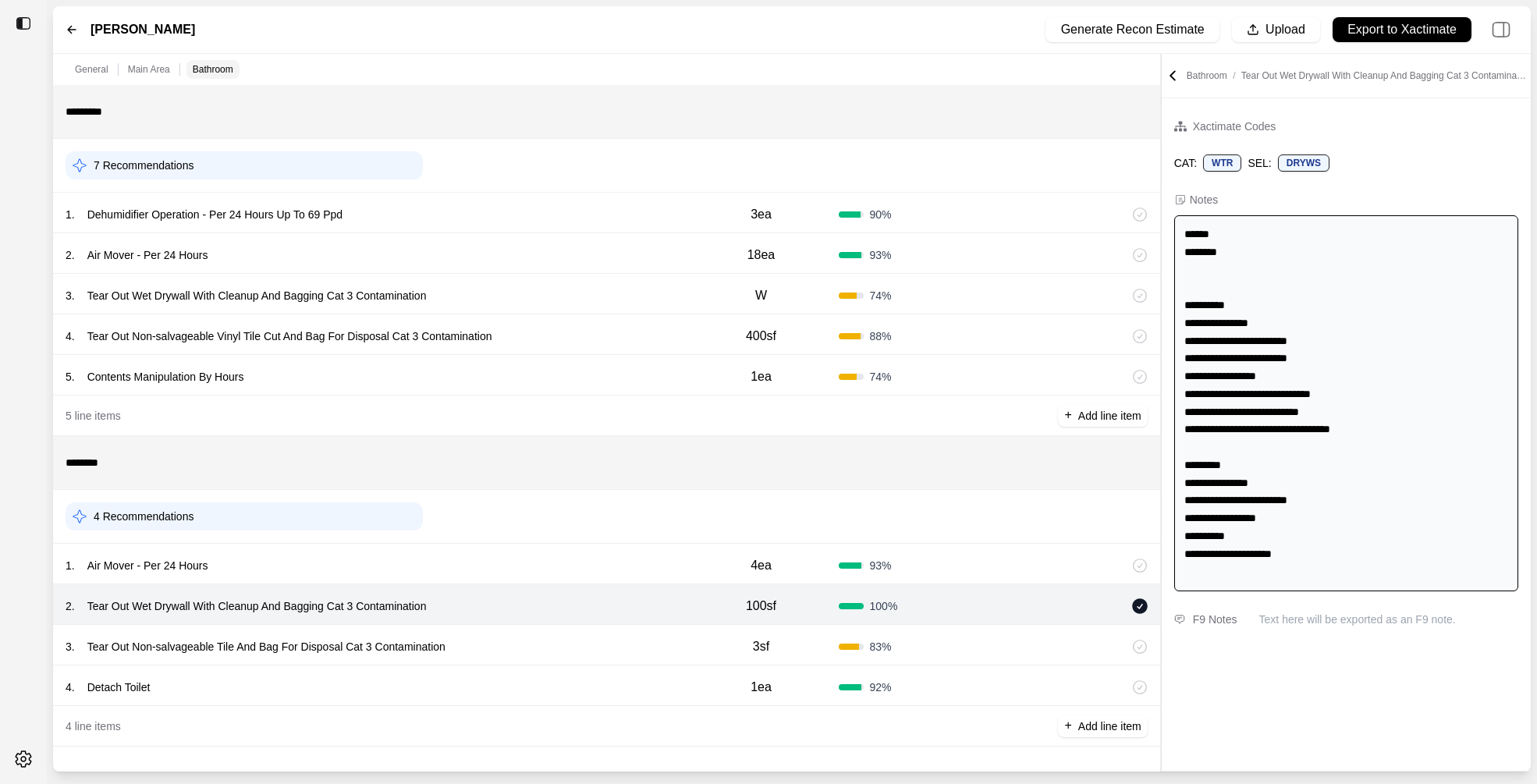
click at [535, 587] on div "2 . Tear Out Wet Drywall With Cleanup And Bagging Cat 3 Contamination 100sf 100…" at bounding box center [606, 604] width 1107 height 41
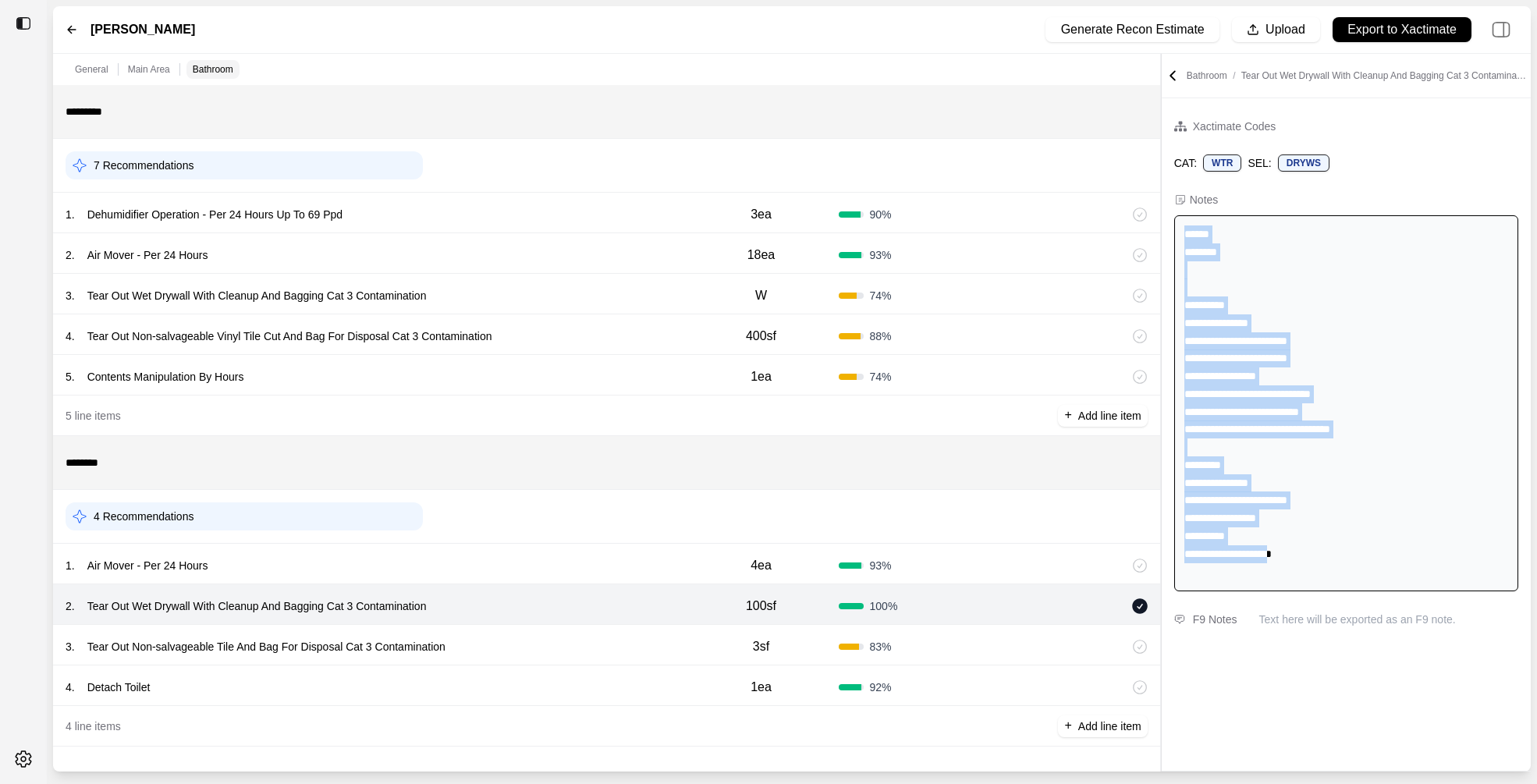
drag, startPoint x: 1182, startPoint y: 236, endPoint x: 1308, endPoint y: 574, distance: 360.7
click at [1308, 574] on div "**********" at bounding box center [1346, 403] width 344 height 376
copy div "**********"
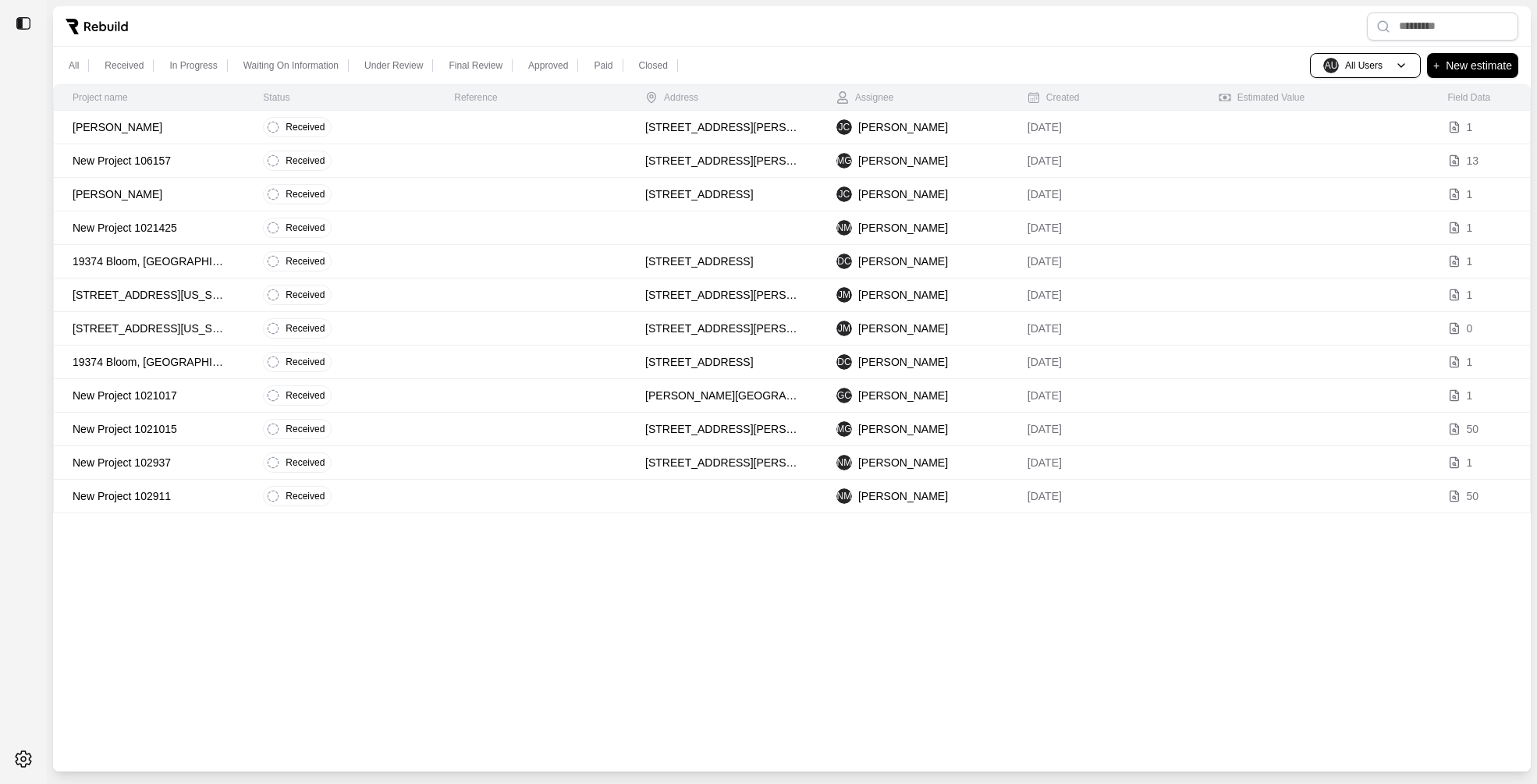
click at [206, 230] on p "New Project 1021425" at bounding box center [149, 227] width 153 height 16
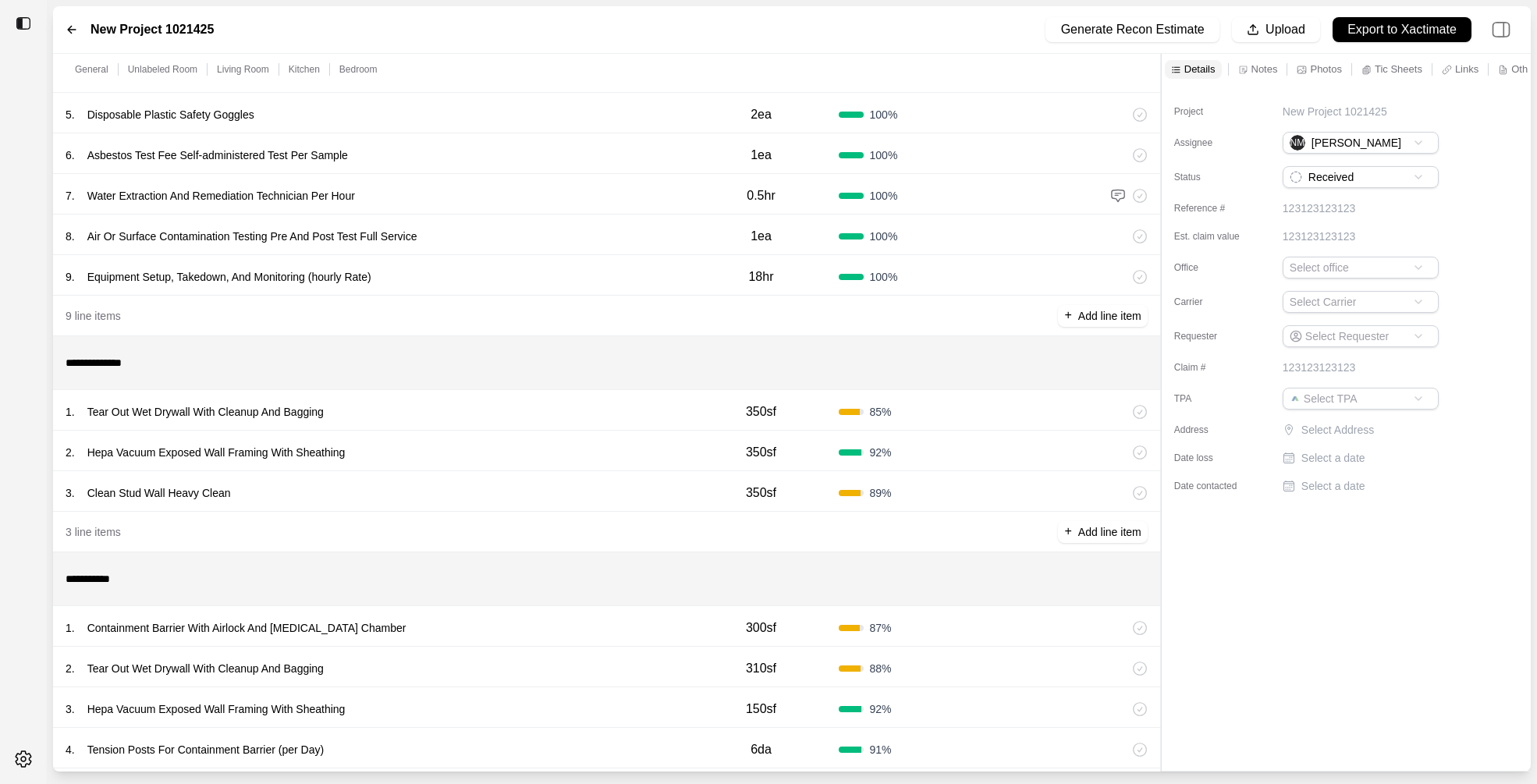
scroll to position [295, 0]
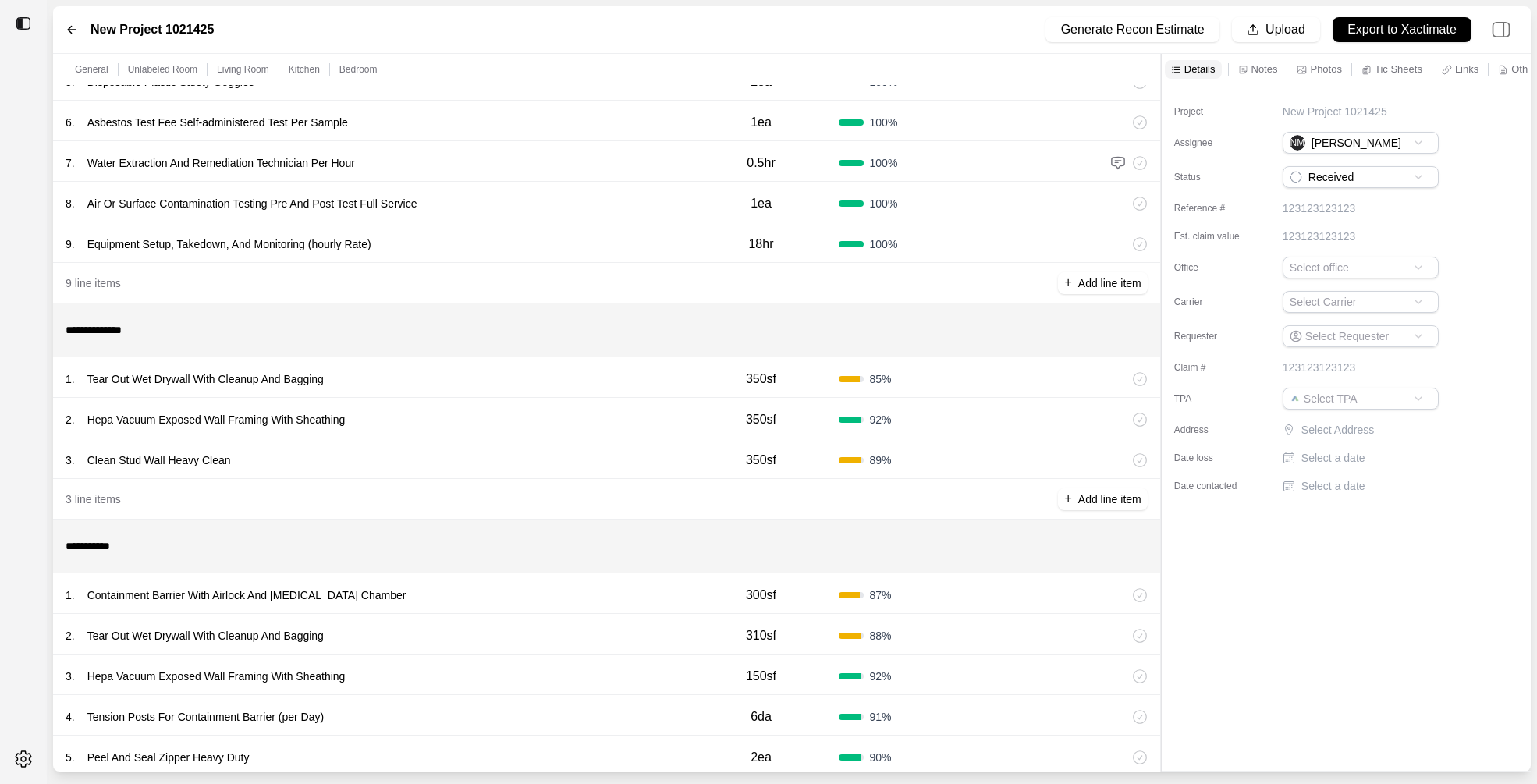
click at [474, 389] on div "1 . Tear Out Wet Drywall With Cleanup And Bagging" at bounding box center [375, 379] width 618 height 22
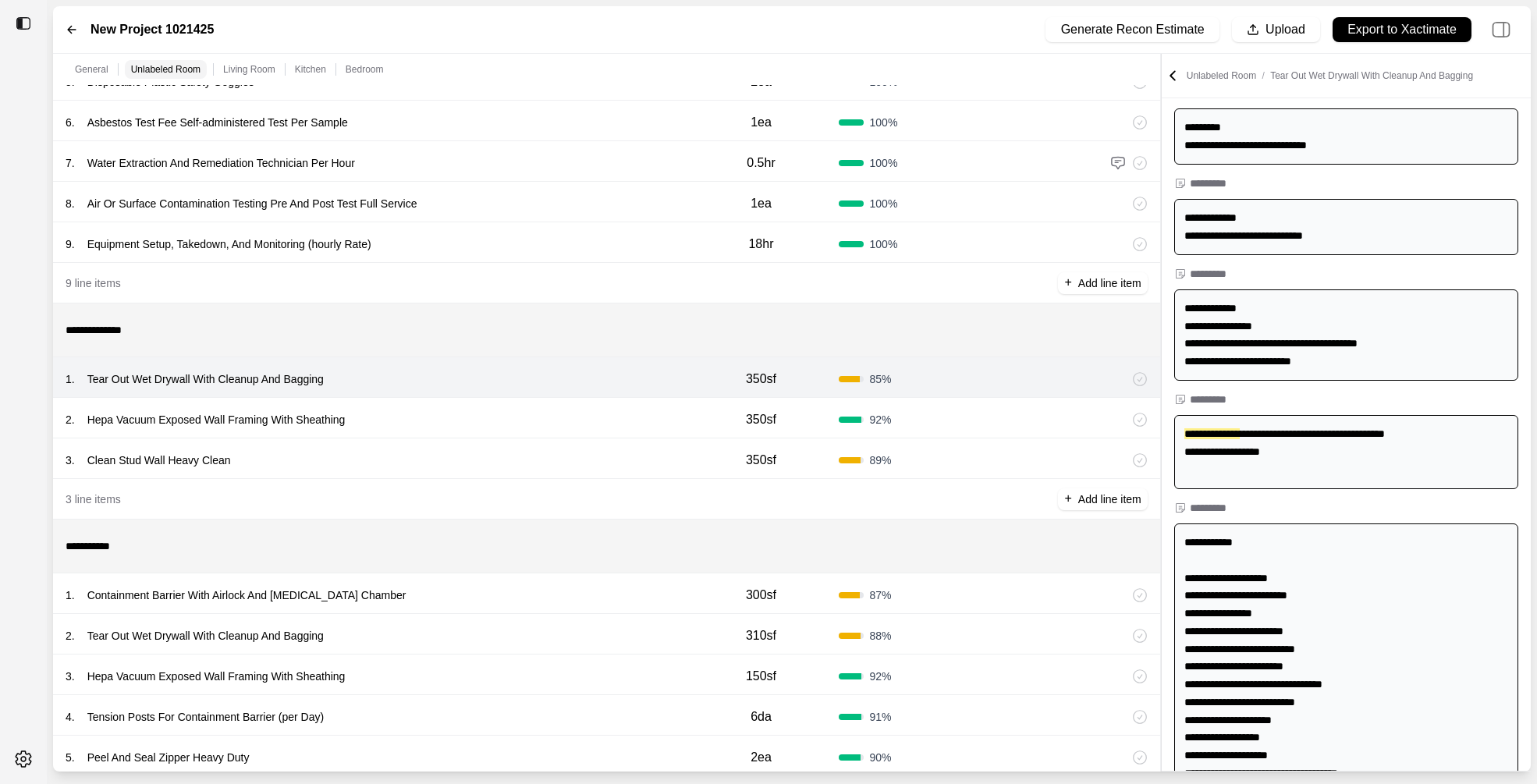
click at [474, 415] on div "2 . Hepa Vacuum Exposed Wall Framing With Sheathing" at bounding box center [375, 419] width 618 height 22
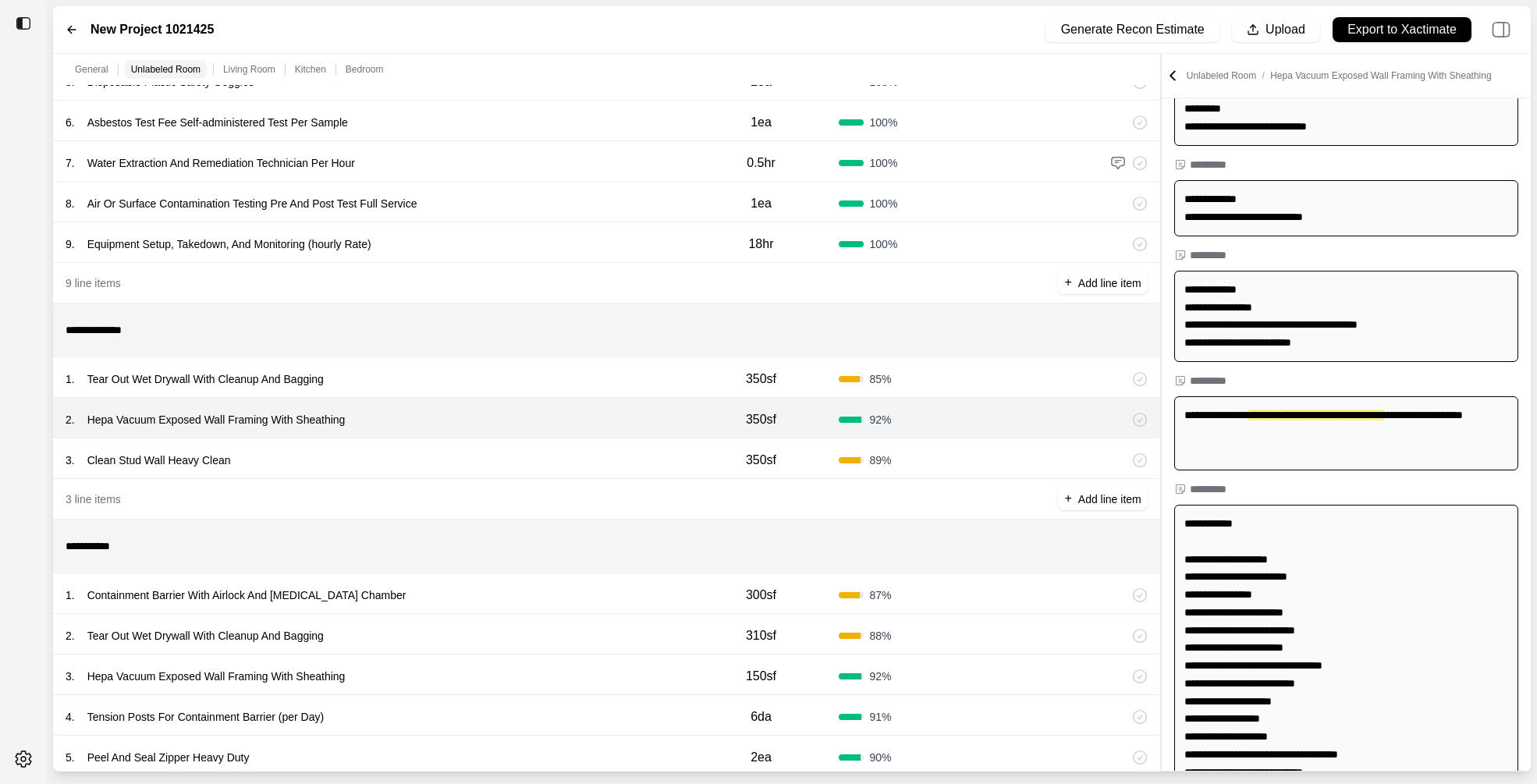
click at [470, 438] on div "3 . Clean Stud Wall Heavy Clean 350sf 89 %" at bounding box center [606, 458] width 1107 height 41
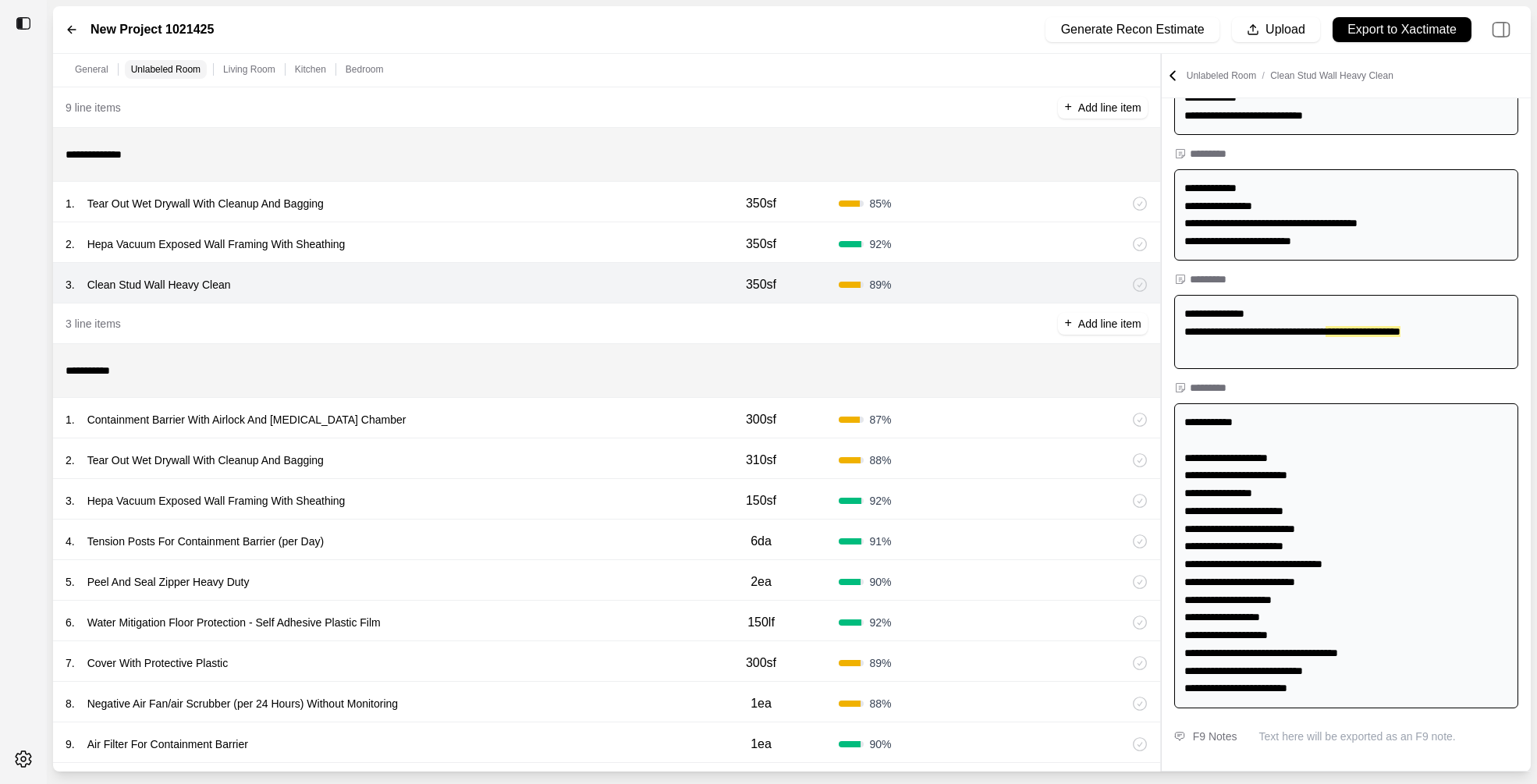
scroll to position [517, 0]
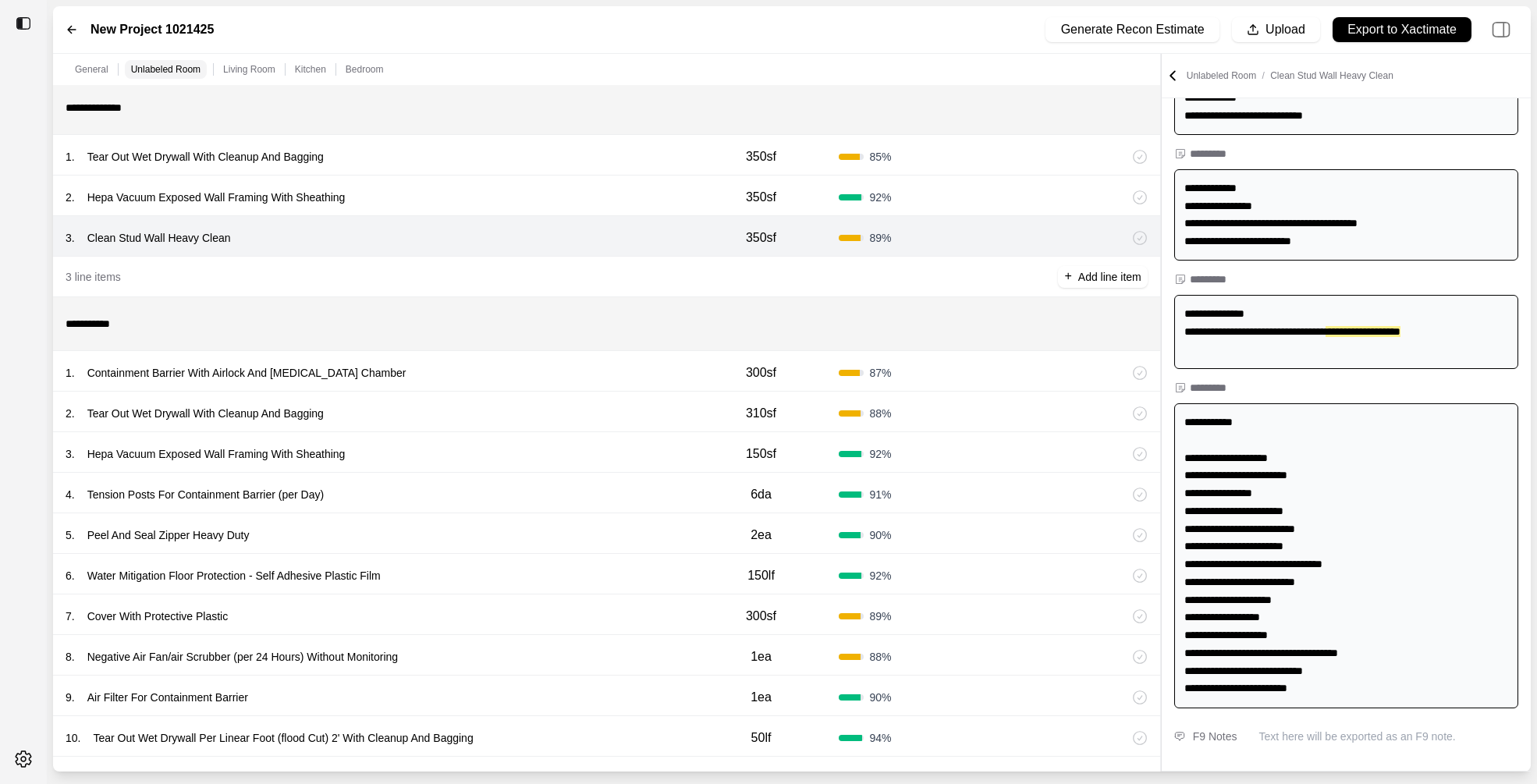
click at [513, 366] on div "1 . Containment Barrier With Airlock And Decontamination Chamber" at bounding box center [375, 372] width 618 height 22
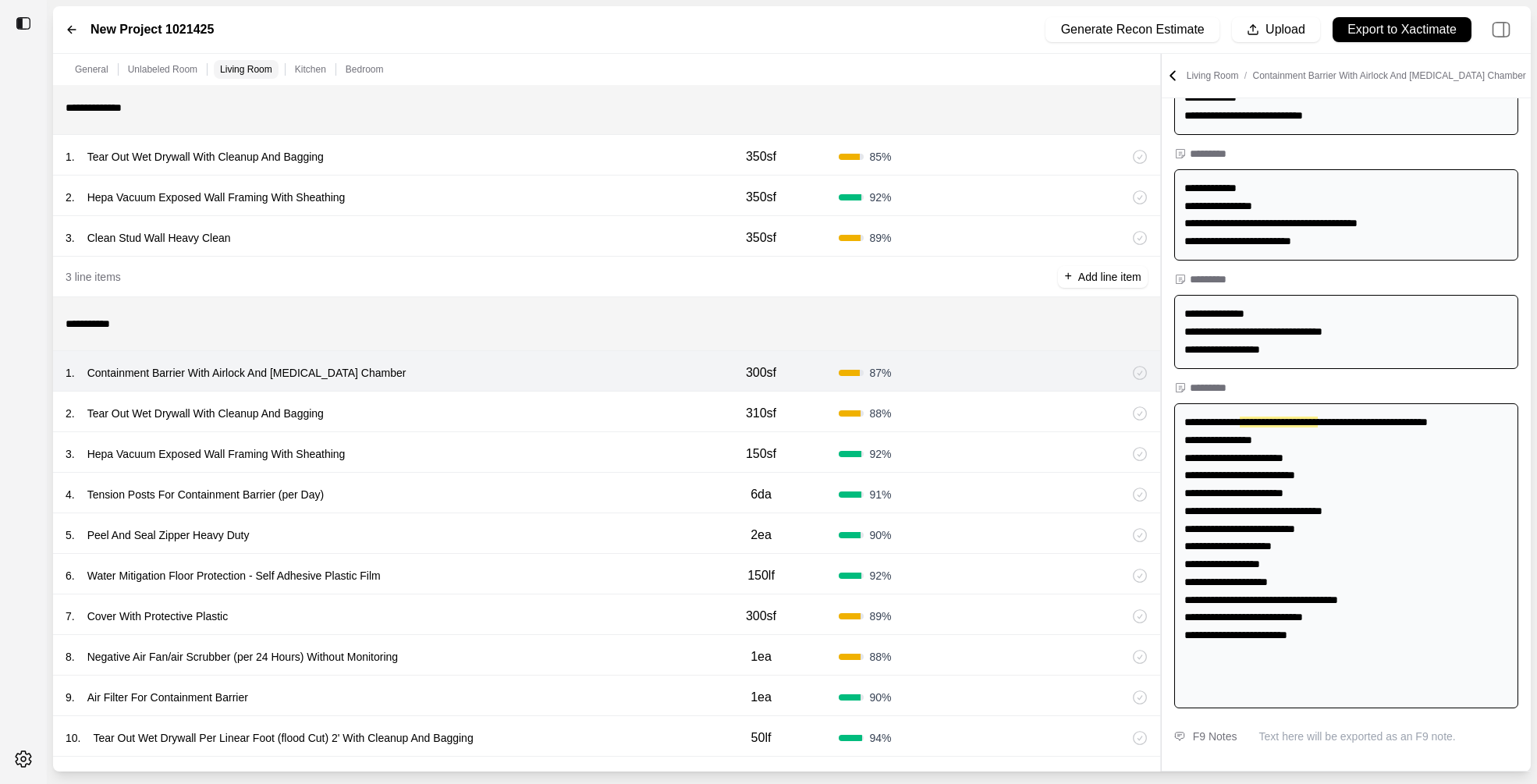
click at [511, 408] on div "2 . Tear Out Wet Drywall With Cleanup And Bagging" at bounding box center [375, 413] width 618 height 22
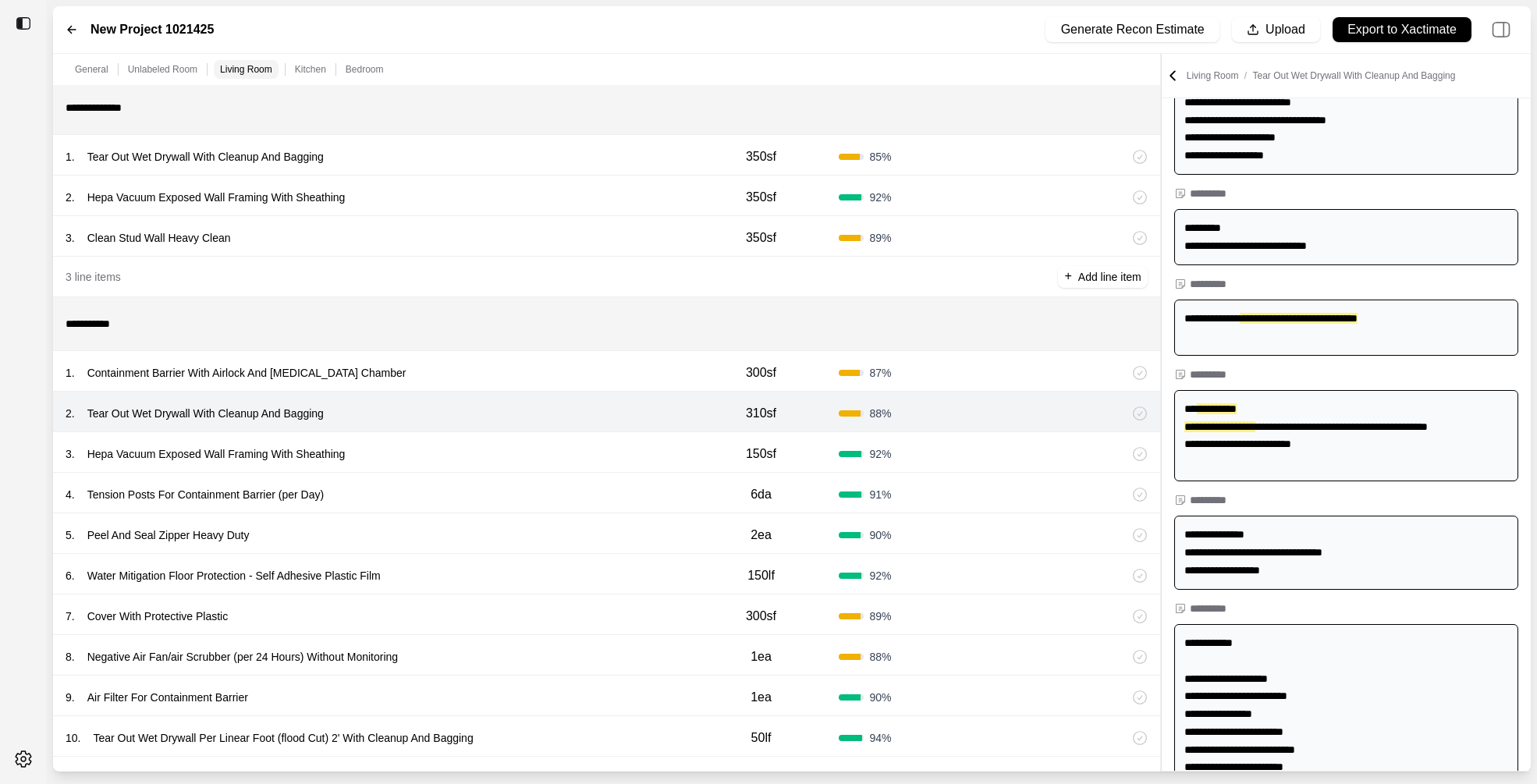
scroll to position [134, 0]
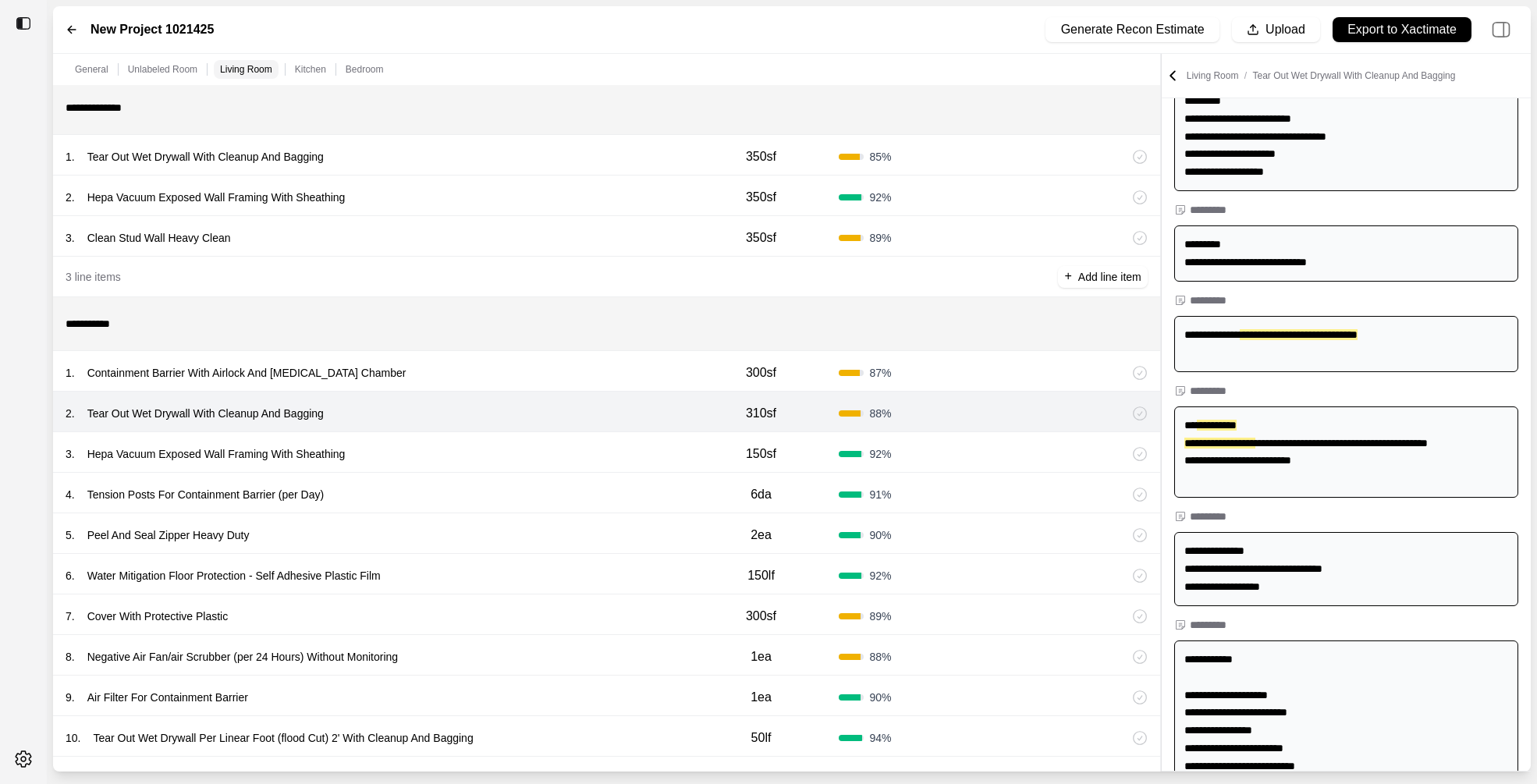
click at [511, 451] on div "3 . Hepa Vacuum Exposed Wall Framing With Sheathing" at bounding box center [375, 453] width 618 height 22
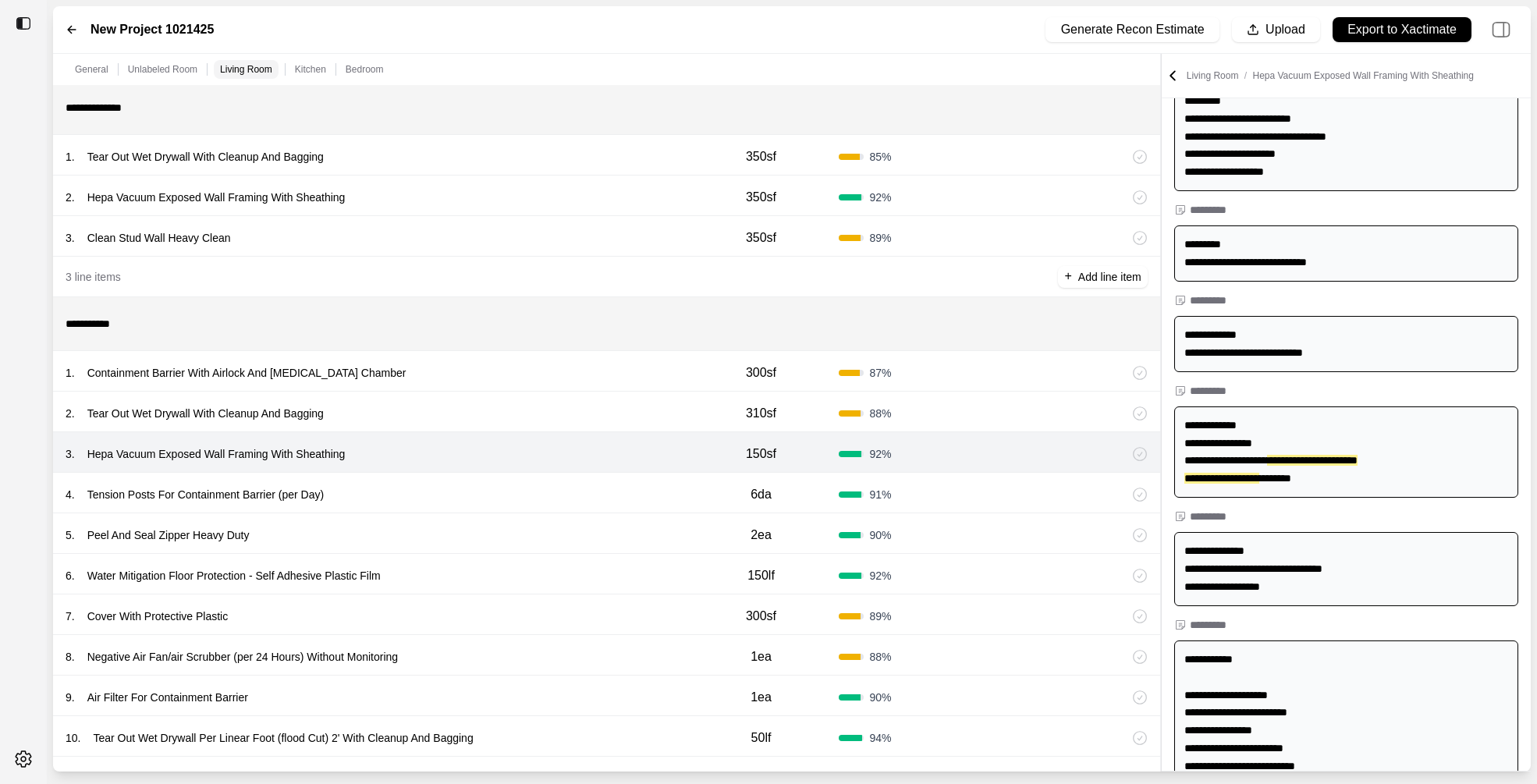
scroll to position [170, 0]
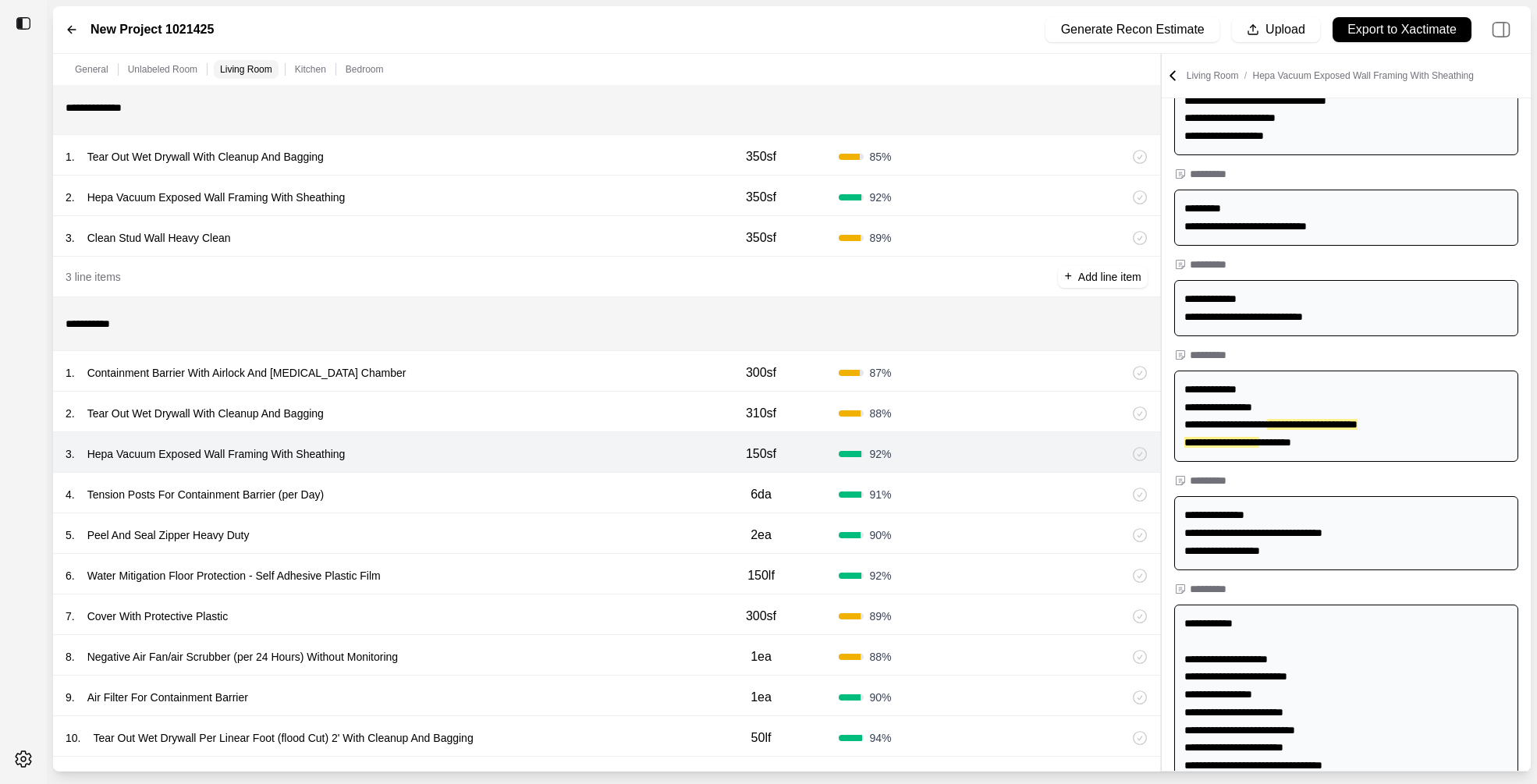
click at [511, 486] on div "4 . Tension Posts For Containment Barrier (per Day)" at bounding box center [375, 494] width 618 height 22
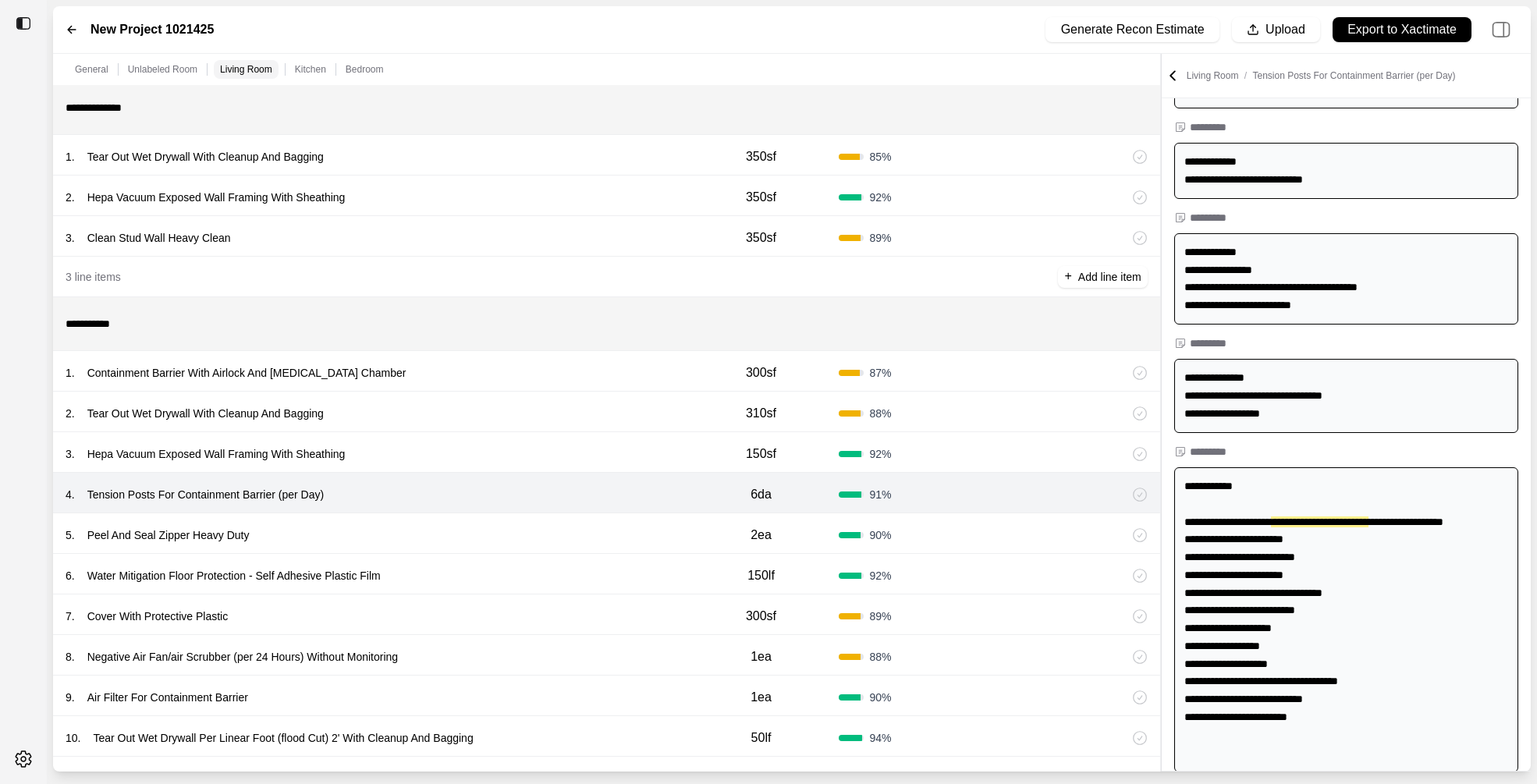
scroll to position [371, 0]
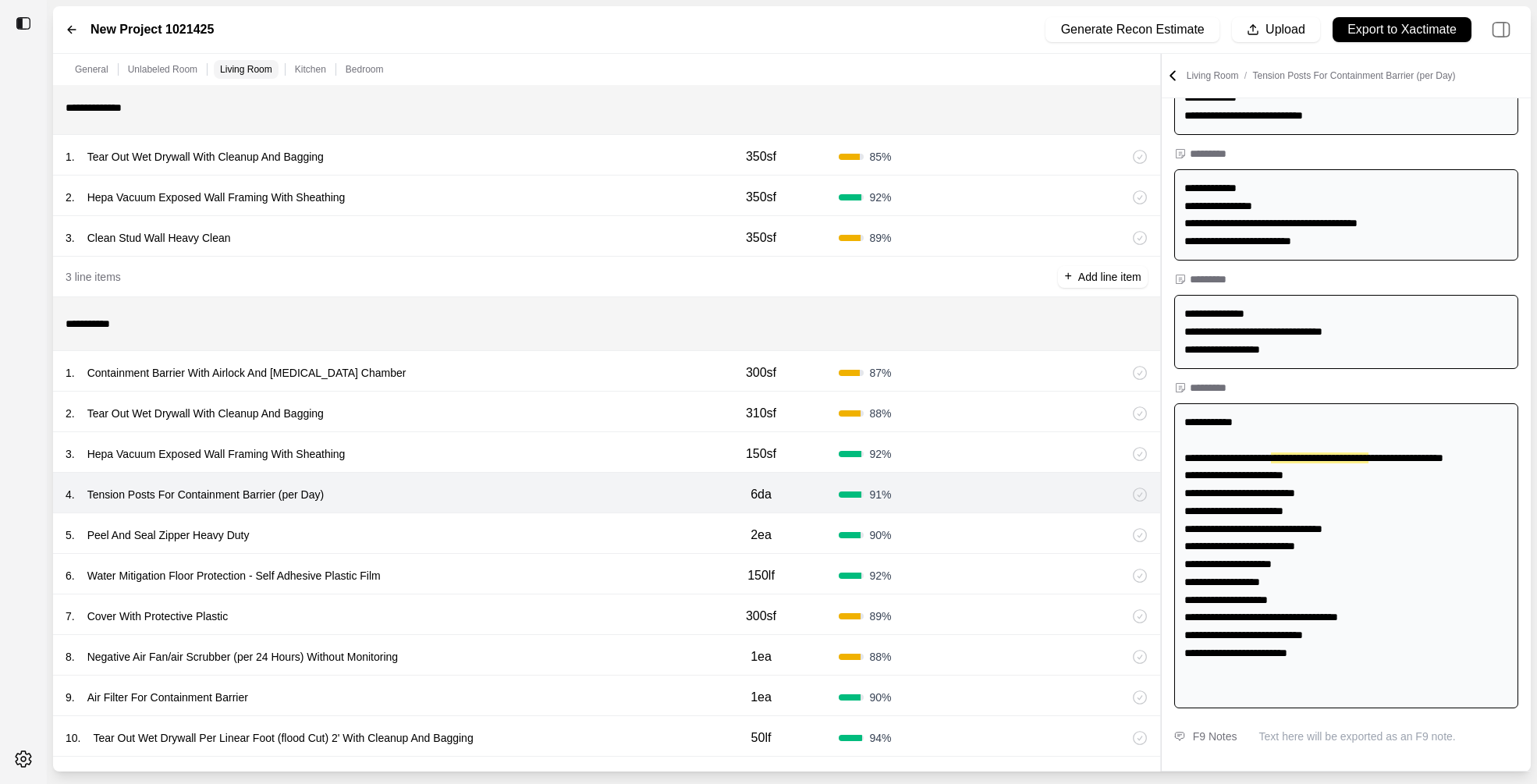
click at [511, 514] on div "5 . Peel And Seal Zipper Heavy Duty 2ea 90 %" at bounding box center [606, 533] width 1107 height 41
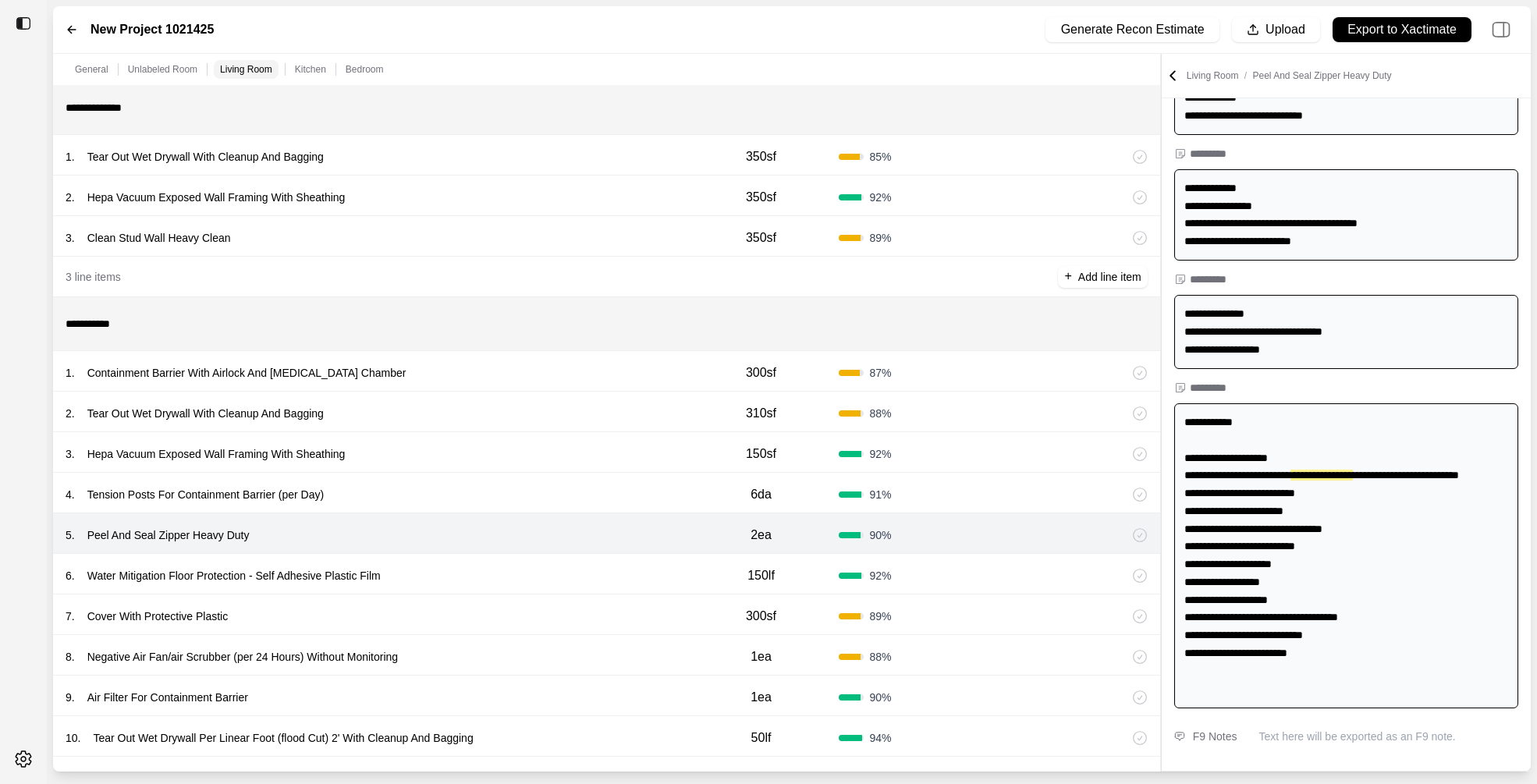
click at [511, 564] on div "6 . Water Mitigation Floor Protection - Self Adhesive Plastic Film" at bounding box center [375, 575] width 618 height 22
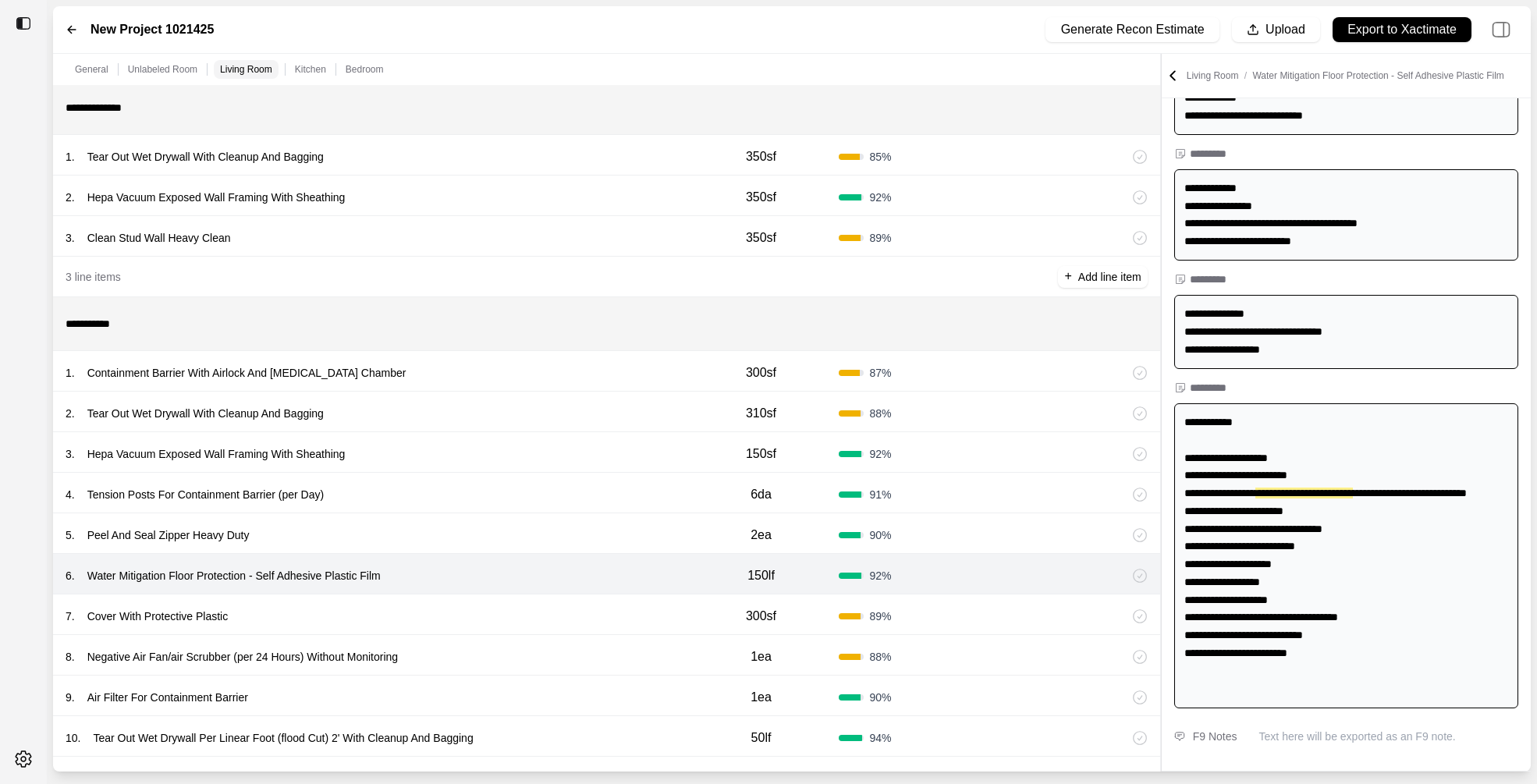
click at [518, 609] on div "7 . Cover With Protective Plastic" at bounding box center [375, 616] width 618 height 22
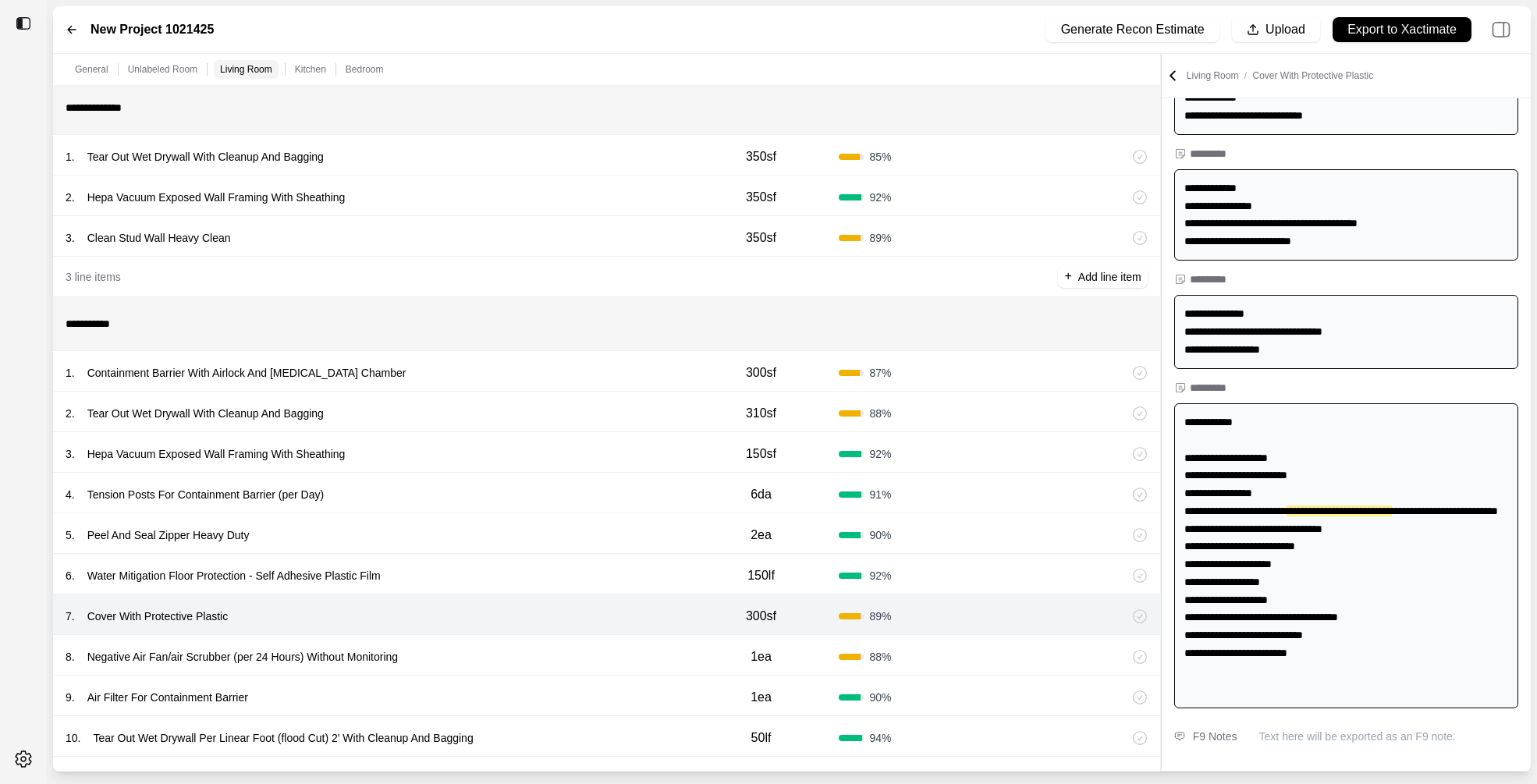
click at [520, 646] on div "8 . Negative Air Fan/air Scrubber (per 24 Hours) Without Monitoring" at bounding box center [375, 657] width 618 height 22
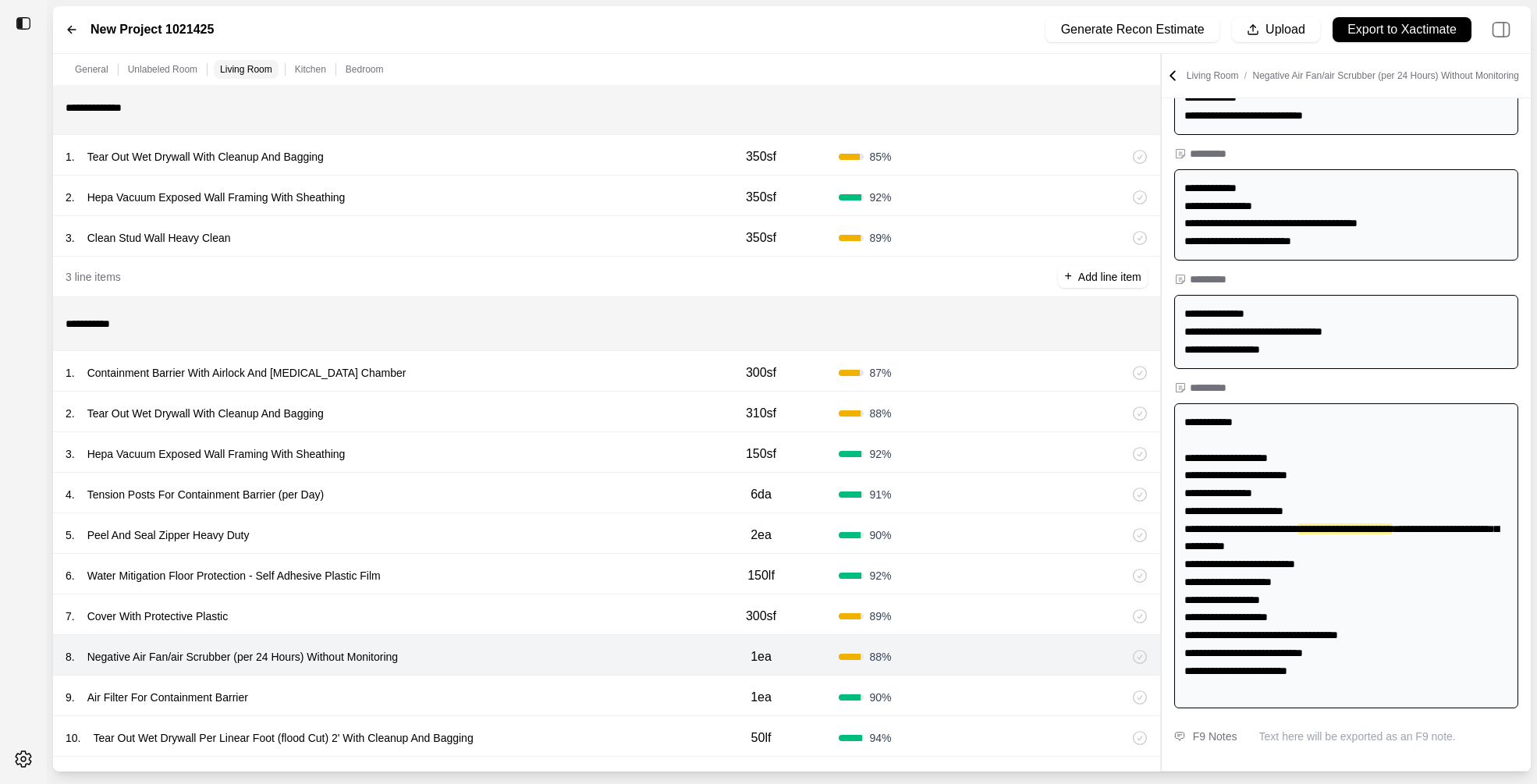
click at [520, 703] on div "9 . Air Filter For Containment Barrier" at bounding box center [375, 697] width 618 height 22
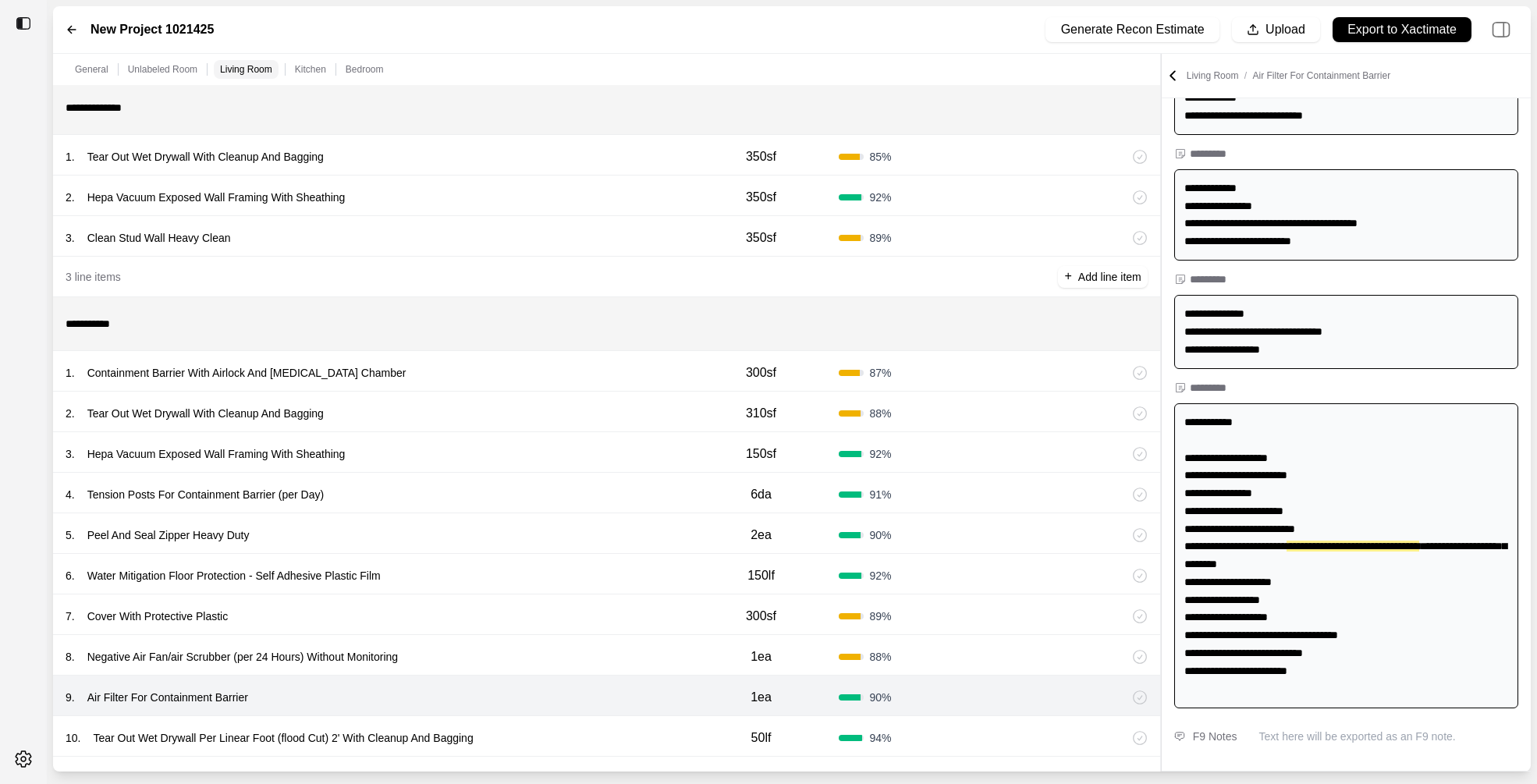
click at [531, 738] on div "10 . Tear Out Wet Drywall Per Linear Foot (flood Cut) 2' With Cleanup And Baggi…" at bounding box center [375, 738] width 618 height 22
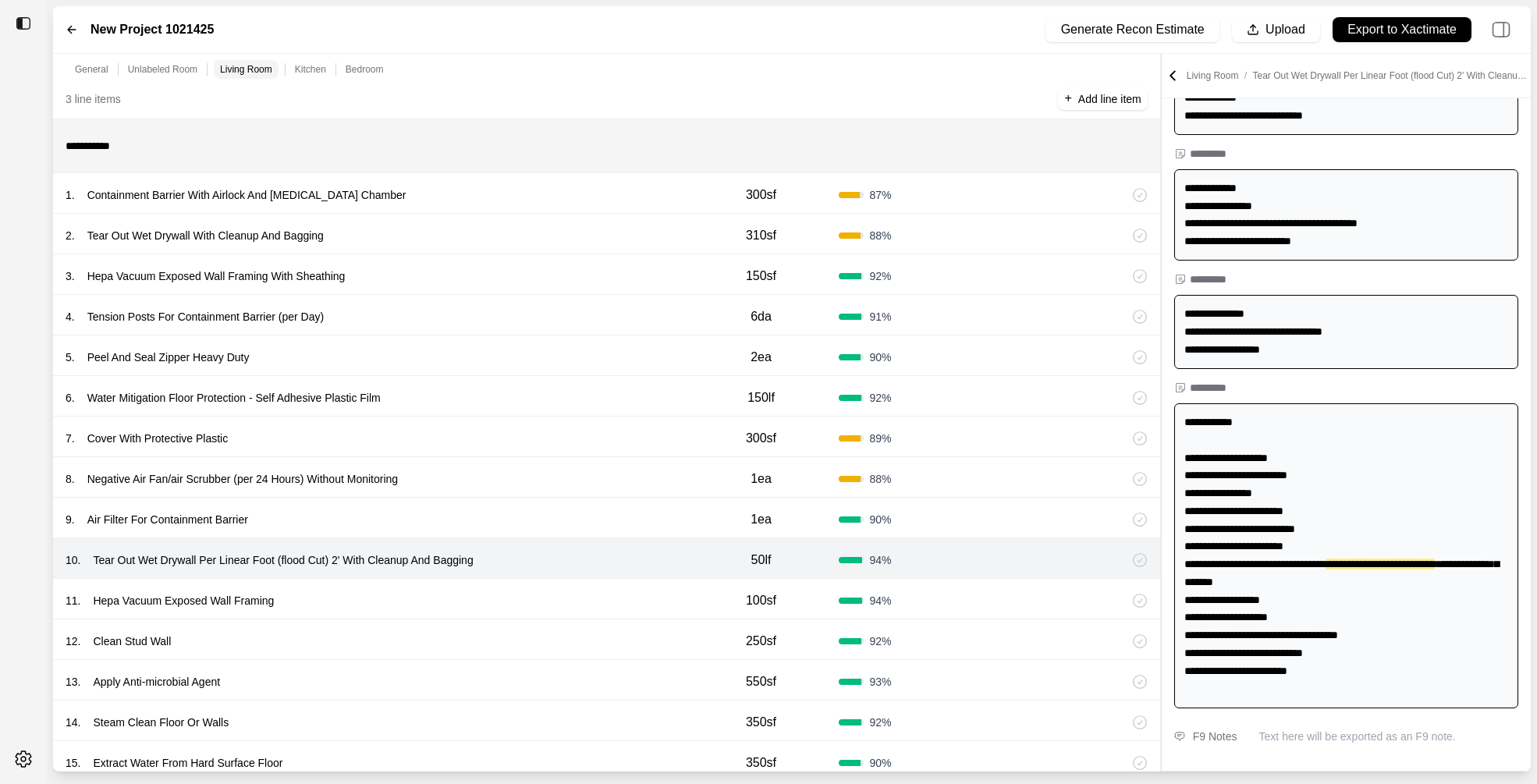
scroll to position [844, 0]
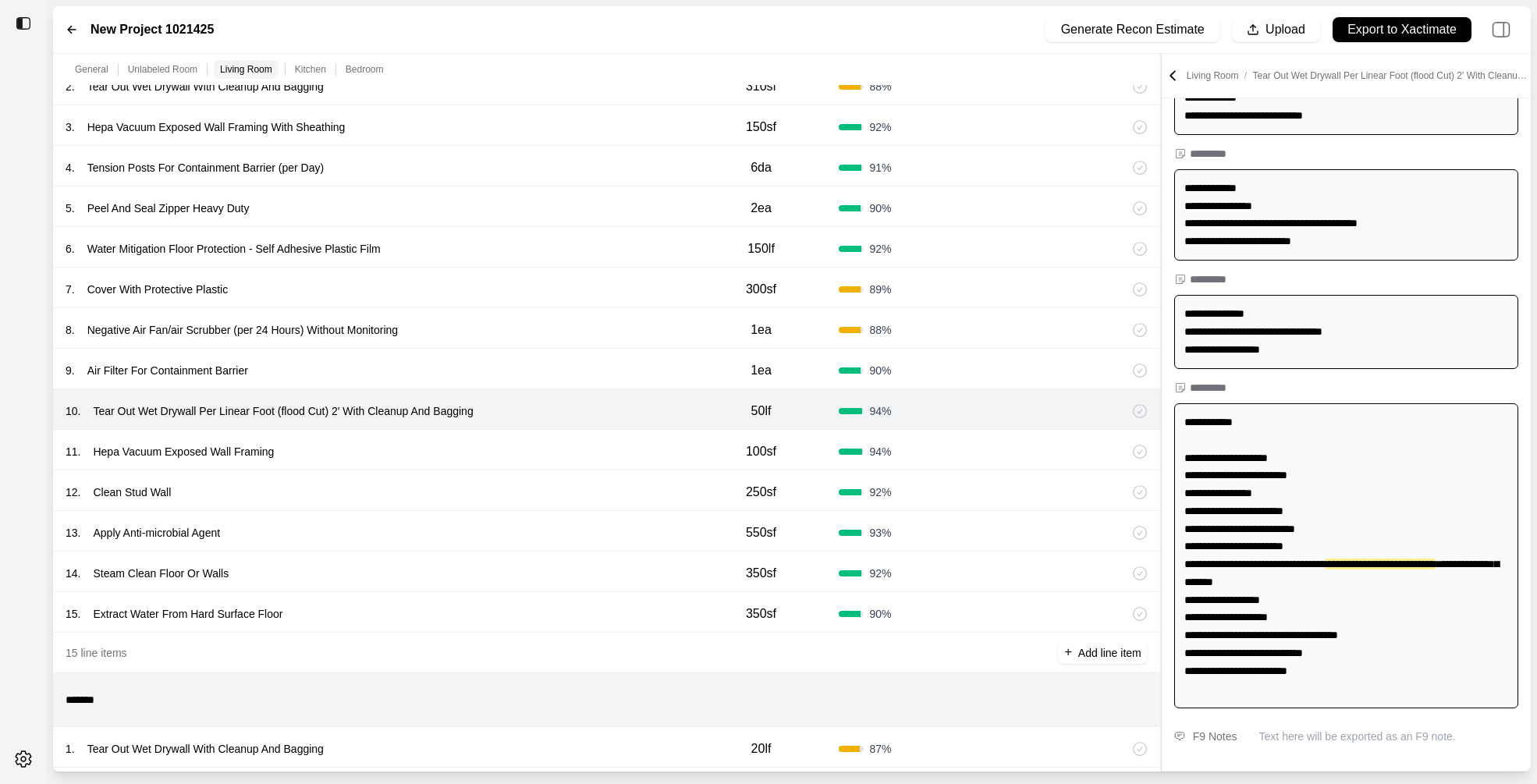
click at [576, 464] on div "11 . Hepa Vacuum Exposed Wall Framing 100sf 94 %" at bounding box center [606, 449] width 1107 height 41
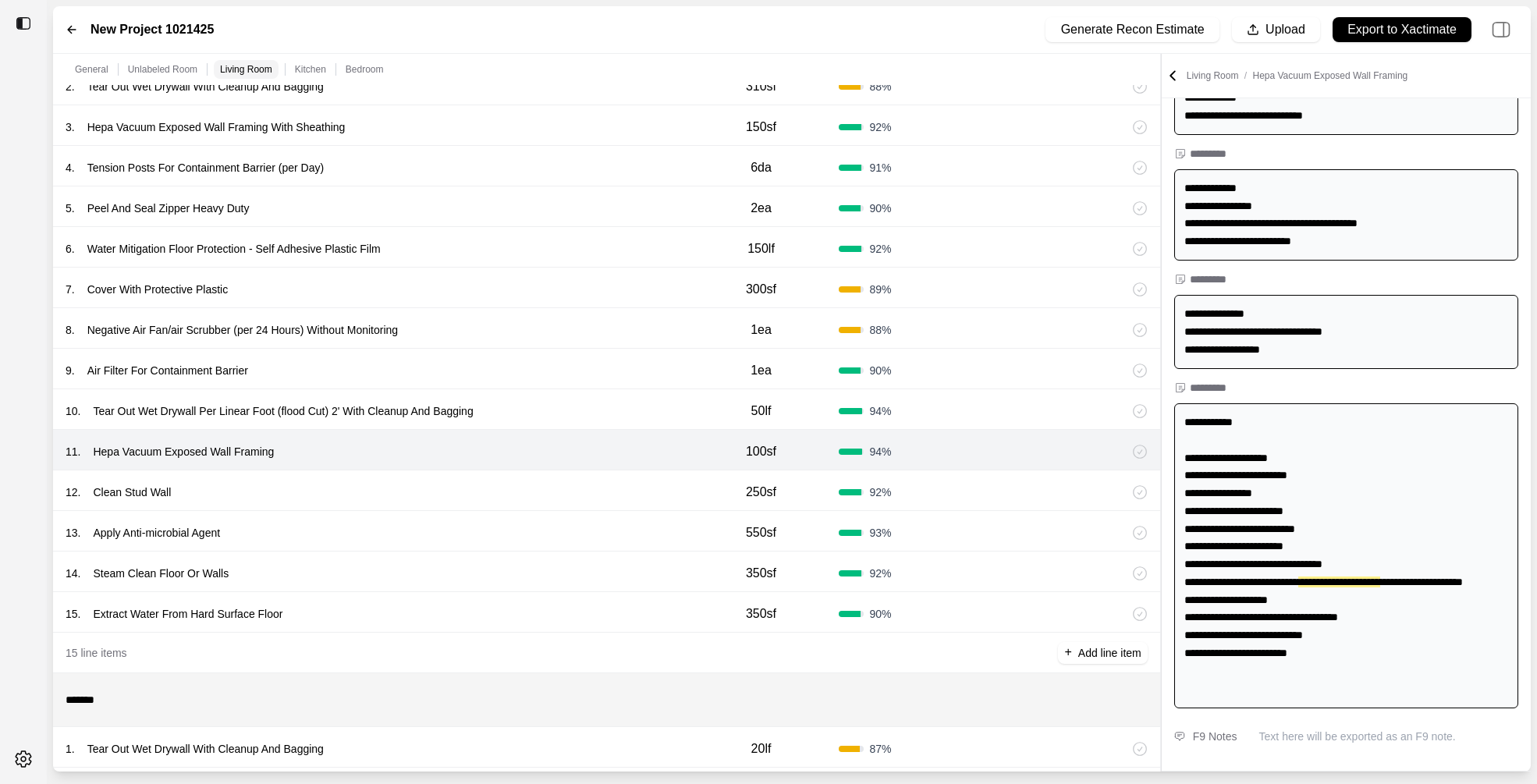
click at [576, 492] on div "12 . Clean Stud Wall" at bounding box center [375, 492] width 618 height 22
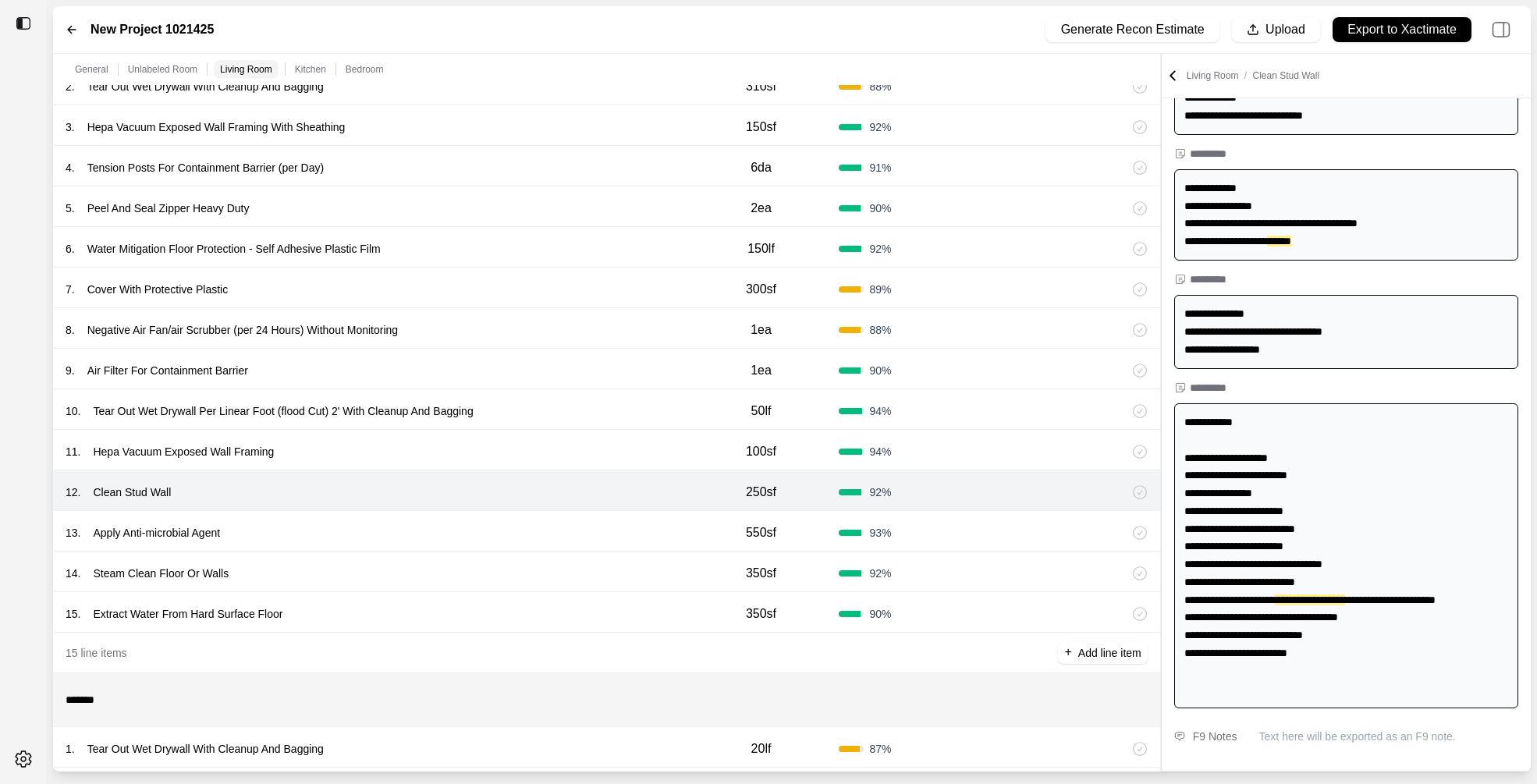
click at [576, 514] on div "13 . Apply Anti-microbial Agent 550sf 93 %" at bounding box center [606, 531] width 1107 height 41
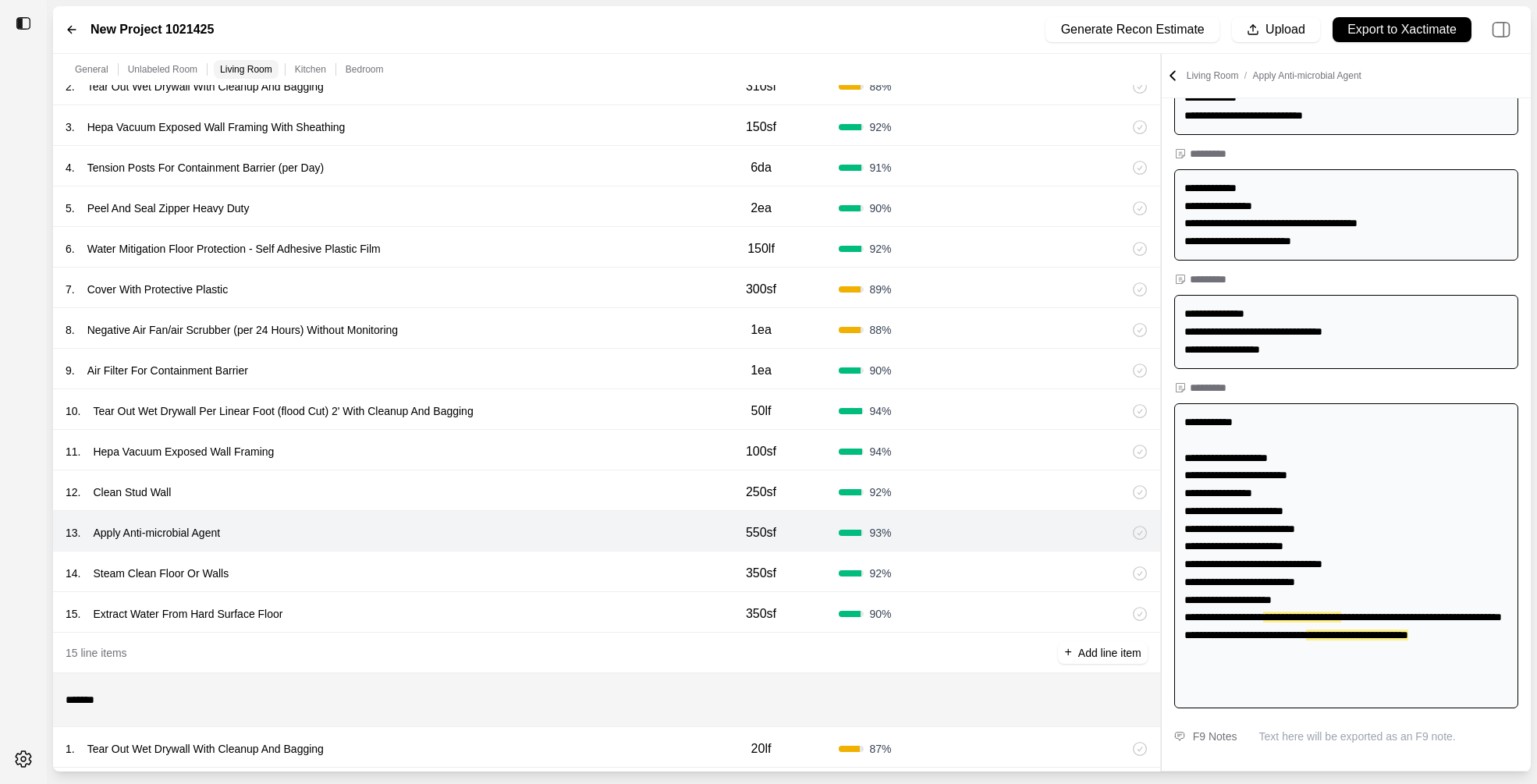
click at [576, 567] on div "14 . Steam Clean Floor Or Walls" at bounding box center [375, 573] width 618 height 22
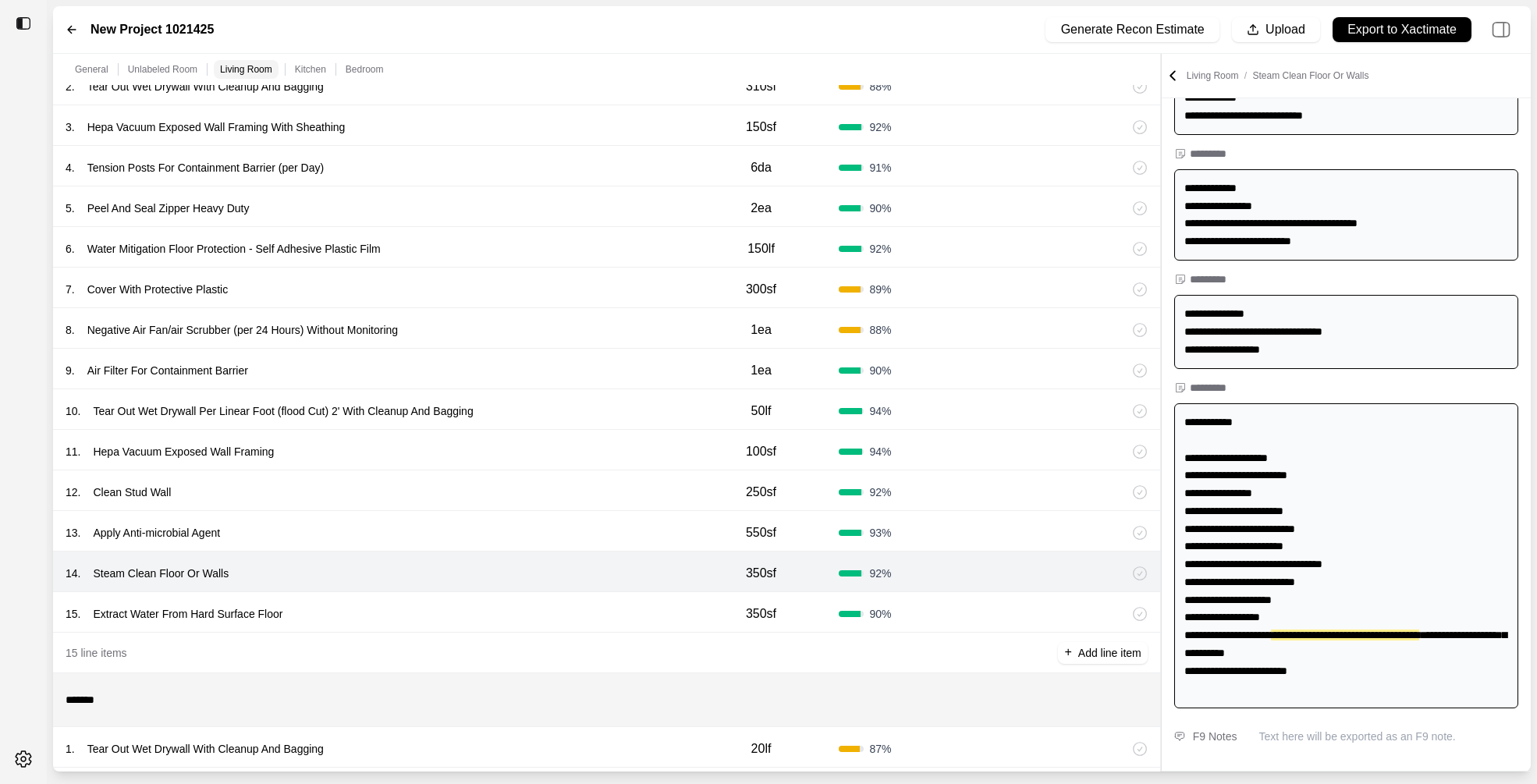
click at [542, 492] on div "12 . Clean Stud Wall" at bounding box center [375, 492] width 618 height 22
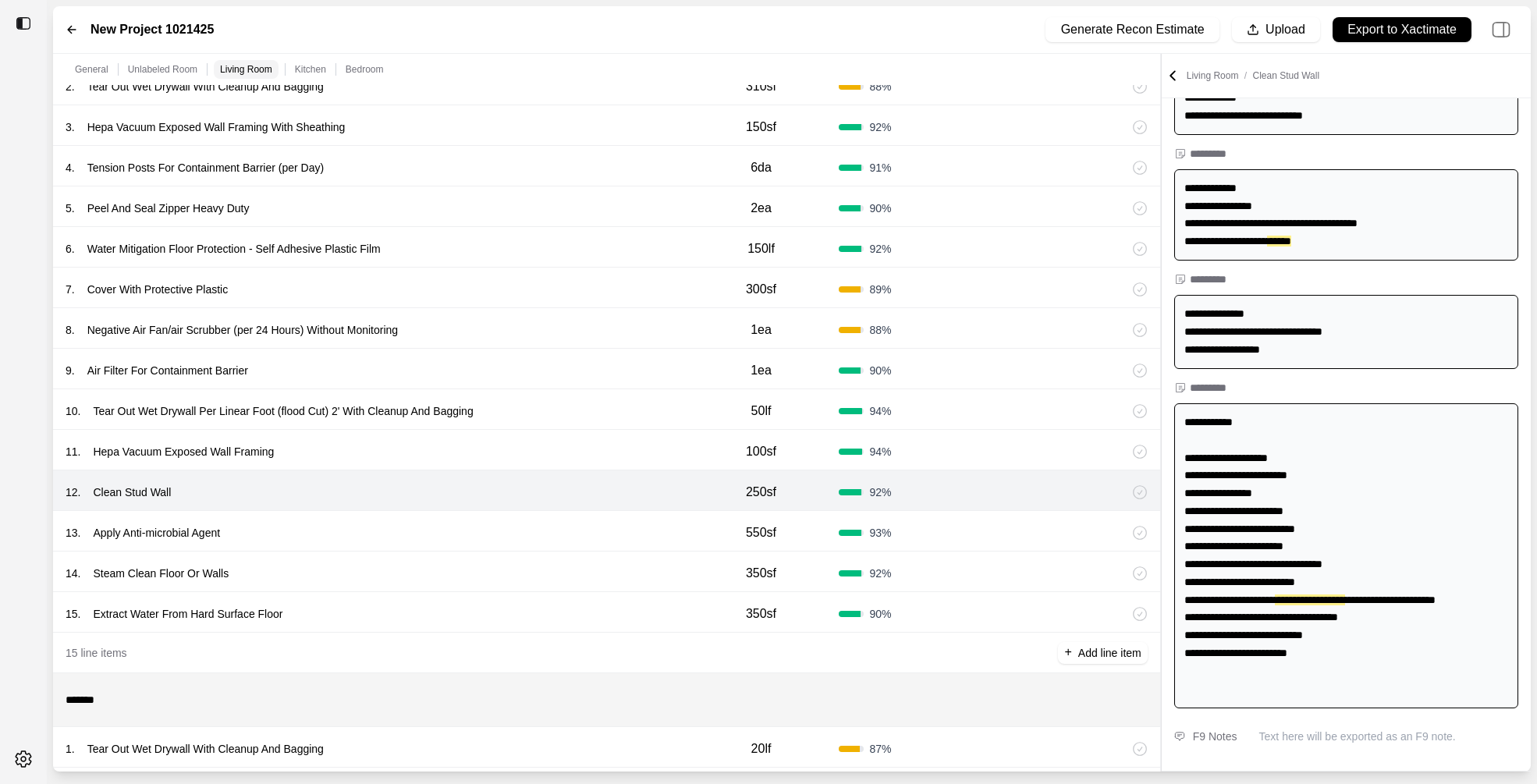
click at [547, 533] on div "13 . Apply Anti-microbial Agent" at bounding box center [375, 532] width 618 height 22
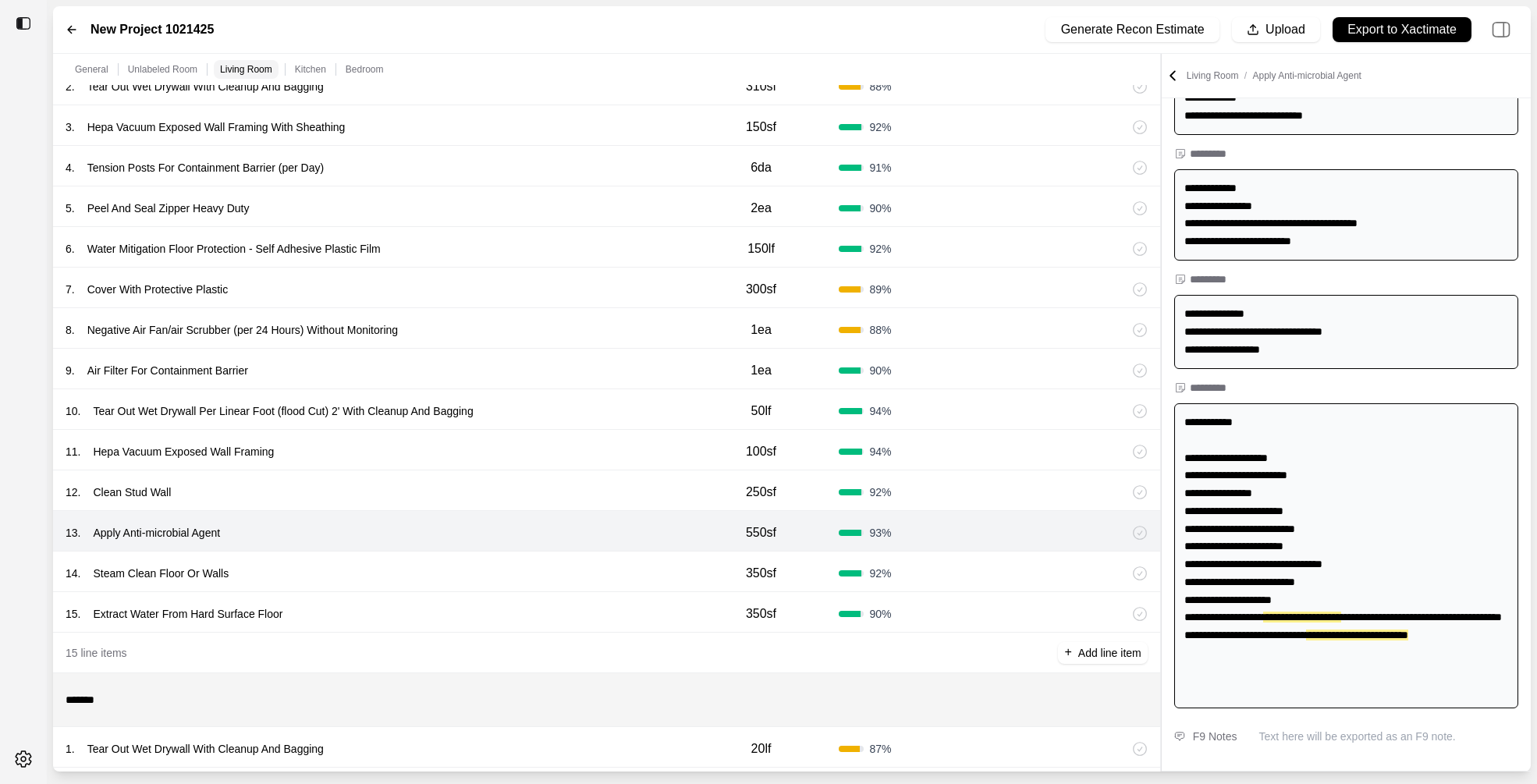
click at [554, 574] on div "14 . Steam Clean Floor Or Walls" at bounding box center [375, 573] width 618 height 22
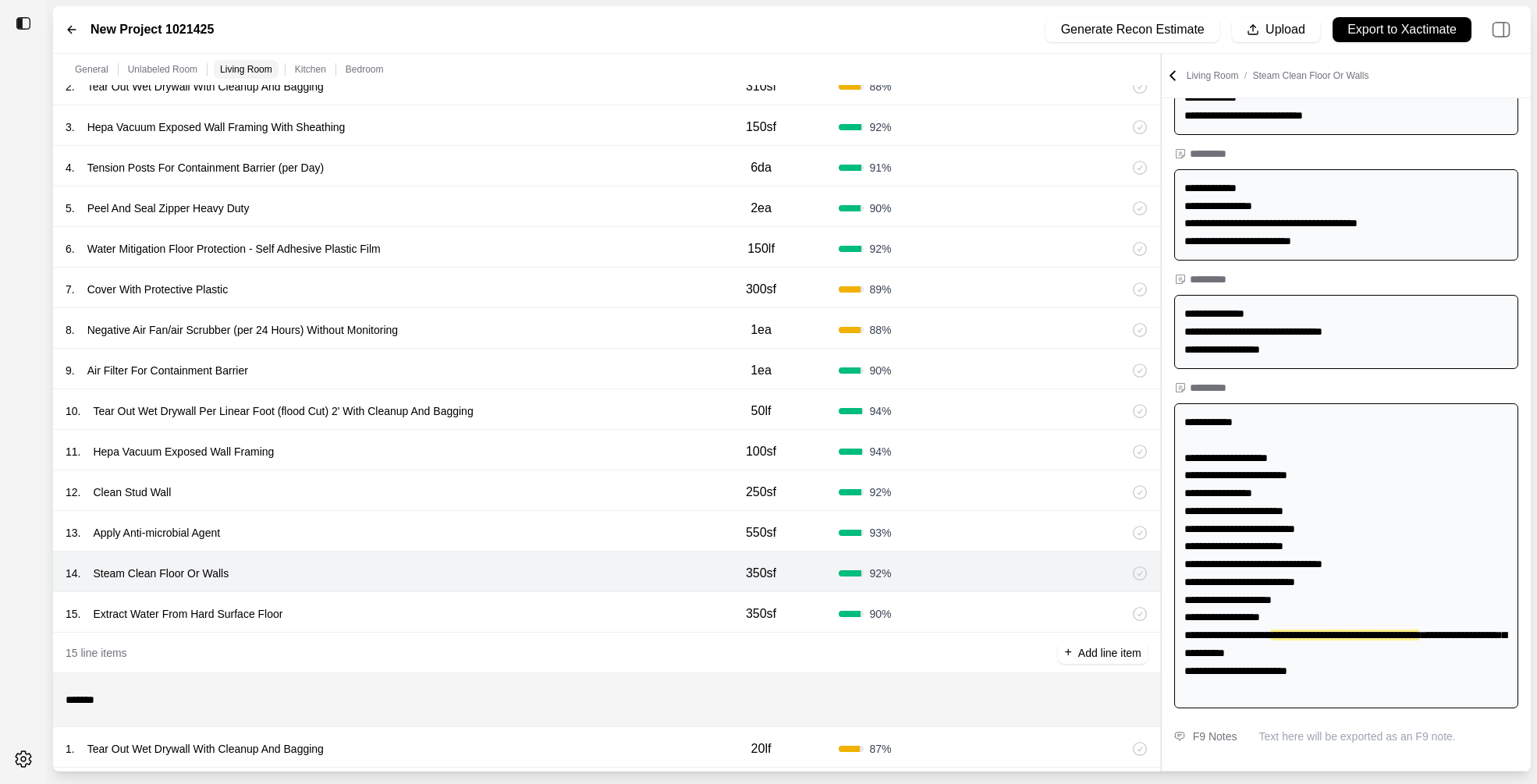
click at [561, 628] on div "15 . Extract Water From Hard Surface Floor 350sf 90 %" at bounding box center [606, 612] width 1107 height 41
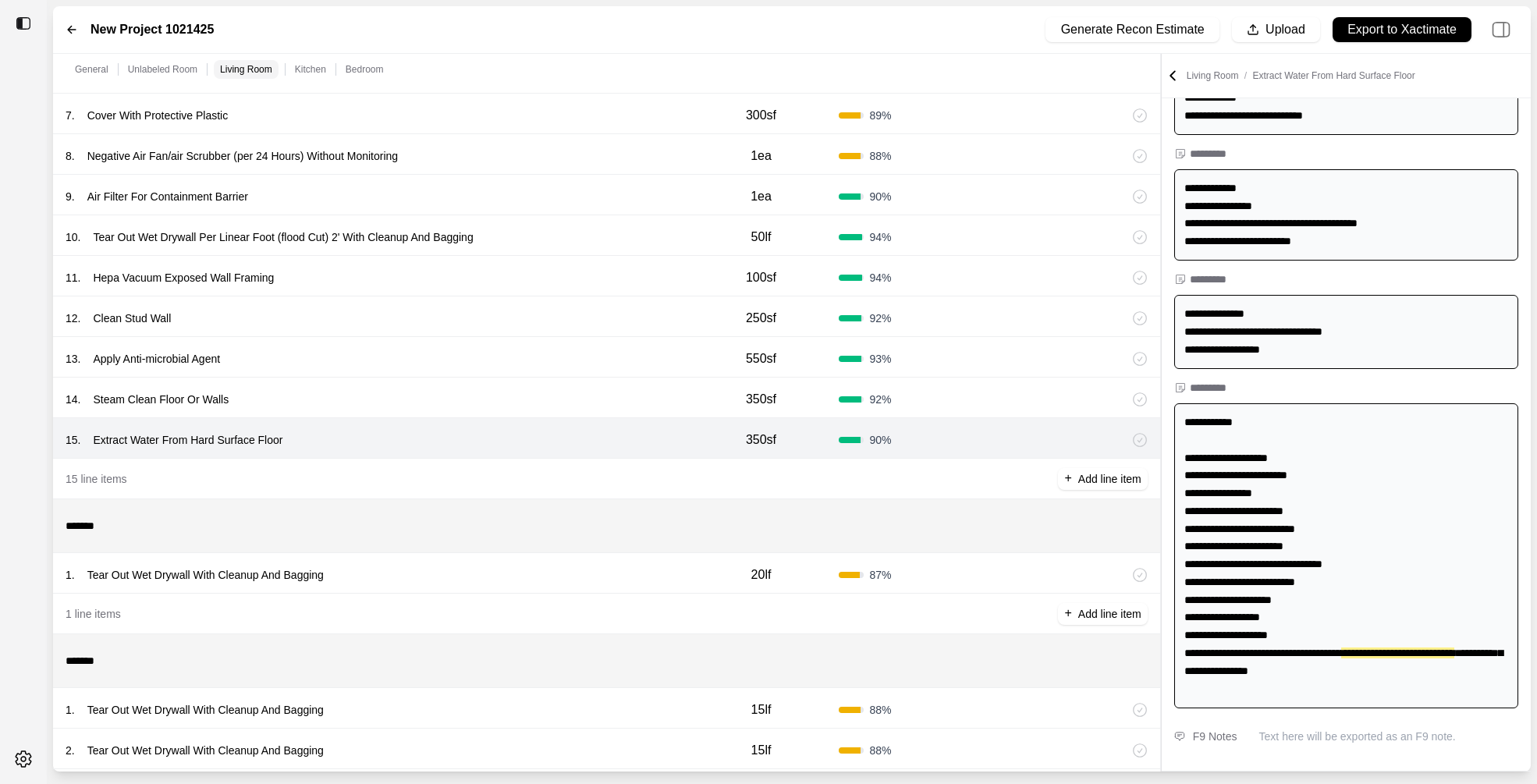
scroll to position [1119, 0]
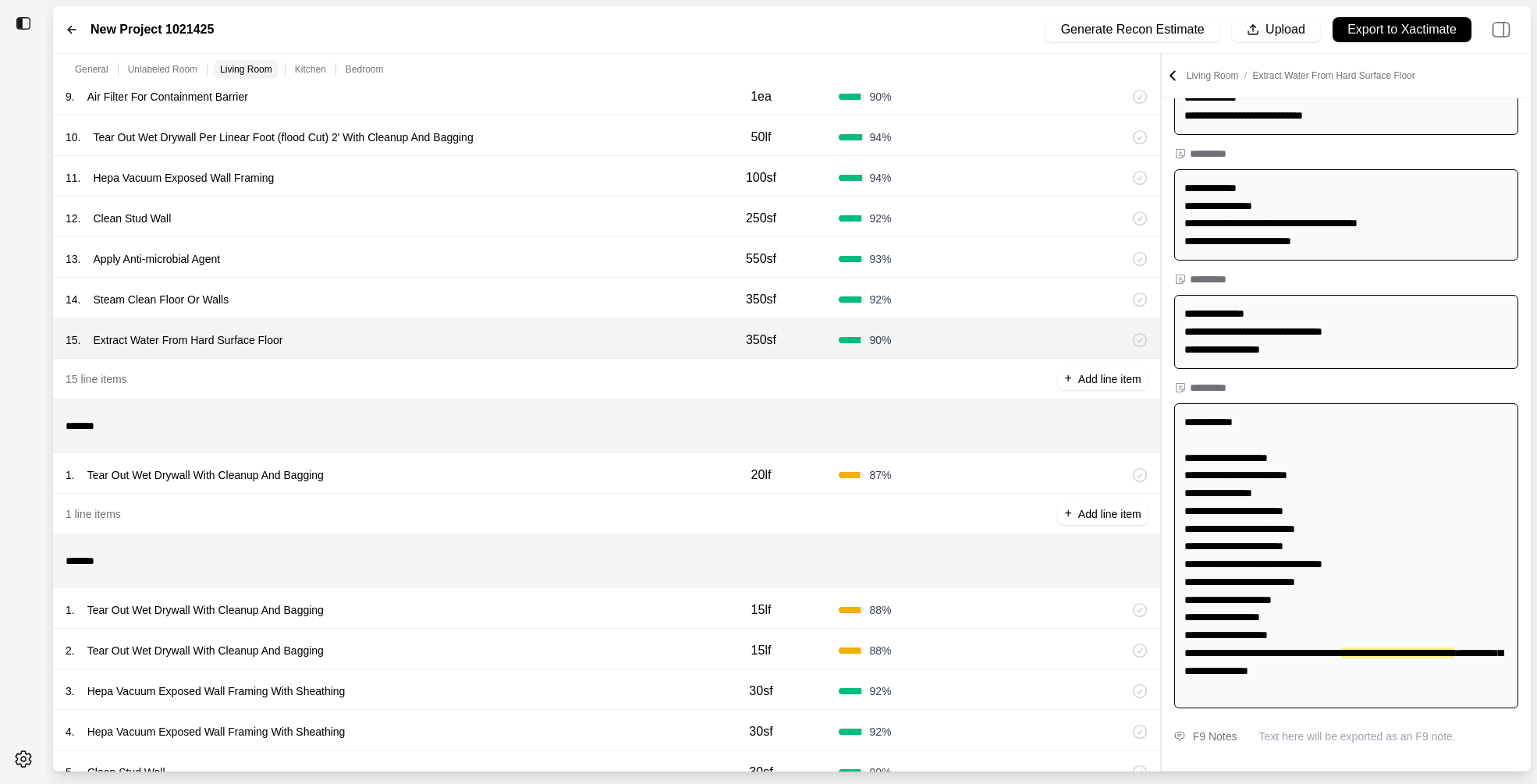
click at [542, 474] on div "1 . Tear Out Wet Drywall With Cleanup And Bagging" at bounding box center [375, 475] width 618 height 22
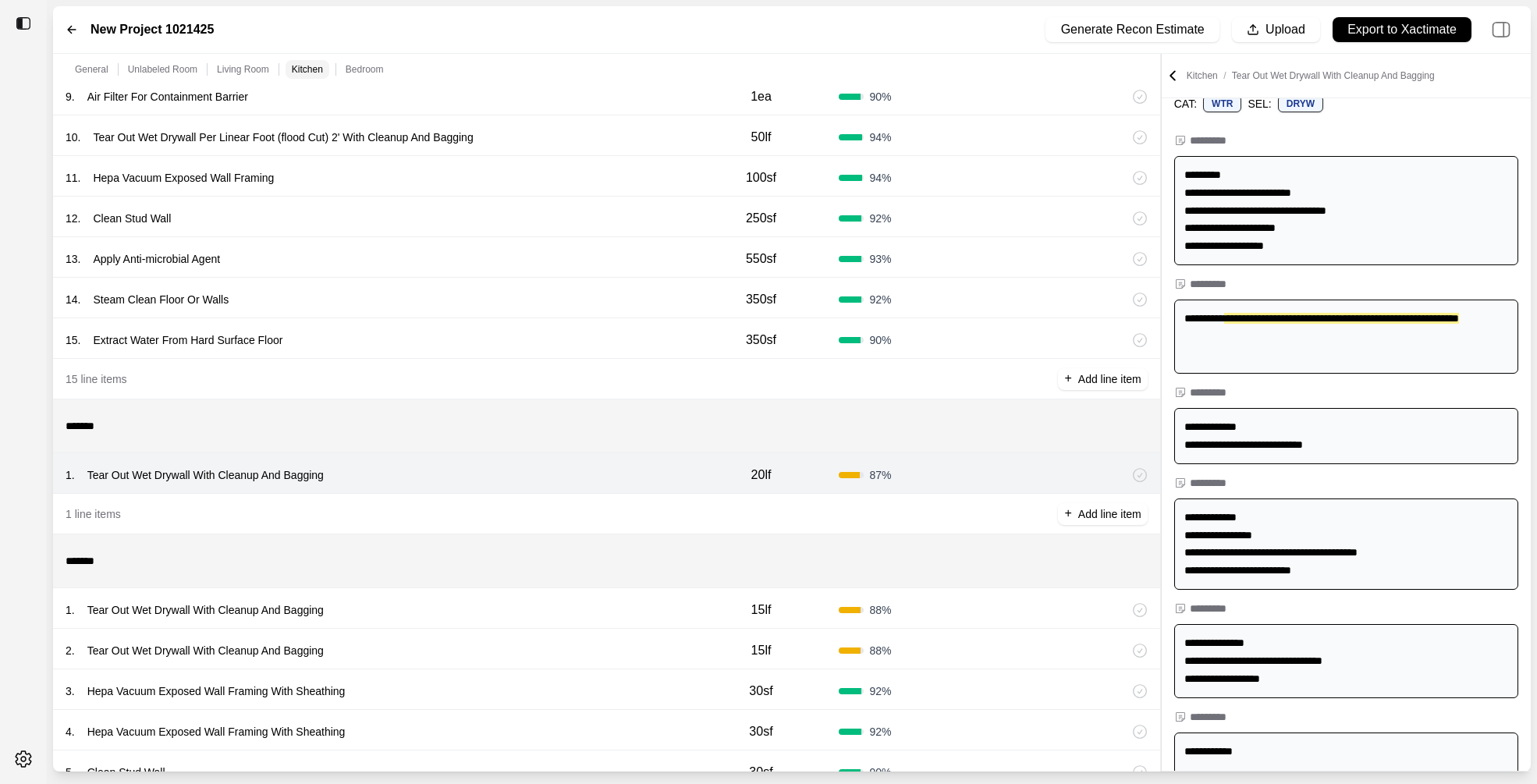
scroll to position [0, 0]
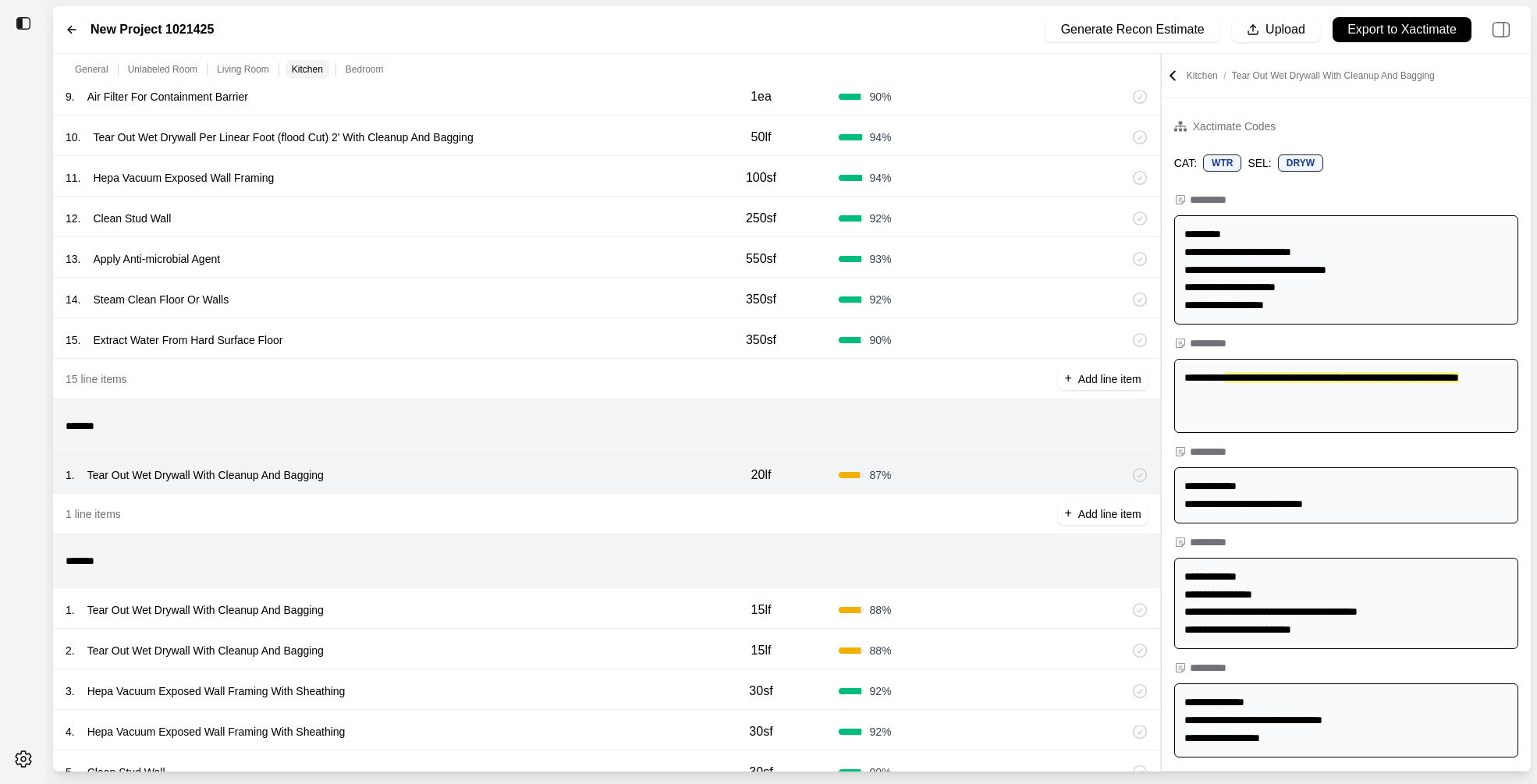
click at [592, 612] on div "1 . Tear Out Wet Drywall With Cleanup And Bagging" at bounding box center [375, 610] width 618 height 22
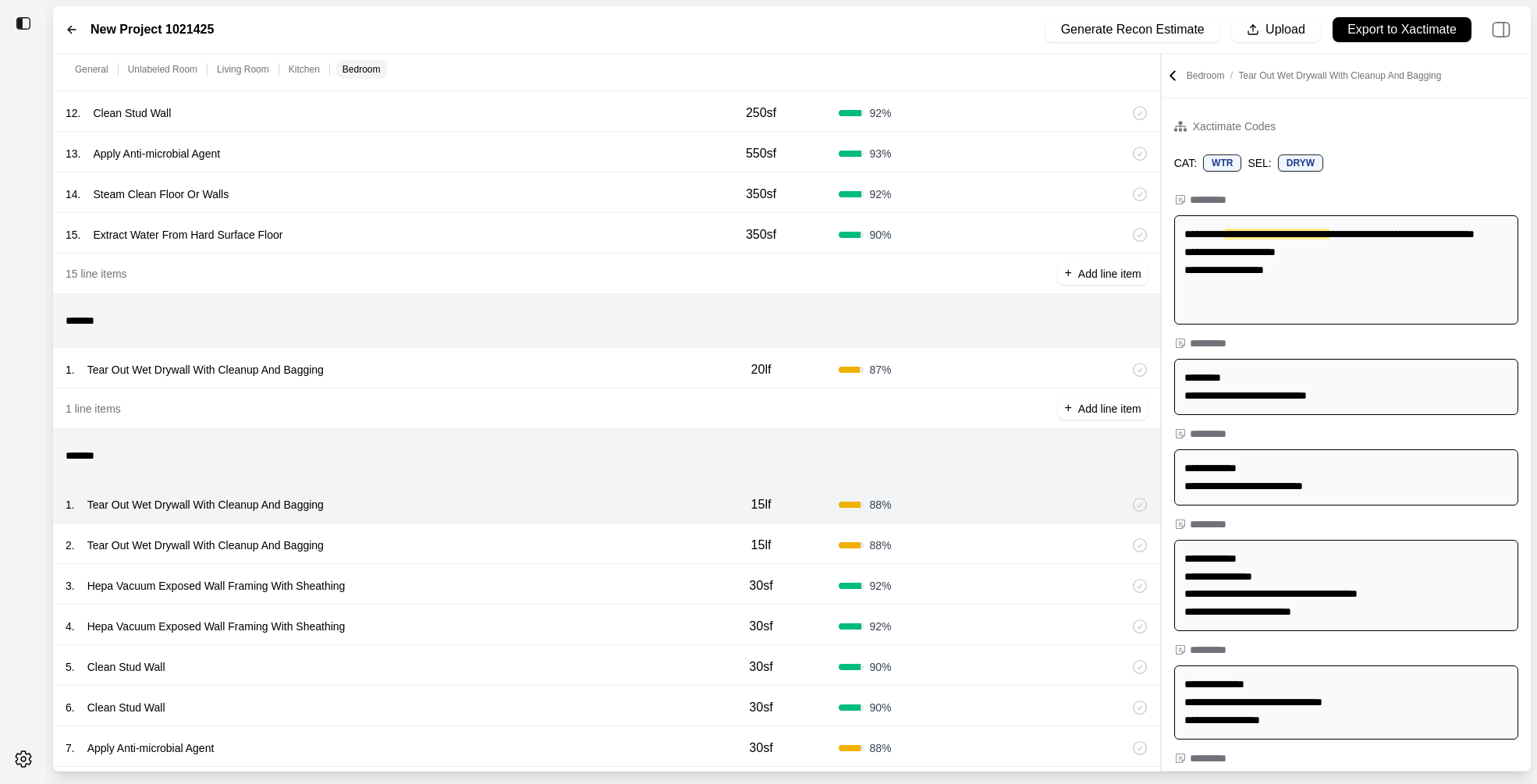
scroll to position [1231, 0]
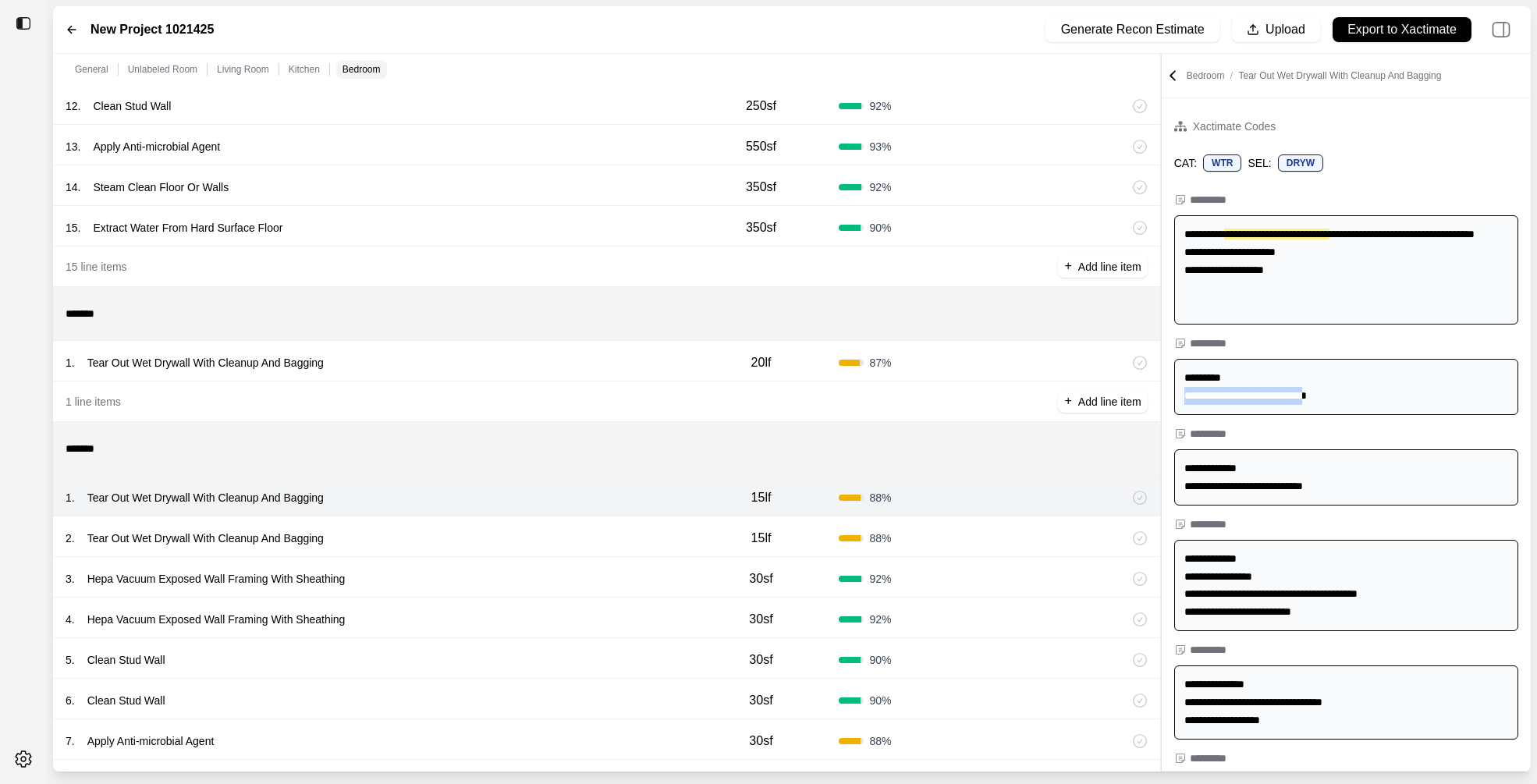
drag, startPoint x: 1350, startPoint y: 400, endPoint x: 1184, endPoint y: 400, distance: 166.0
click at [1184, 400] on div "**********" at bounding box center [1346, 387] width 344 height 57
copy div "**********"
click at [450, 514] on div "1 . Tear Out Wet Drywall With Cleanup And Bagging 15lf 88 %" at bounding box center [606, 496] width 1107 height 41
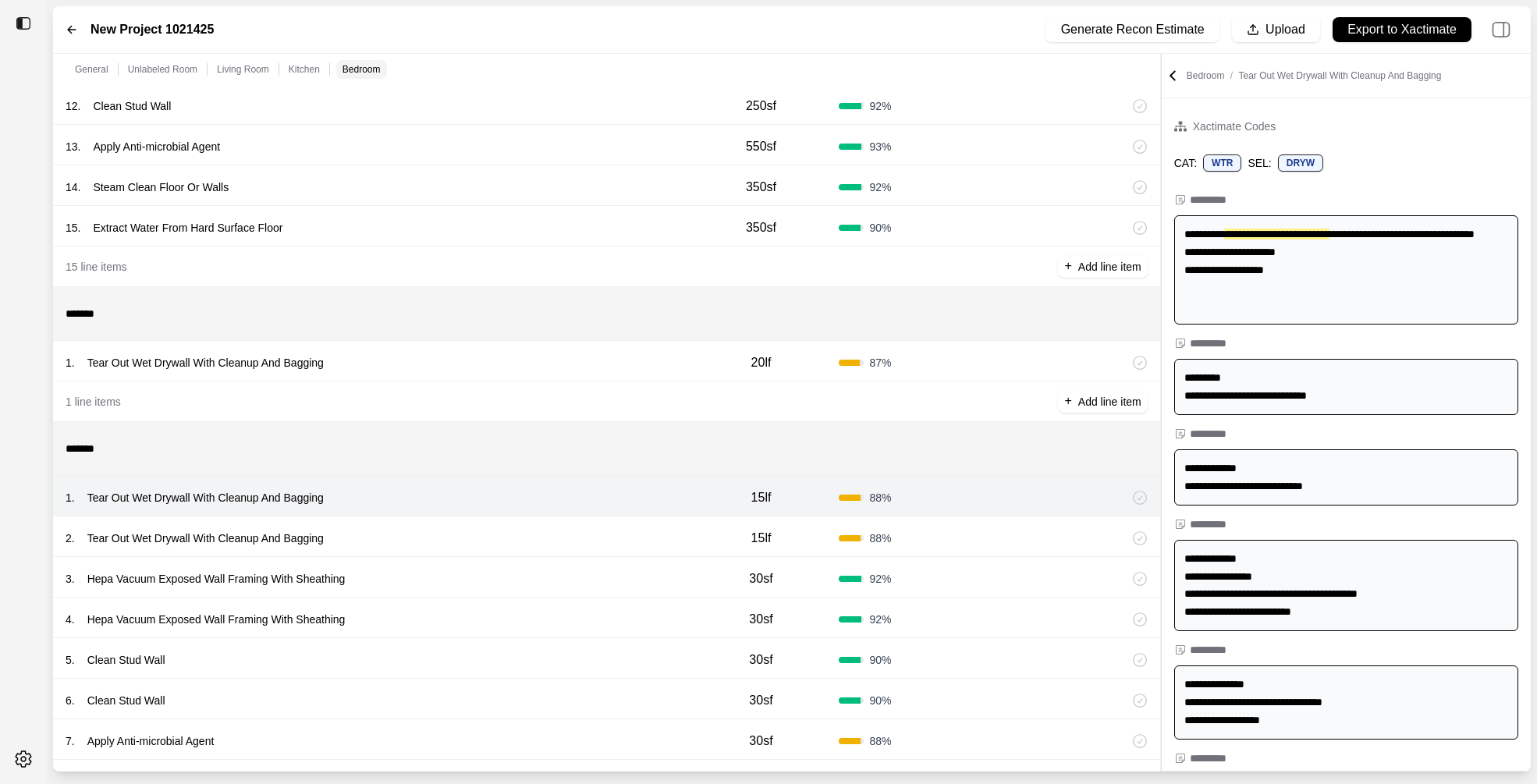
click at [412, 520] on div "2 . Tear Out Wet Drywall With Cleanup And Bagging 15lf 88 %" at bounding box center [606, 536] width 1107 height 41
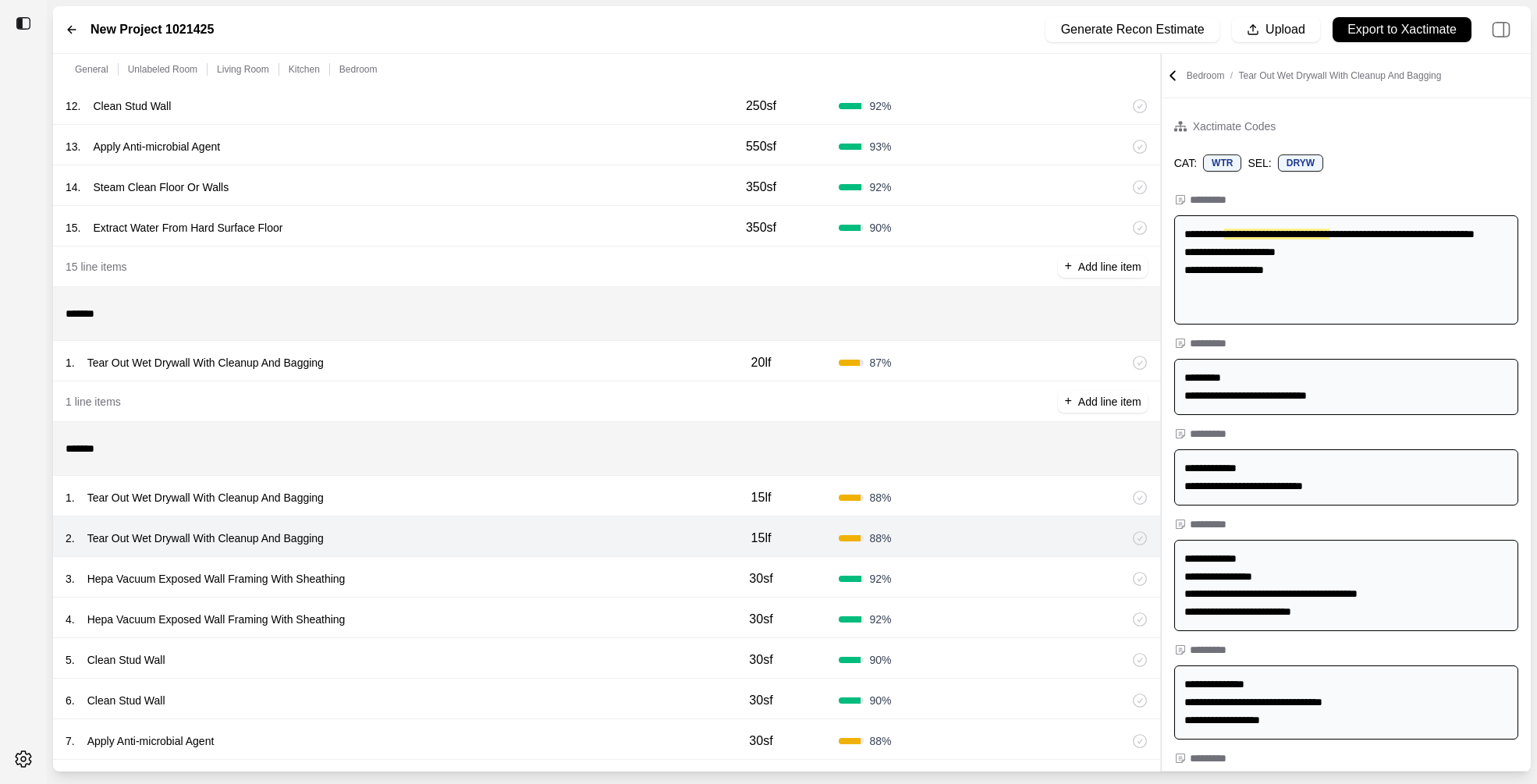
click at [427, 577] on div "3 . Hepa Vacuum Exposed Wall Framing With Sheathing" at bounding box center [375, 579] width 618 height 22
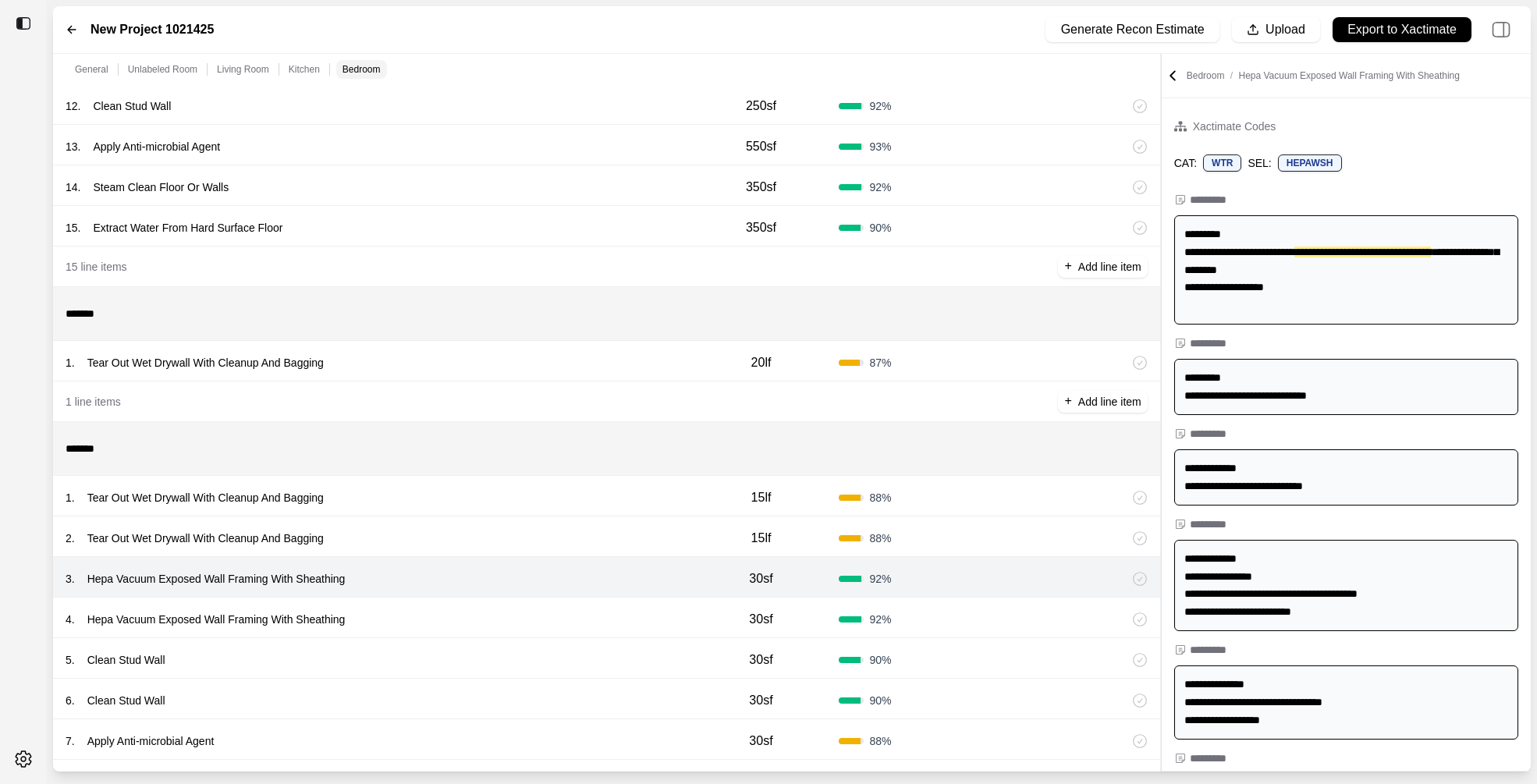
click at [411, 613] on div "4 . Hepa Vacuum Exposed Wall Framing With Sheathing" at bounding box center [375, 619] width 618 height 22
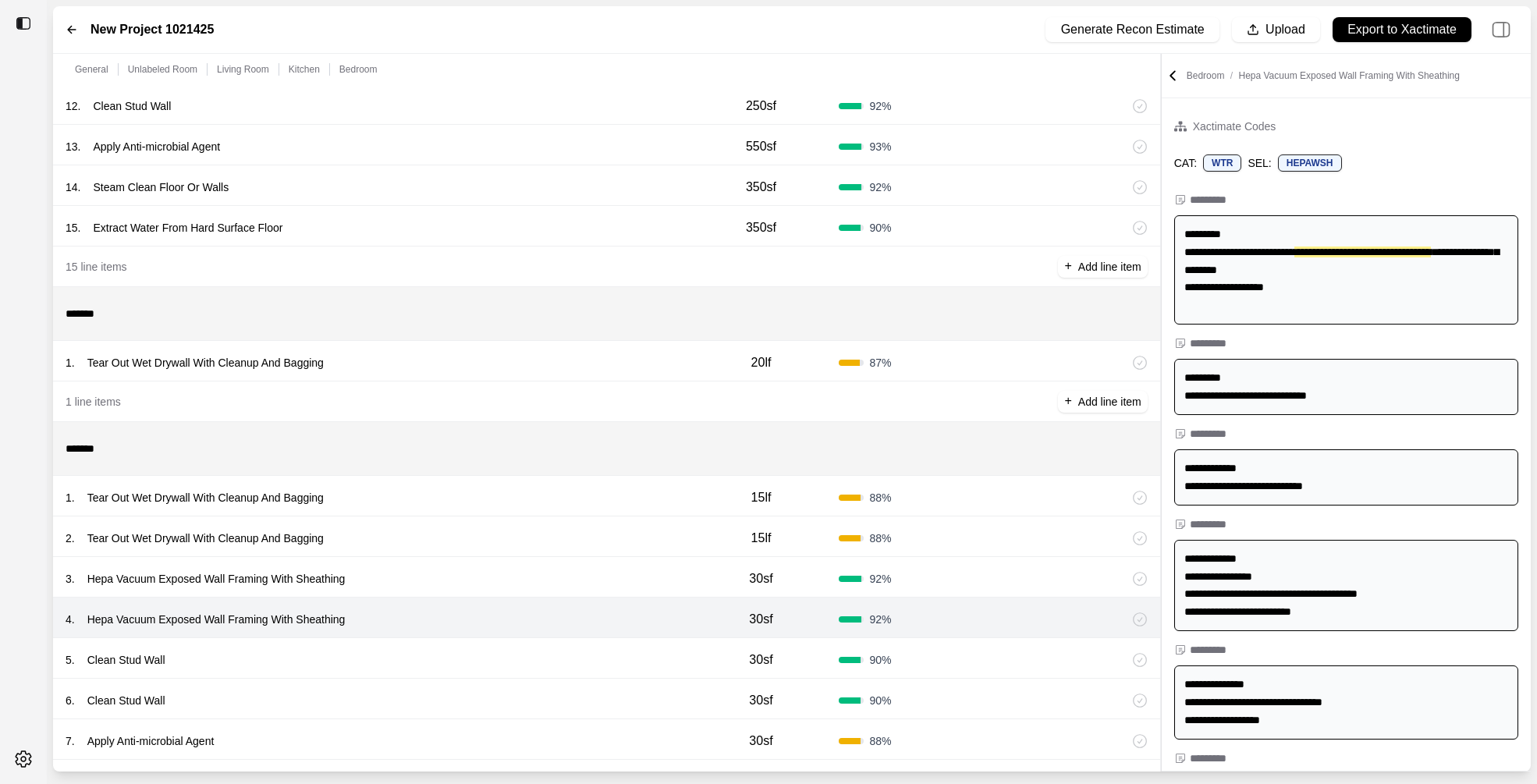
click at [433, 587] on div "3 . Hepa Vacuum Exposed Wall Framing With Sheathing" at bounding box center [375, 579] width 618 height 22
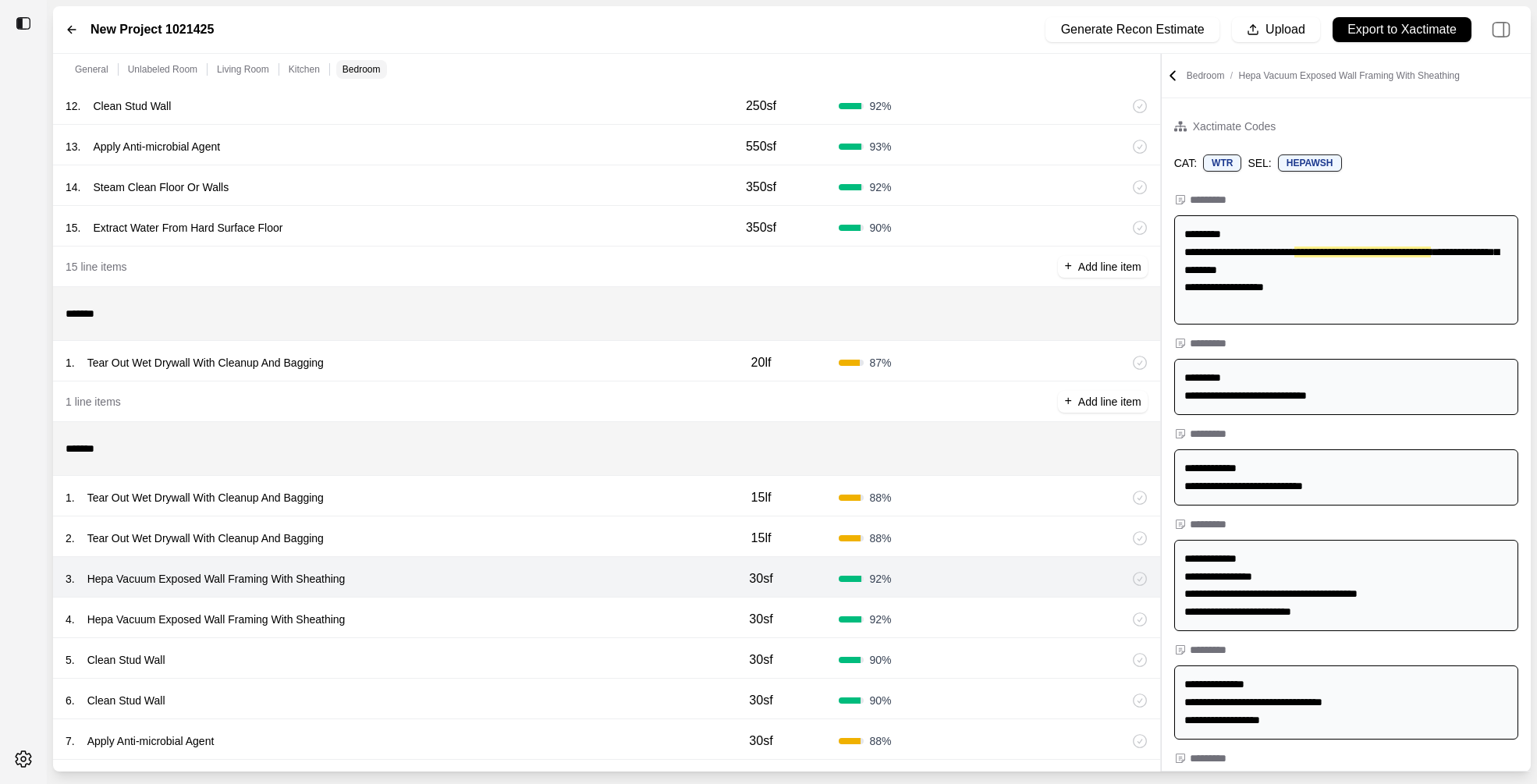
click at [433, 650] on div "5 . Clean Stud Wall" at bounding box center [375, 660] width 618 height 22
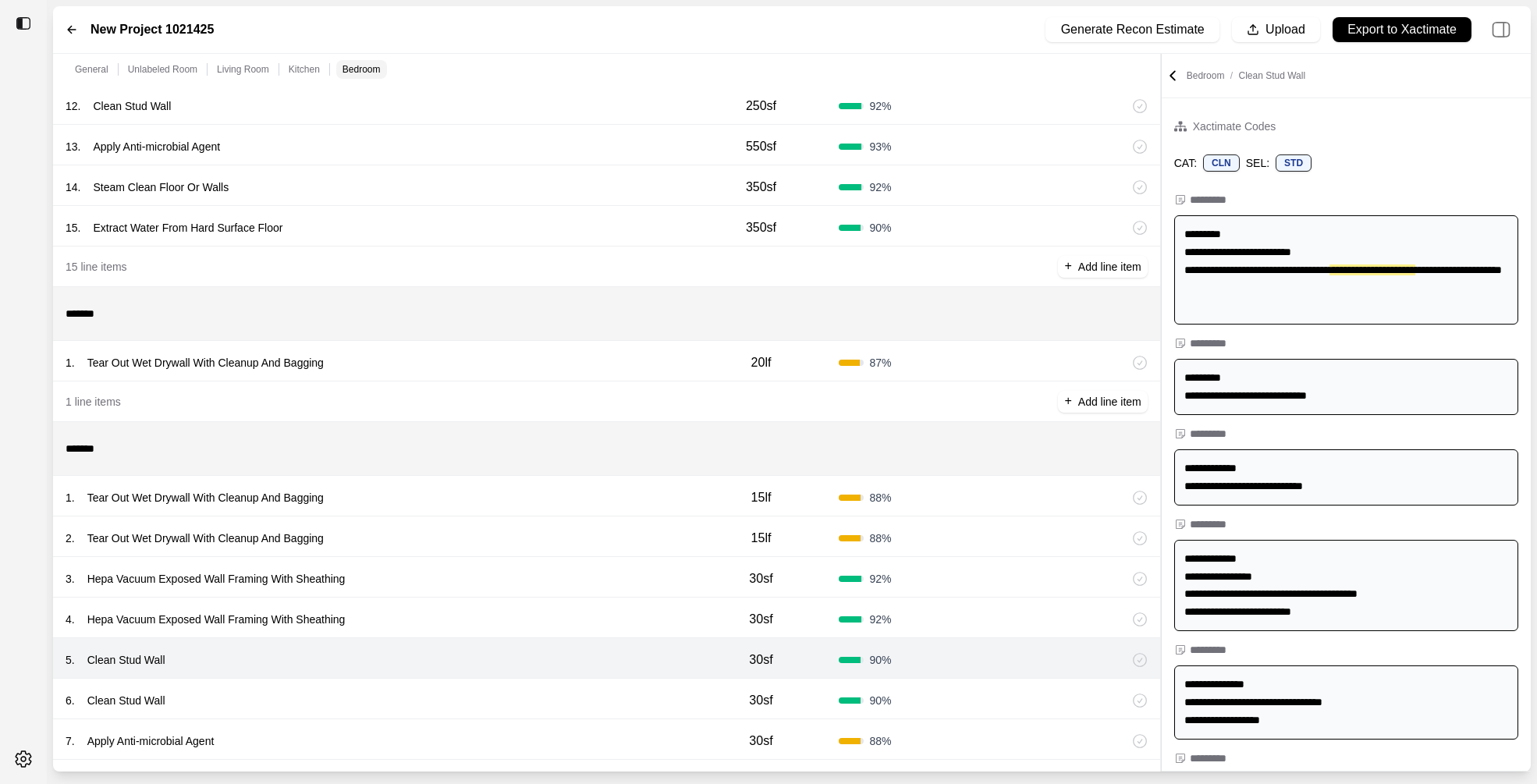
scroll to position [1325, 0]
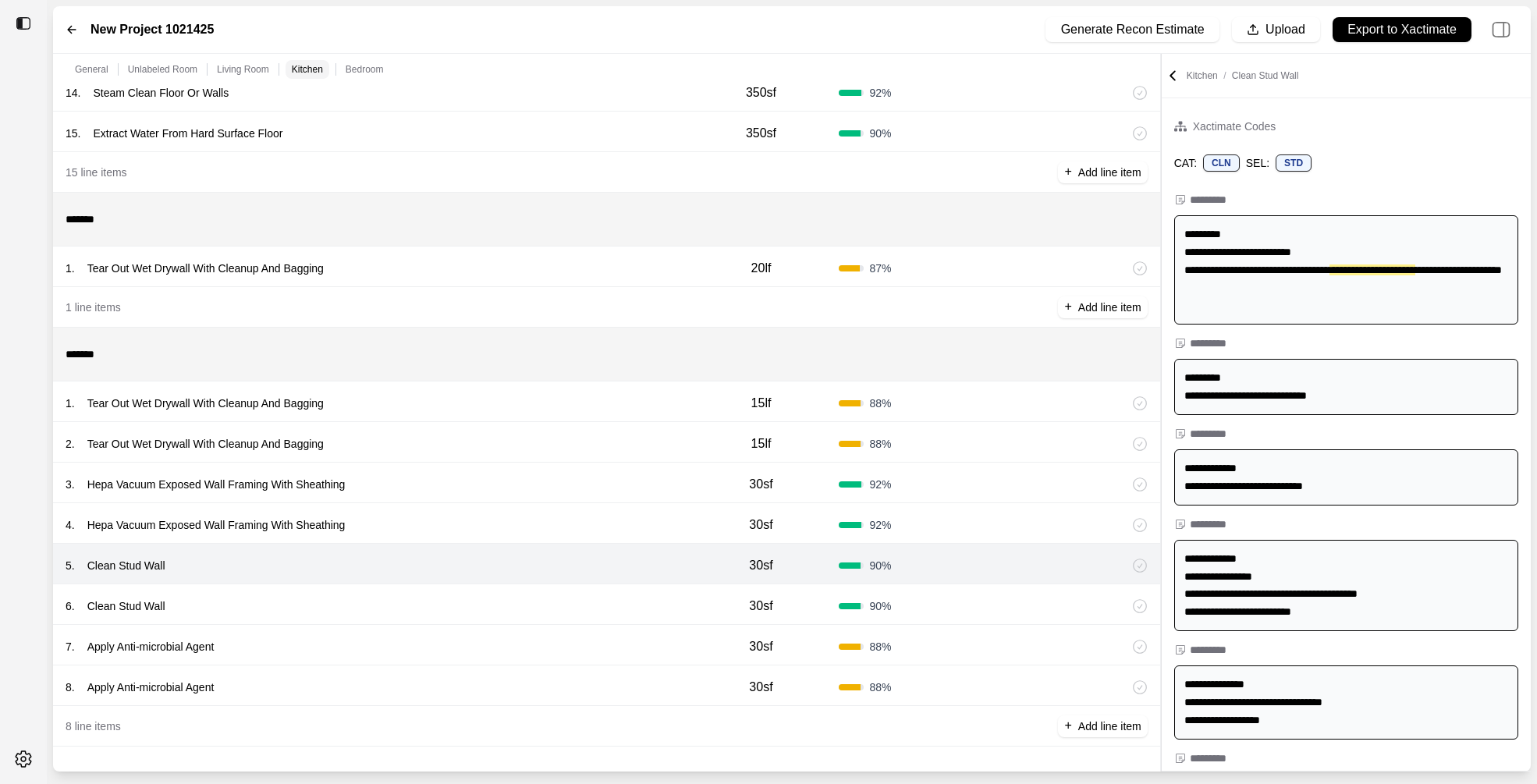
click at [424, 627] on div "7 . Apply Anti-microbial Agent 30sf 88 %" at bounding box center [606, 645] width 1107 height 41
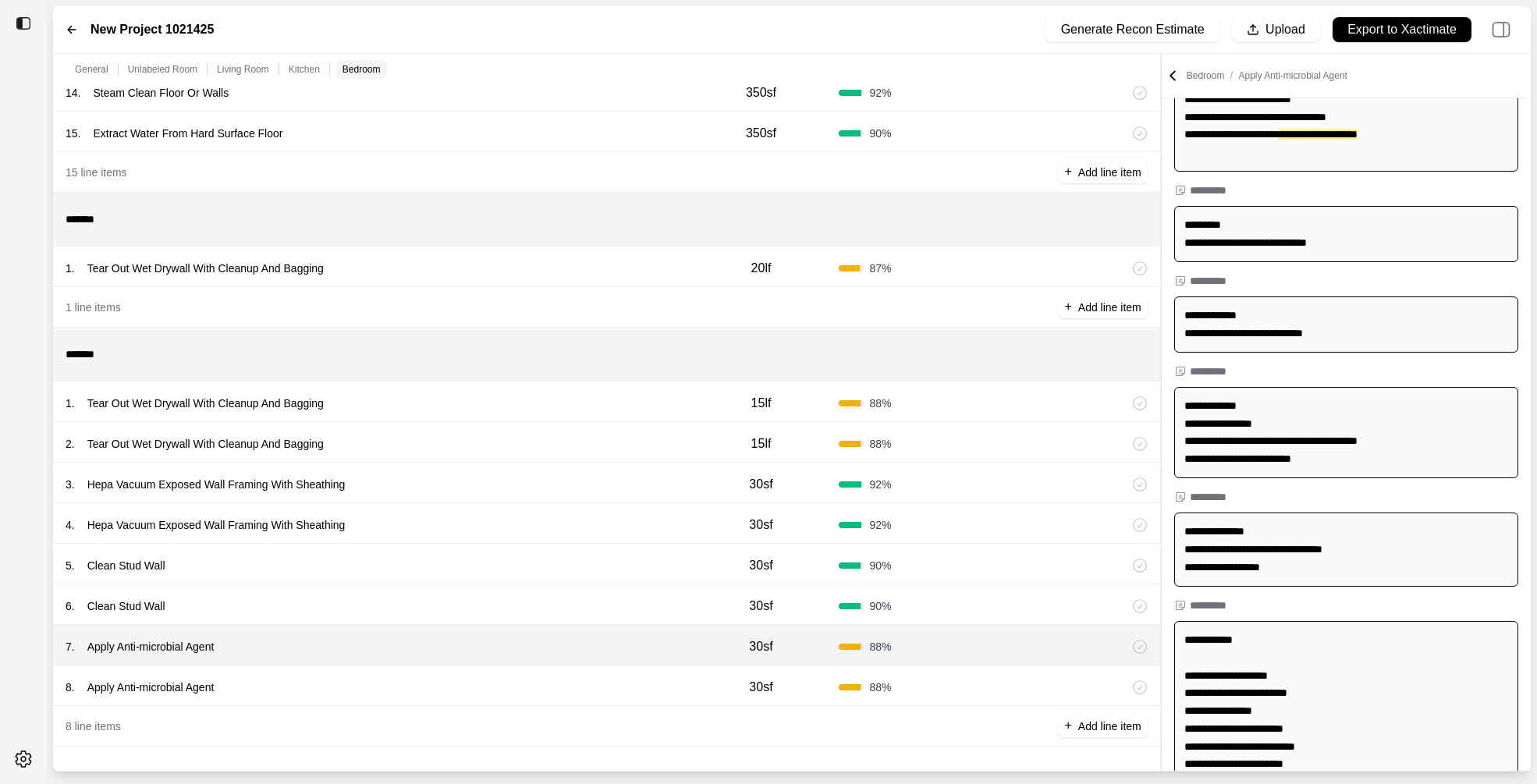
scroll to position [371, 0]
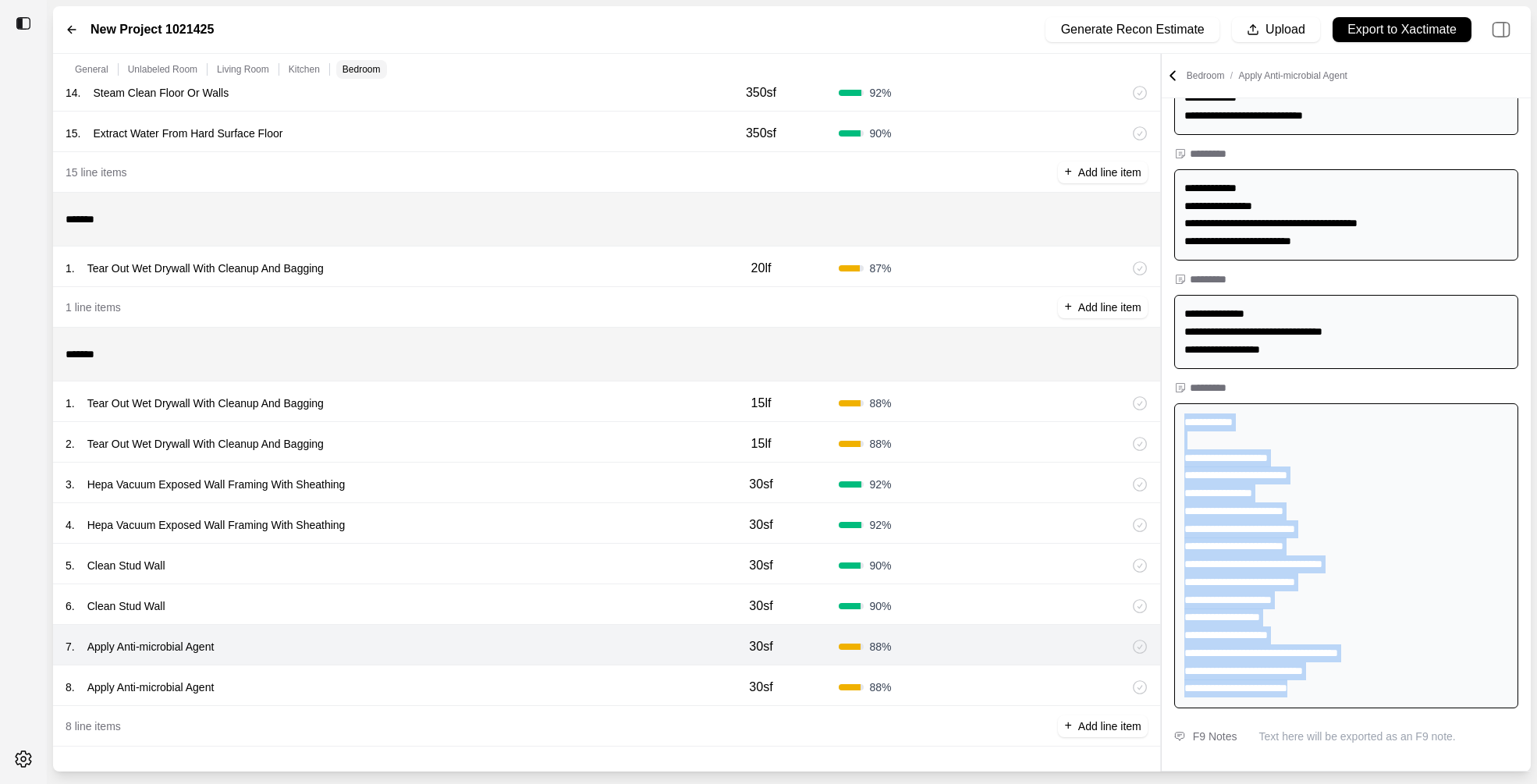
drag, startPoint x: 1186, startPoint y: 423, endPoint x: 1333, endPoint y: 695, distance: 309.2
click at [1333, 695] on div "**********" at bounding box center [1346, 556] width 344 height 305
copy div "**********"
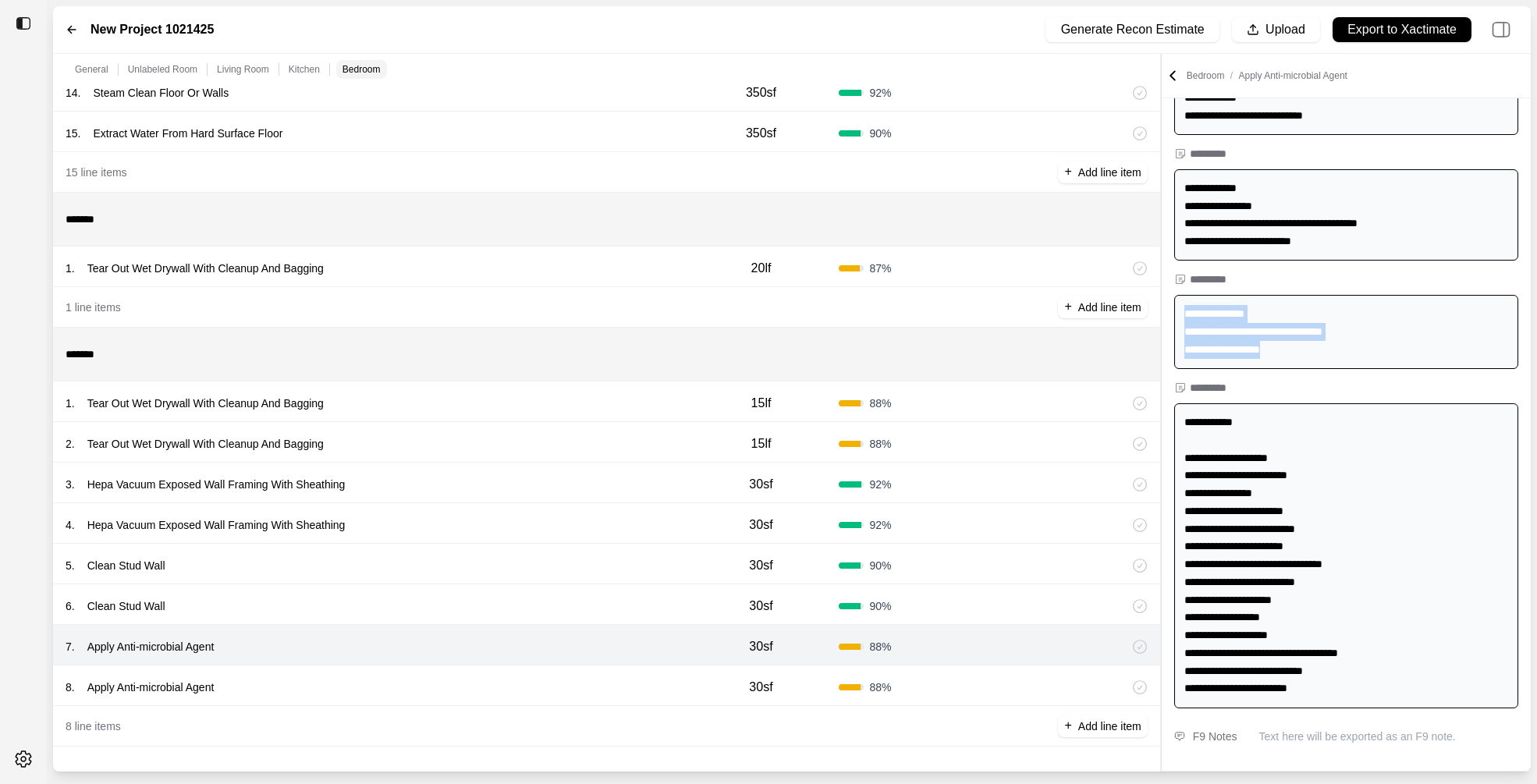
drag, startPoint x: 1336, startPoint y: 360, endPoint x: 1185, endPoint y: 316, distance: 157.3
click at [1185, 316] on div "**********" at bounding box center [1346, 332] width 344 height 74
